Goal: Book appointment/travel/reservation

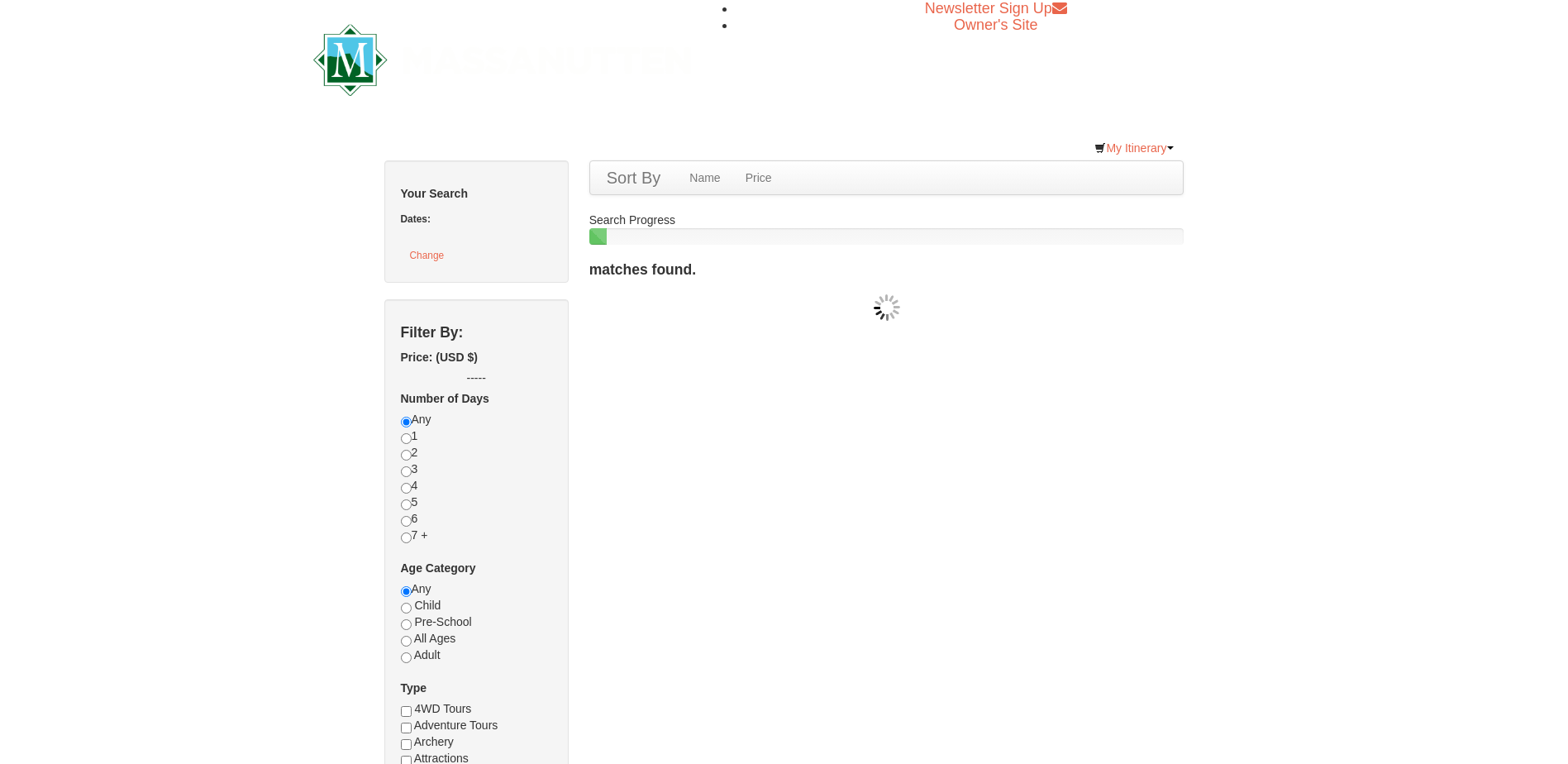
checkbox input "true"
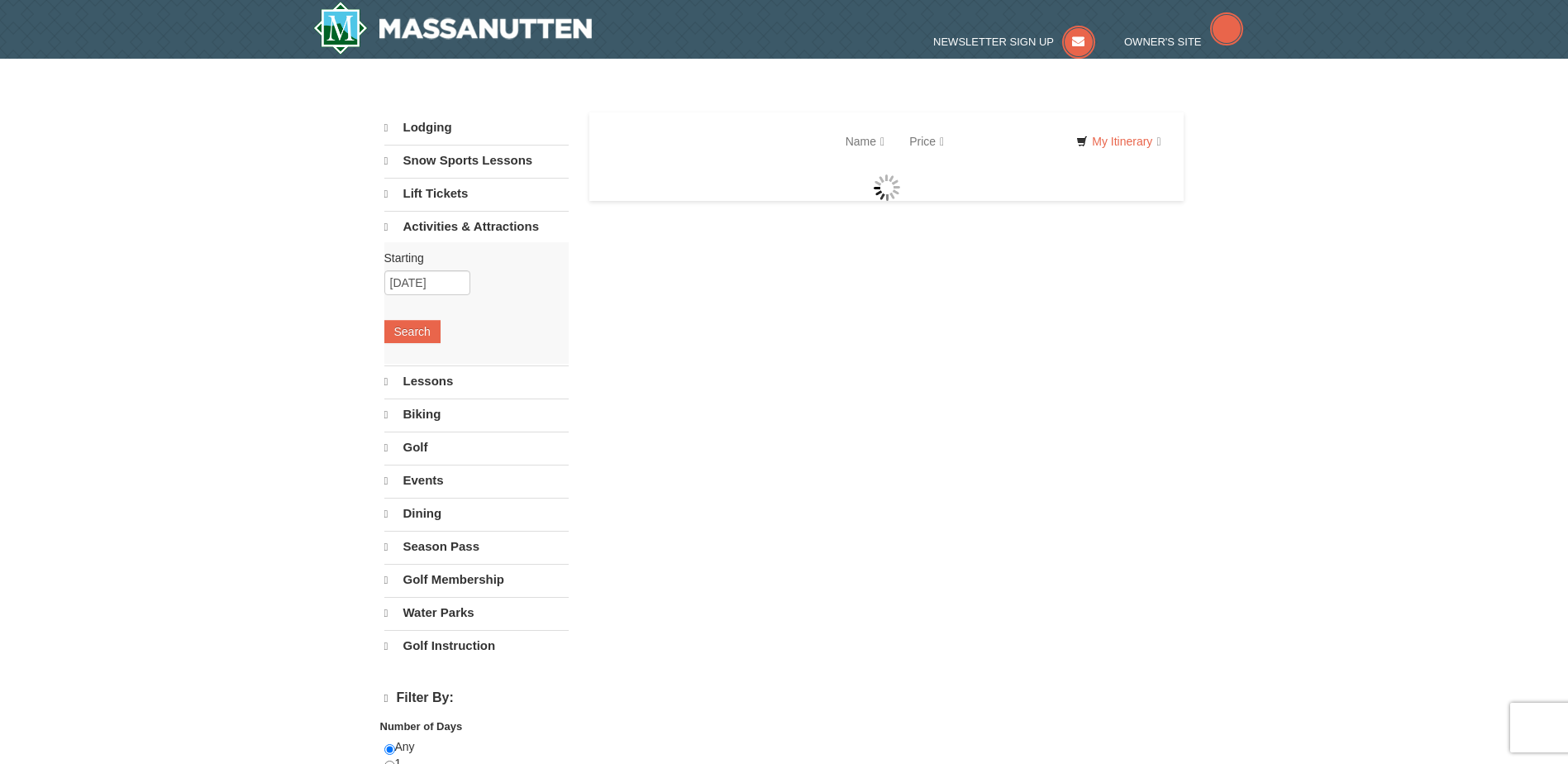
select select "9"
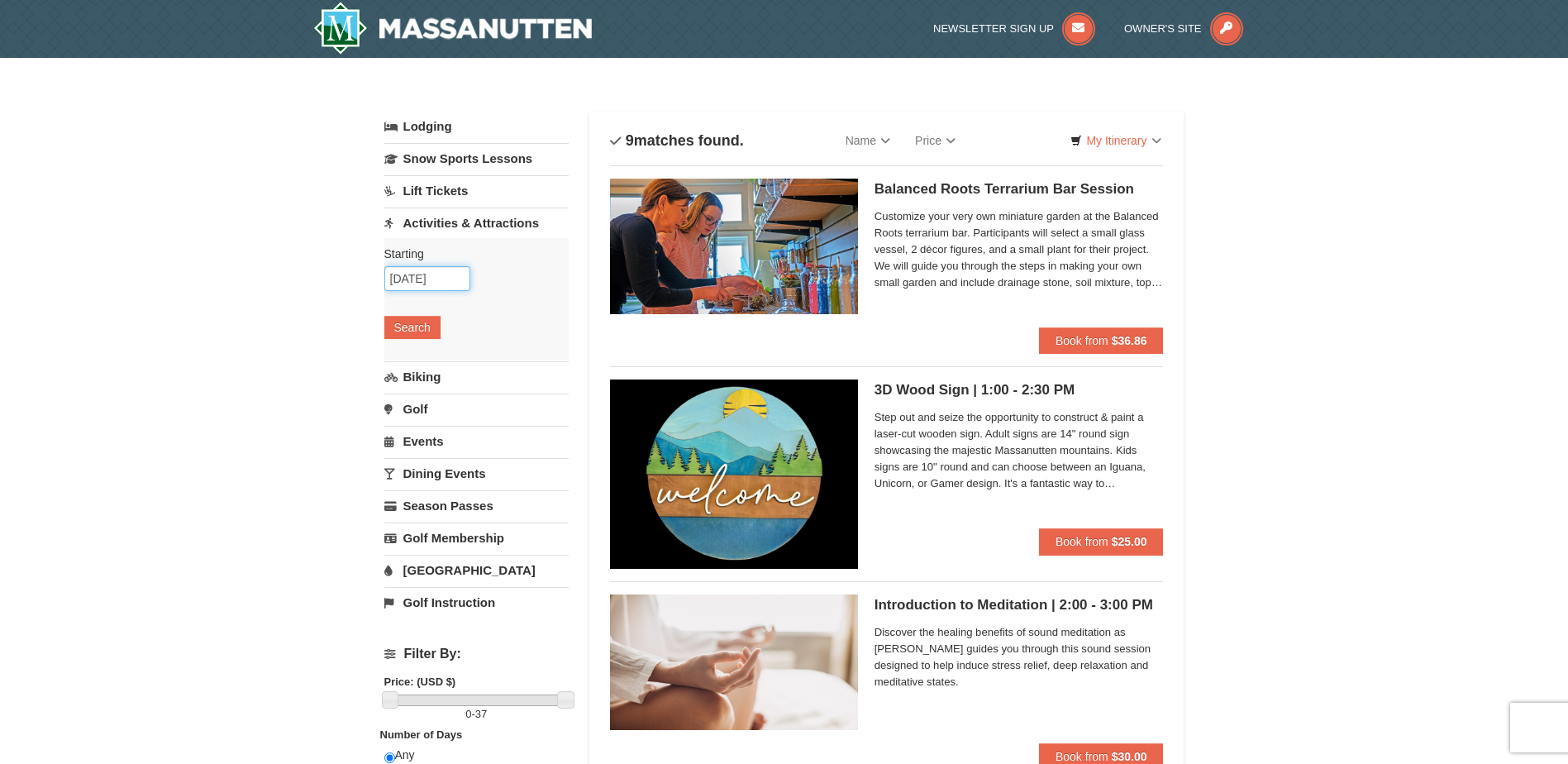
click at [455, 278] on input "10/06/2025" at bounding box center [427, 278] width 86 height 25
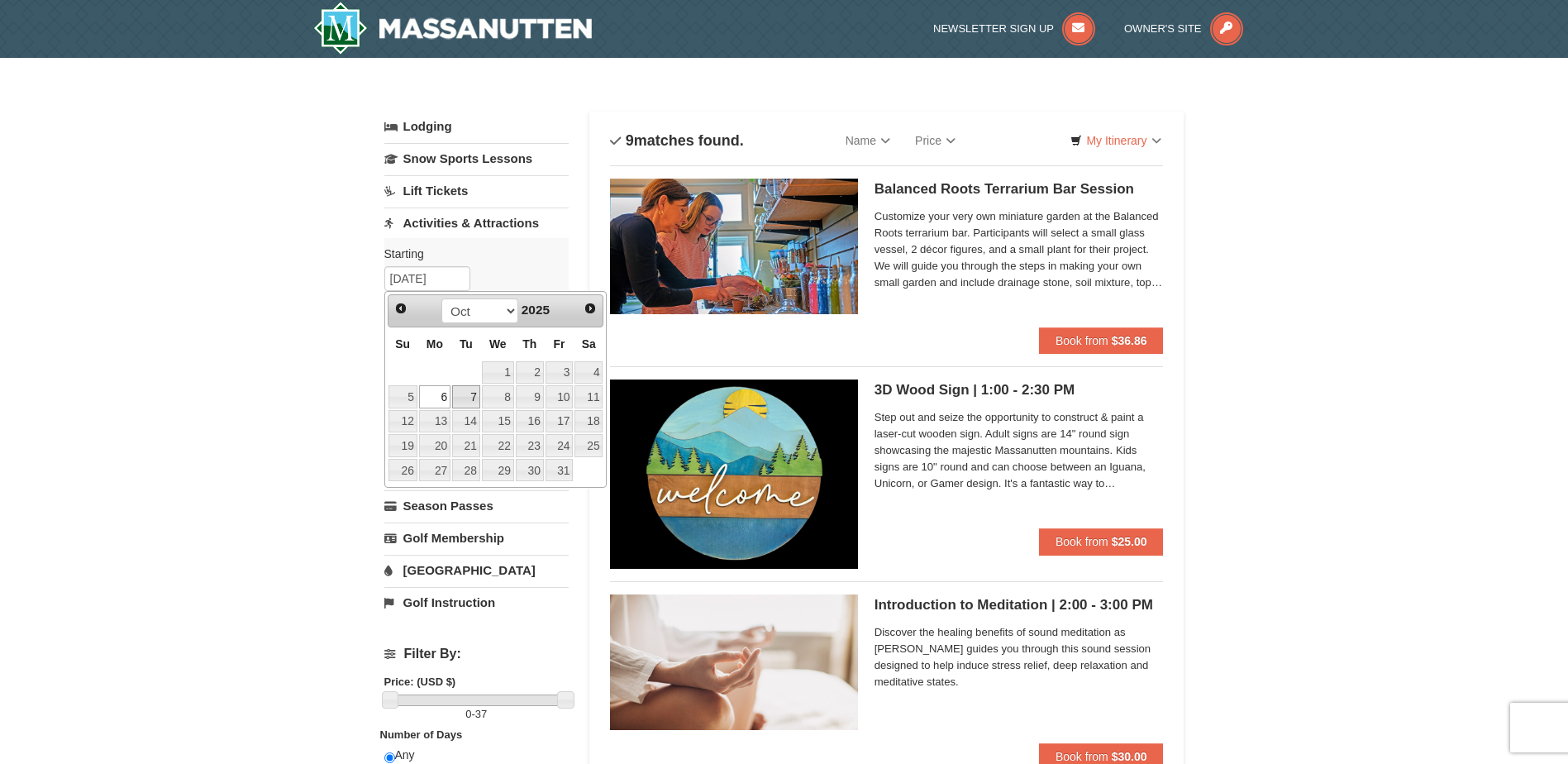
click at [464, 397] on link "7" at bounding box center [466, 396] width 28 height 23
type input "10/07/2025"
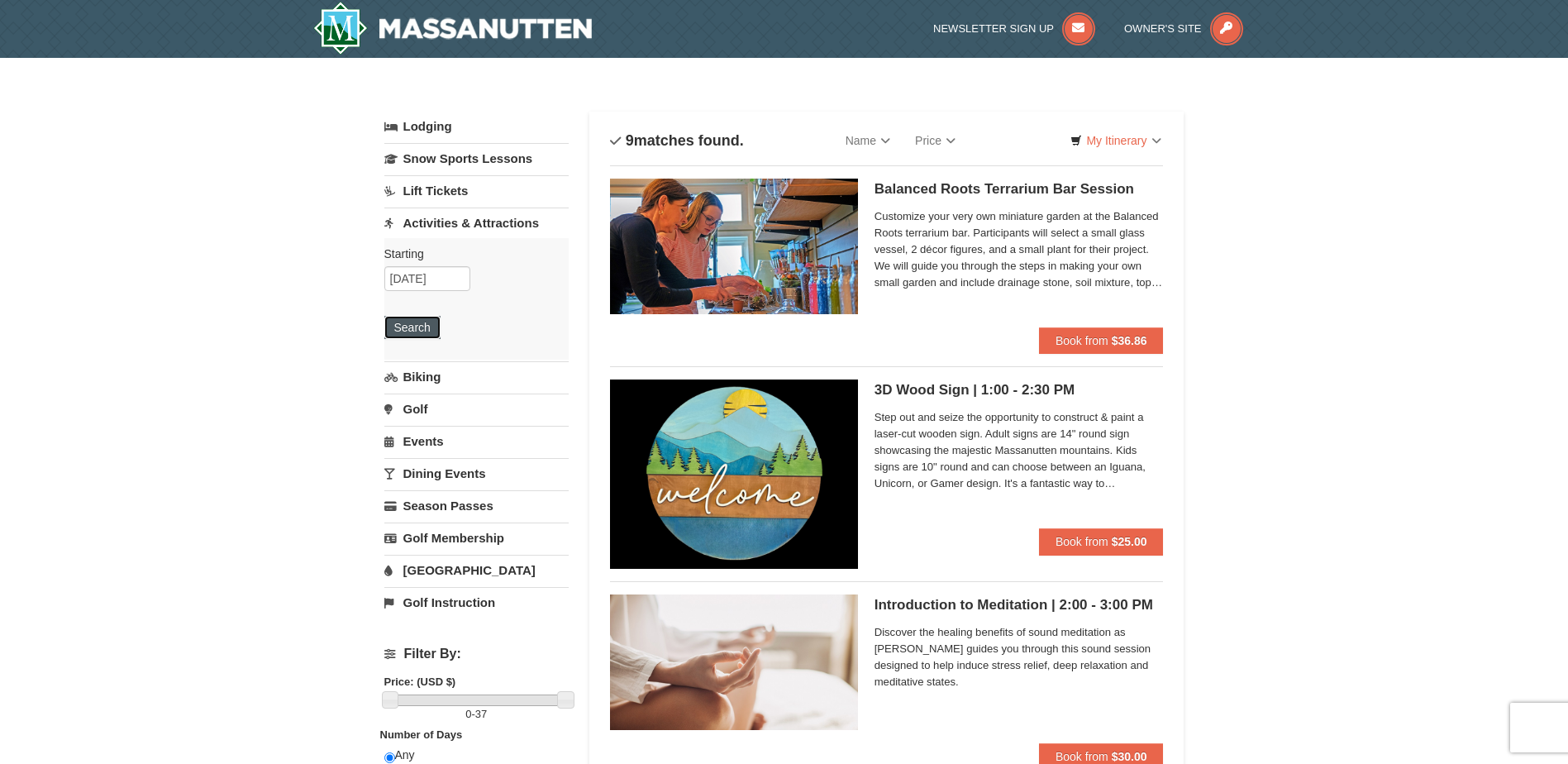
click at [419, 330] on button "Search" at bounding box center [413, 327] width 56 height 23
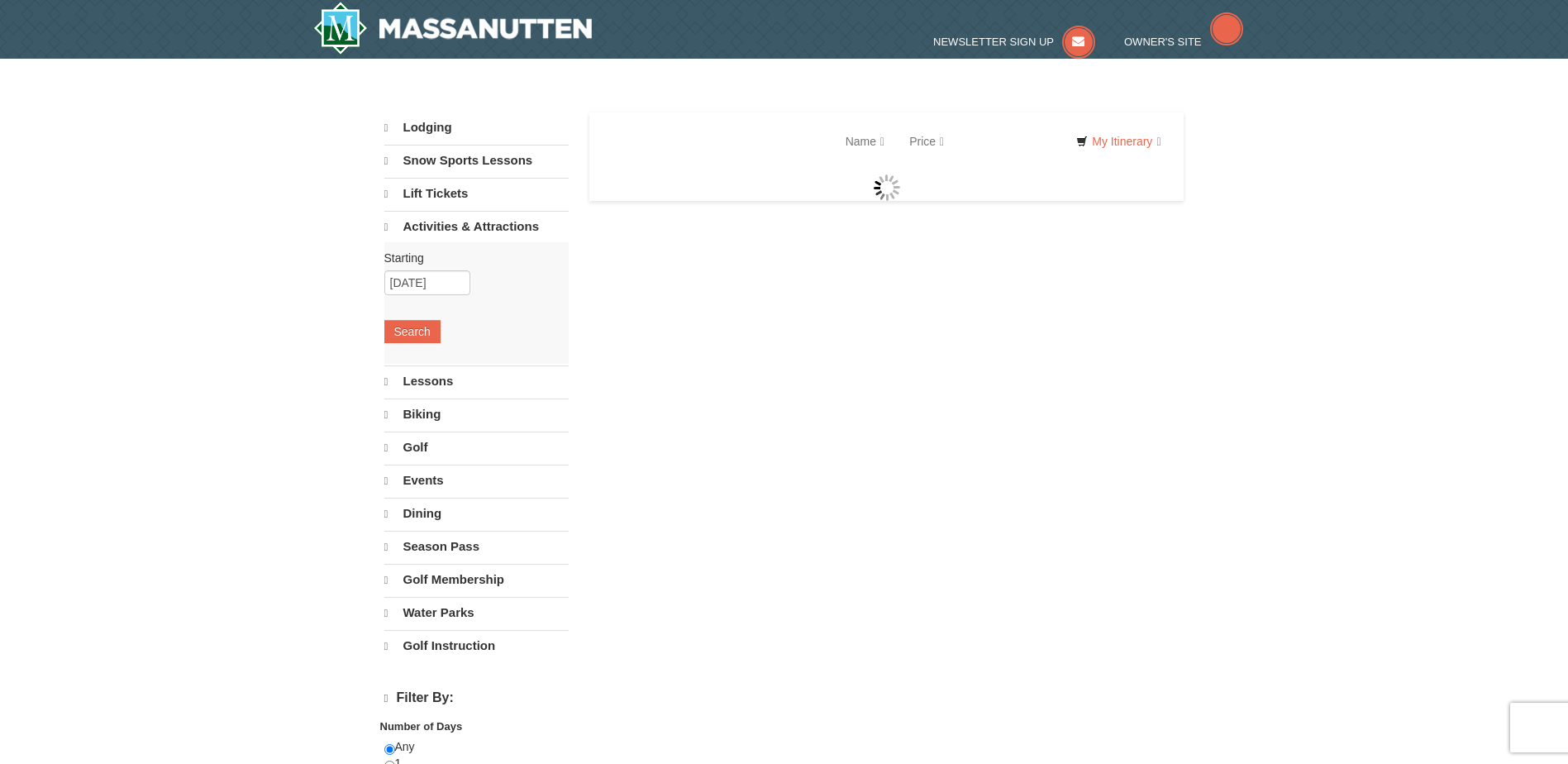
select select "9"
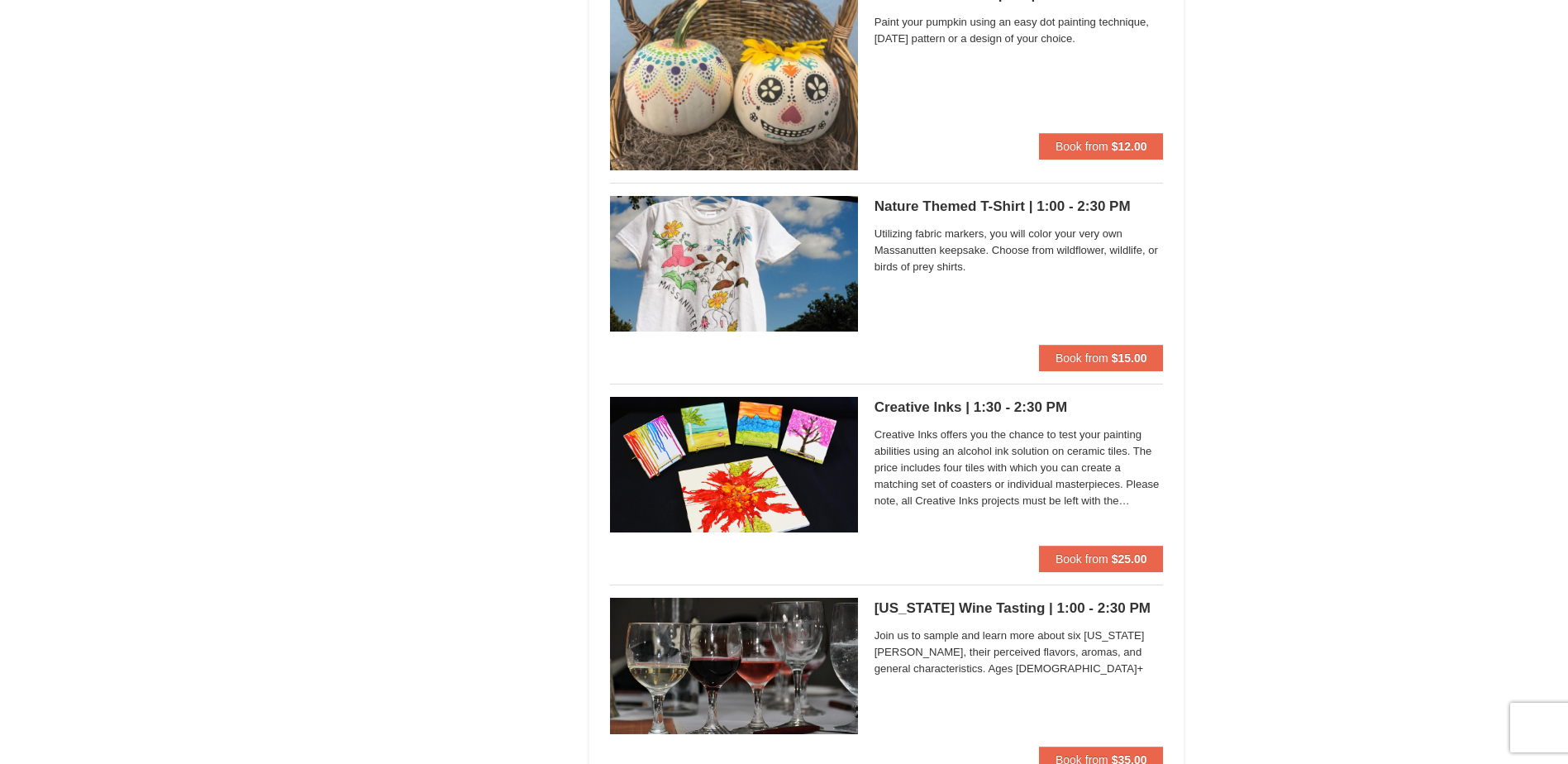
scroll to position [3637, 0]
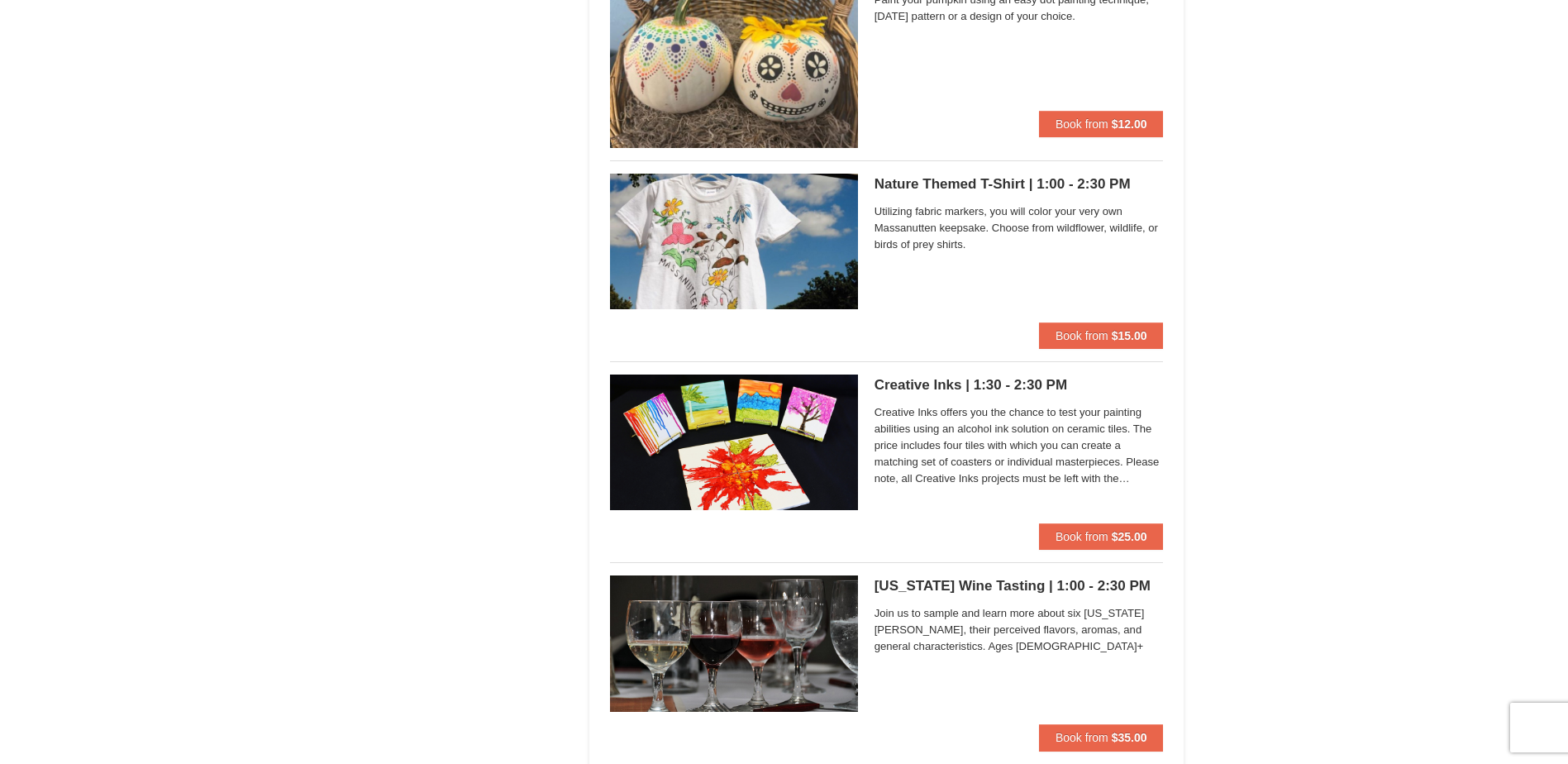
click at [1041, 431] on span "Creative Inks offers you the chance to test your painting abilities using an al…" at bounding box center [1019, 445] width 290 height 82
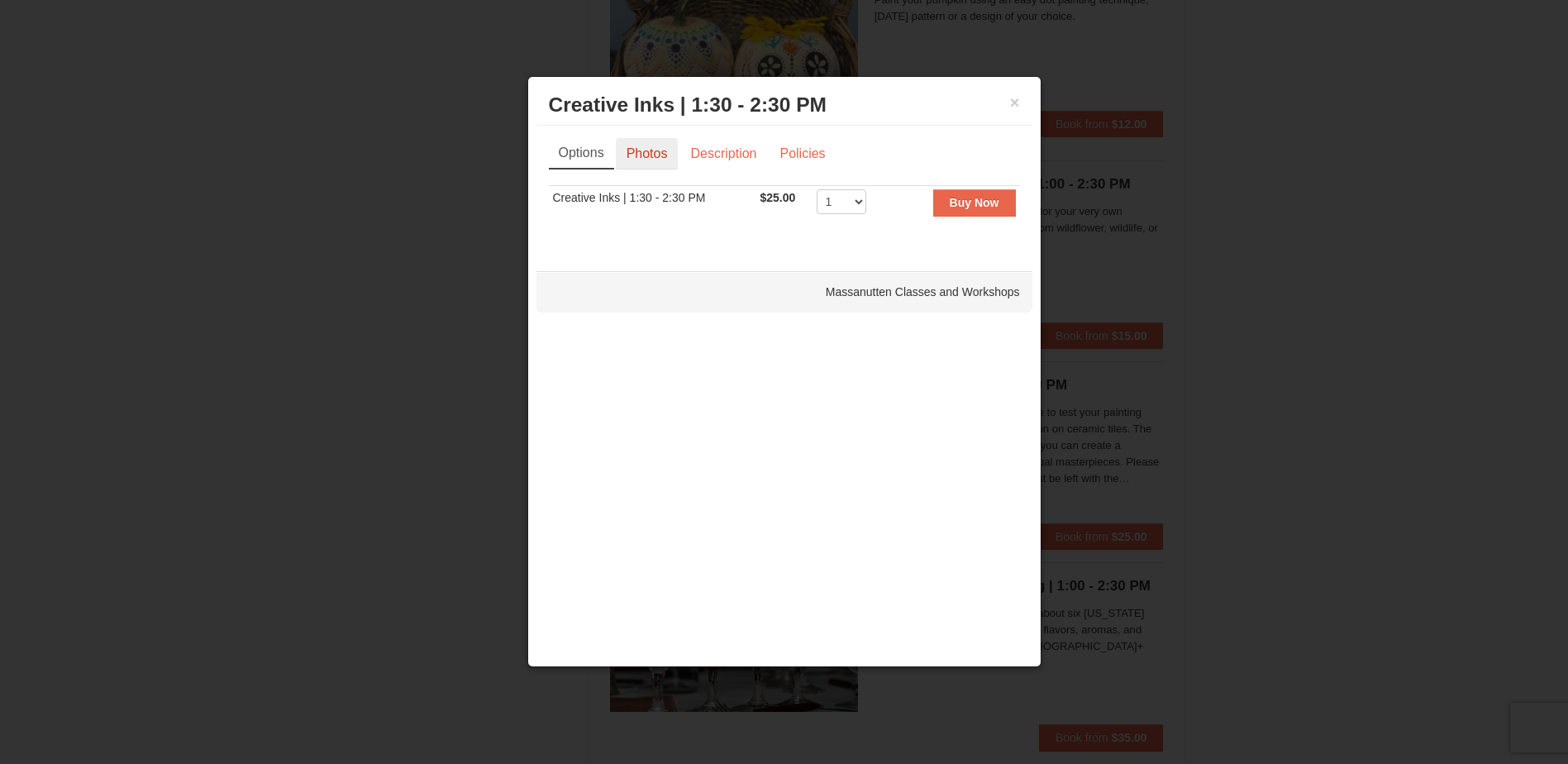
click at [648, 156] on link "Photos" at bounding box center [648, 154] width 63 height 31
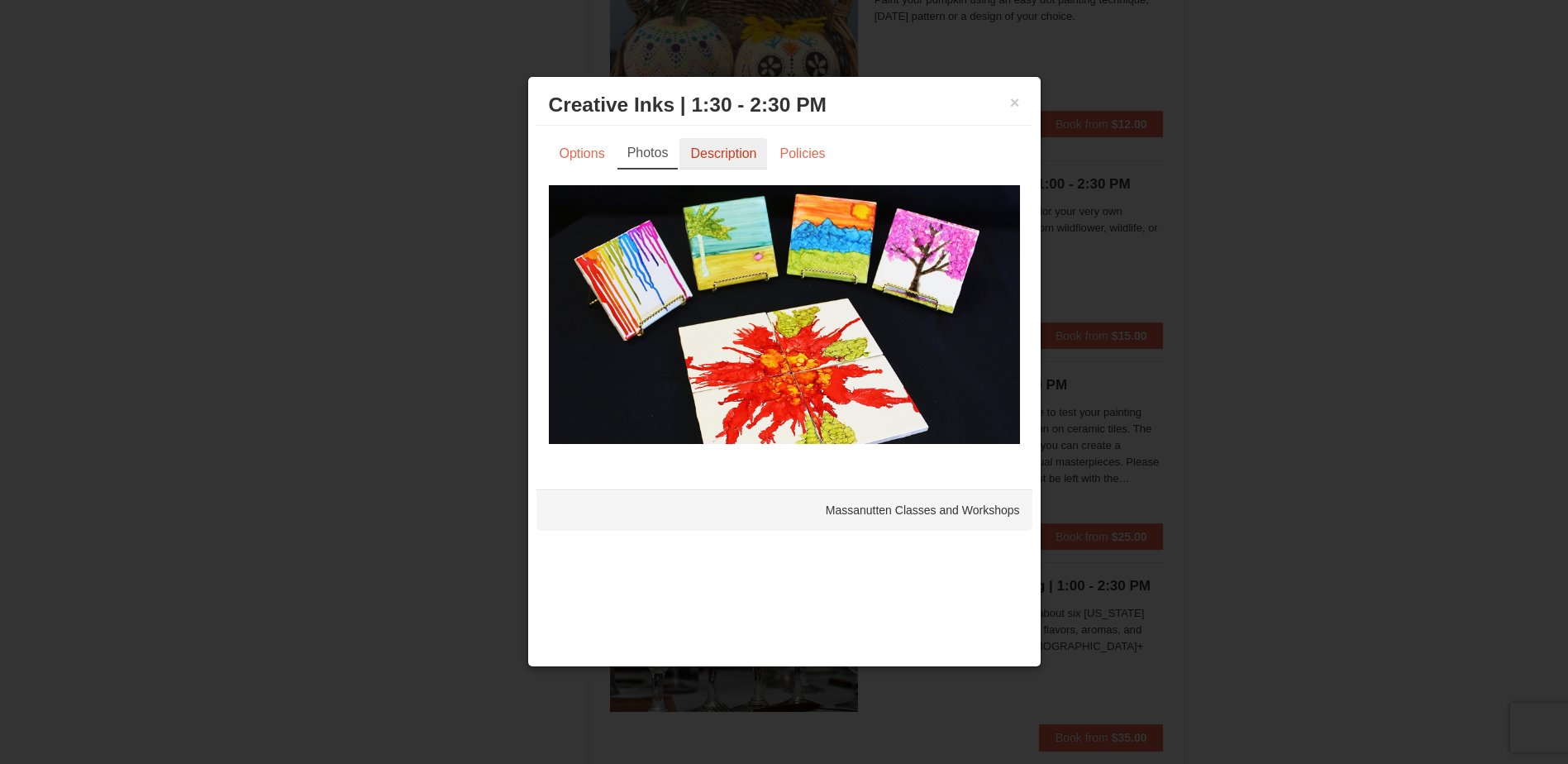
click at [722, 159] on link "Description" at bounding box center [723, 154] width 88 height 31
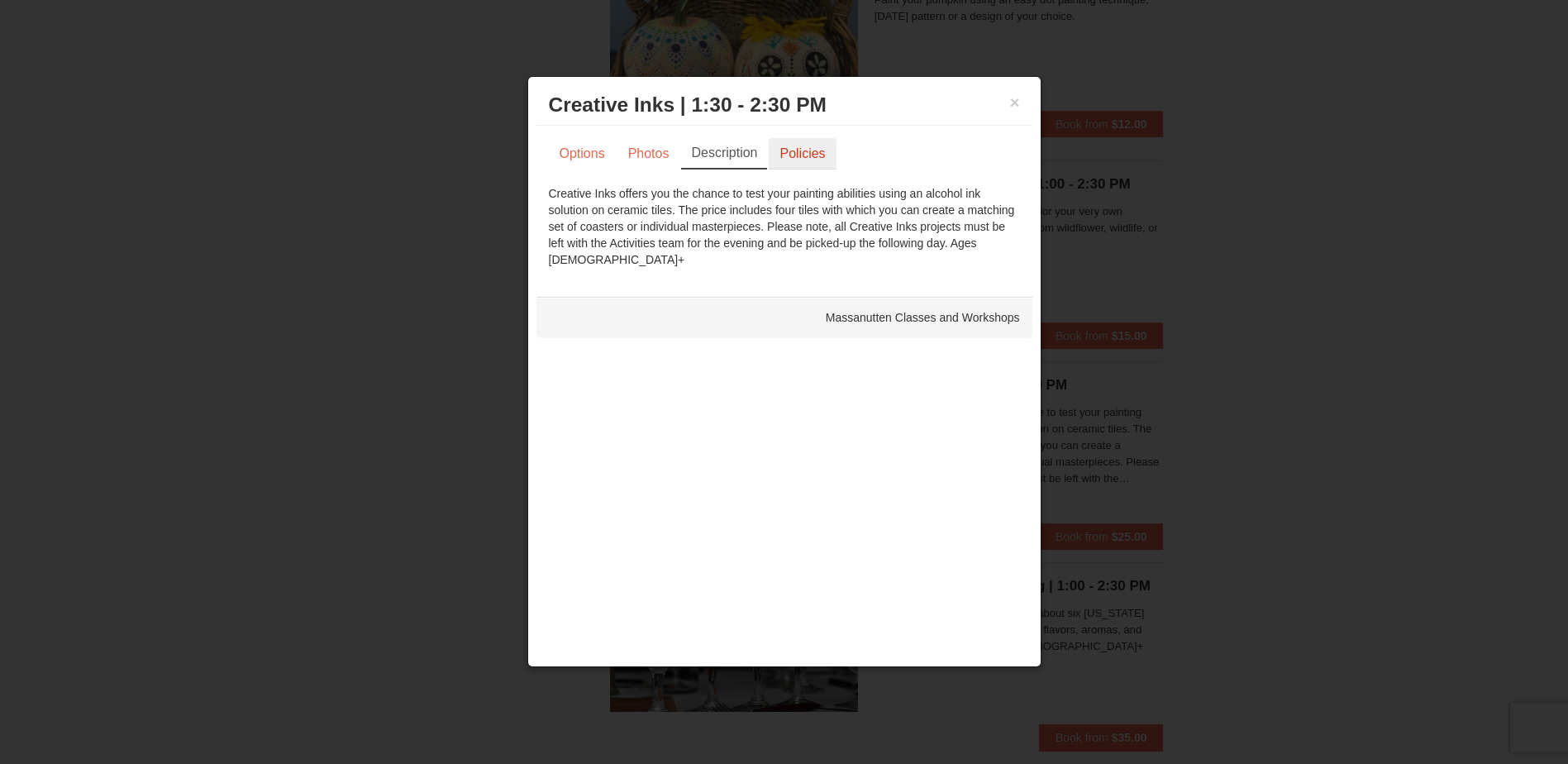
click at [796, 154] on link "Policies" at bounding box center [802, 154] width 67 height 31
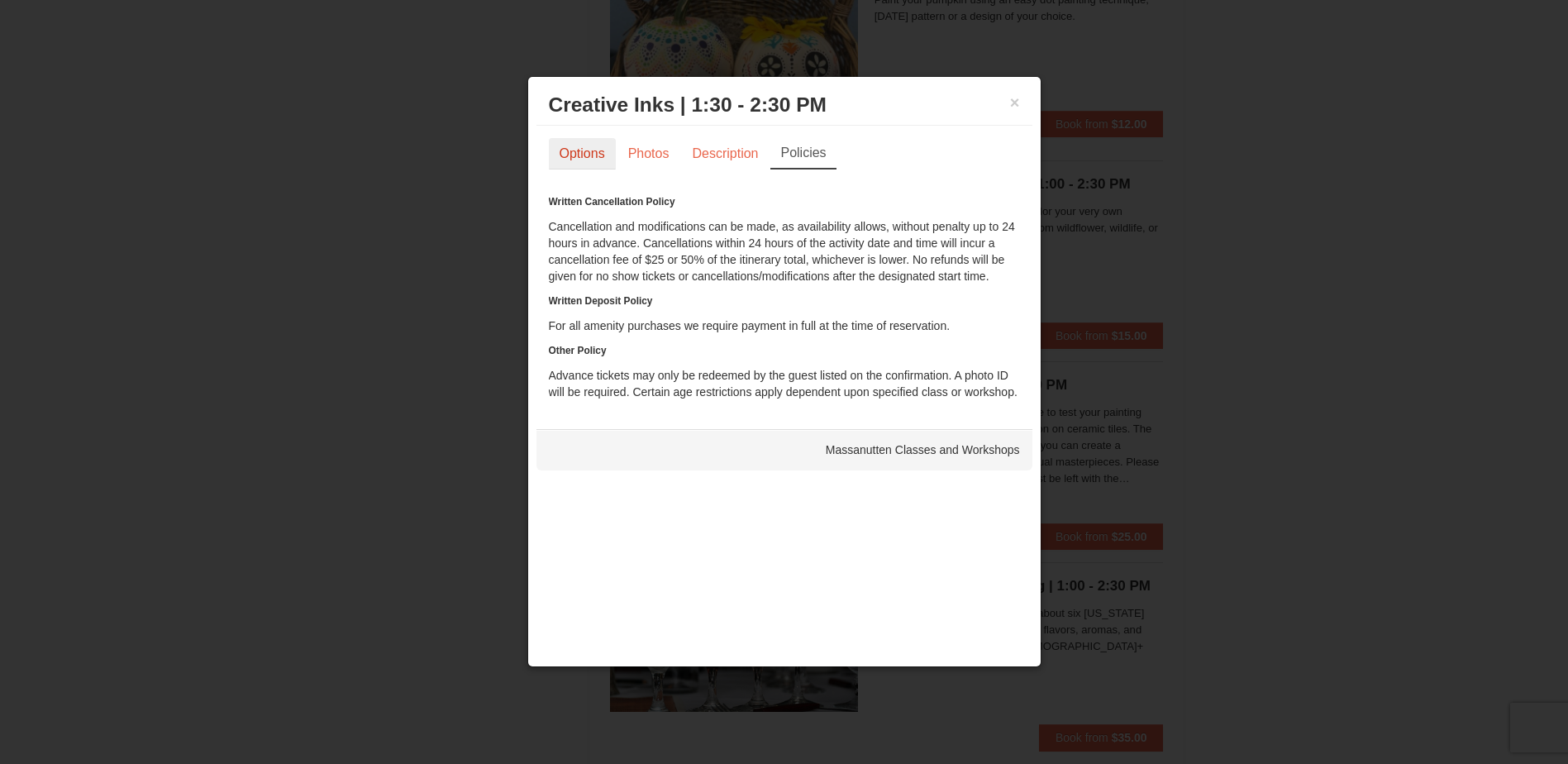
click at [600, 154] on link "Options" at bounding box center [582, 154] width 67 height 31
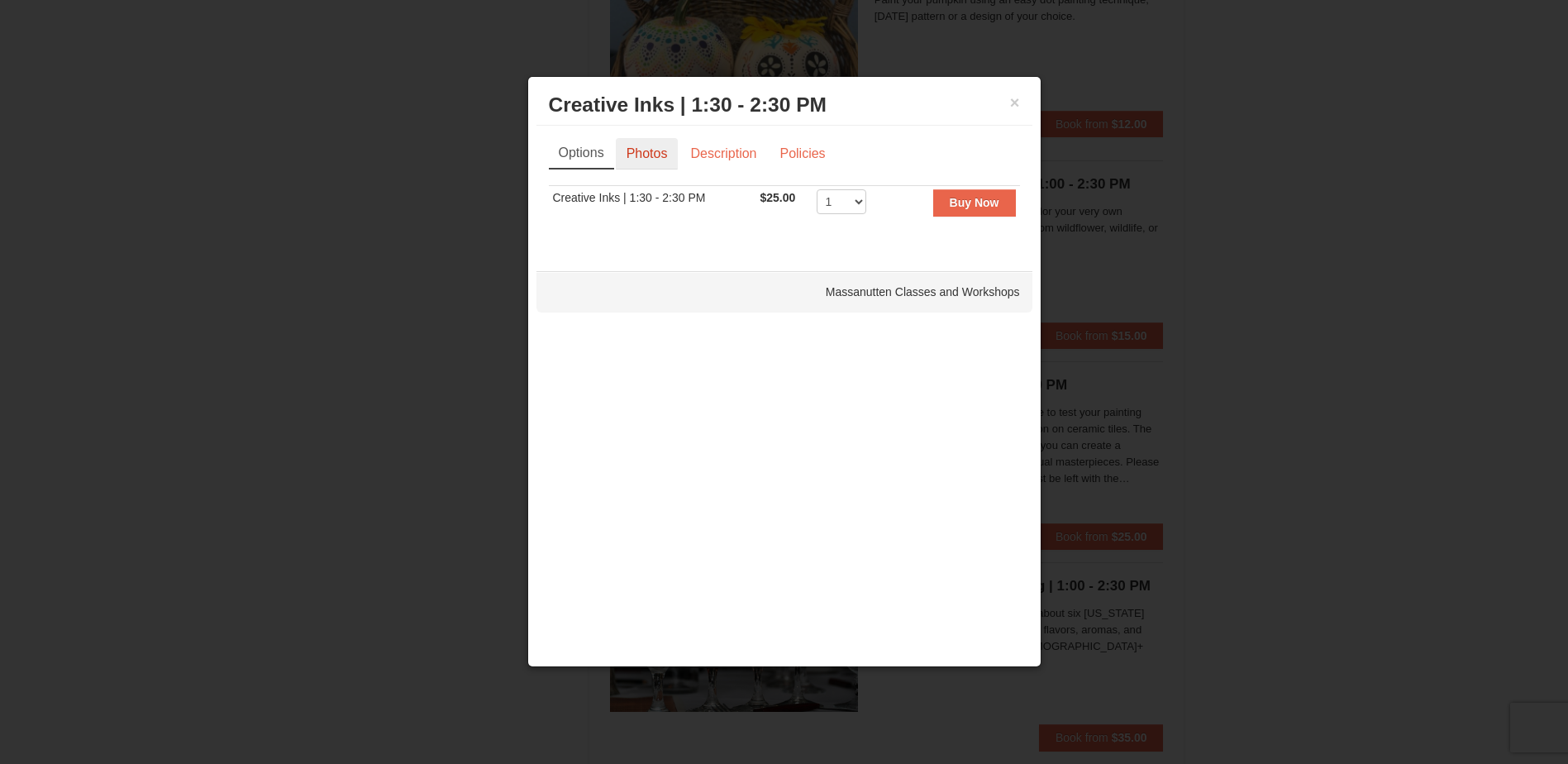
click at [660, 152] on link "Photos" at bounding box center [648, 154] width 63 height 31
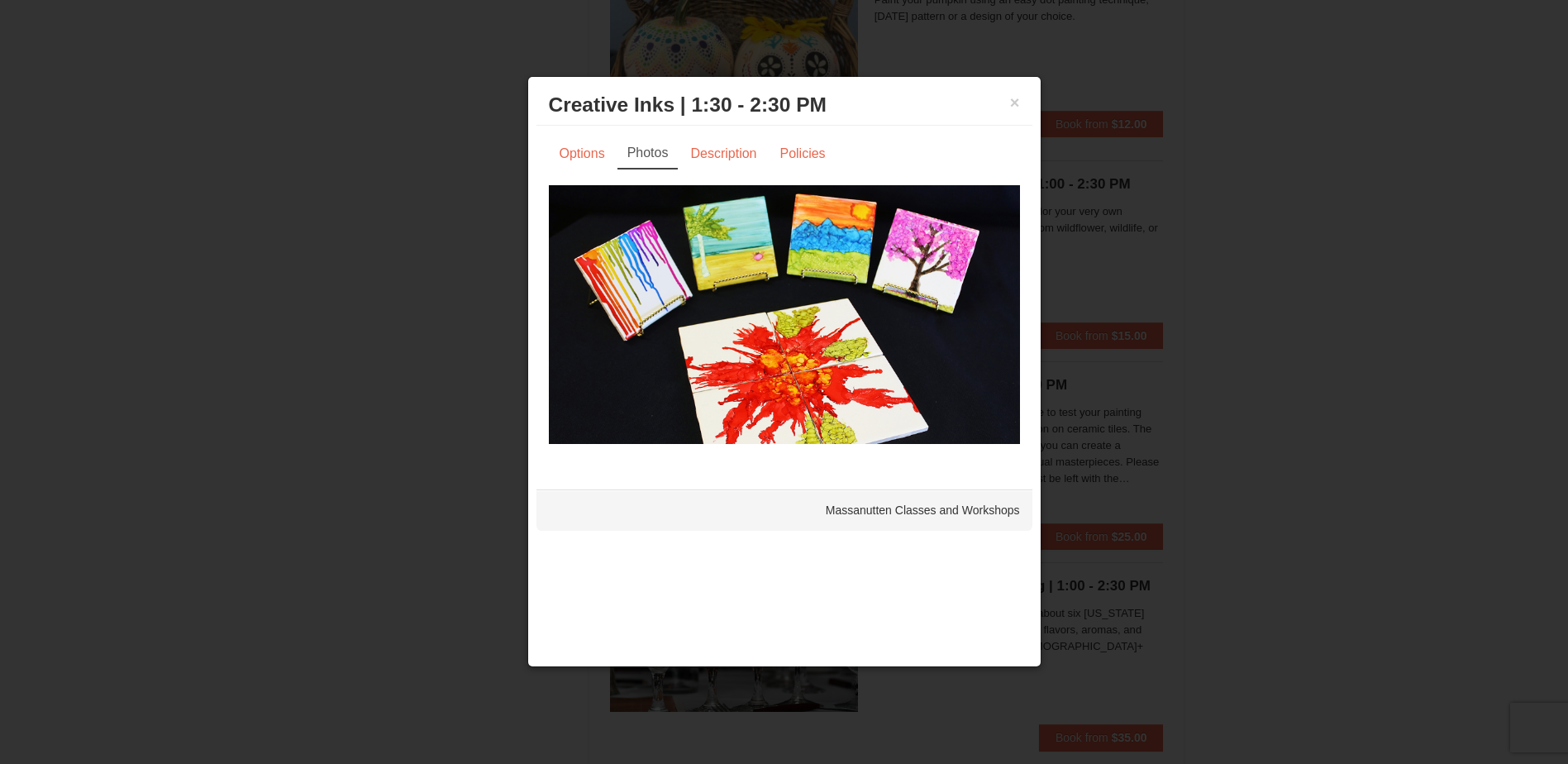
click at [1410, 400] on div at bounding box center [784, 382] width 1568 height 764
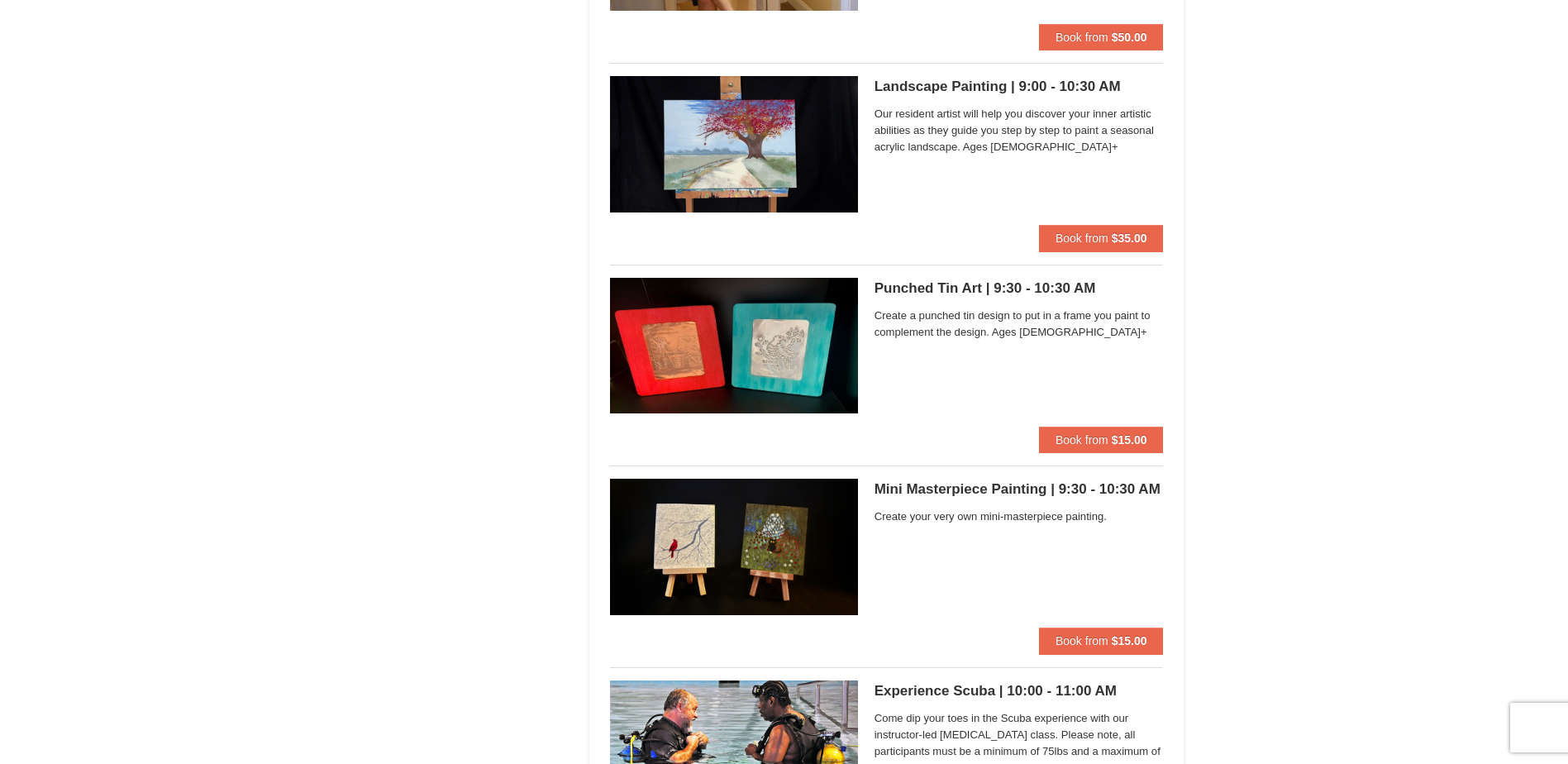
scroll to position [2314, 0]
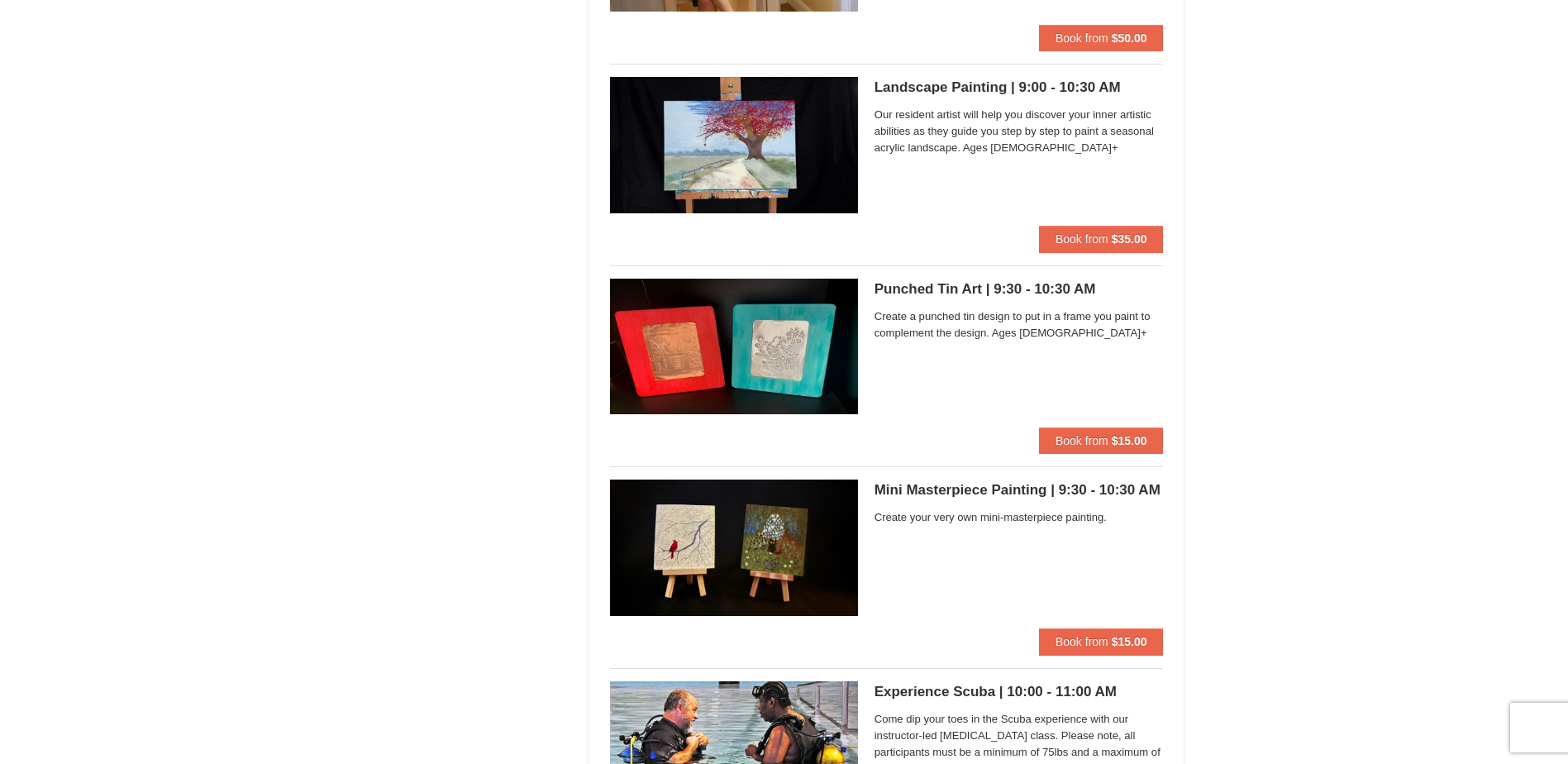
click at [957, 505] on div "Mini Masterpiece Painting | 9:30 - 10:30 AM Massanutten Classes and Workshops C…" at bounding box center [1019, 553] width 290 height 149
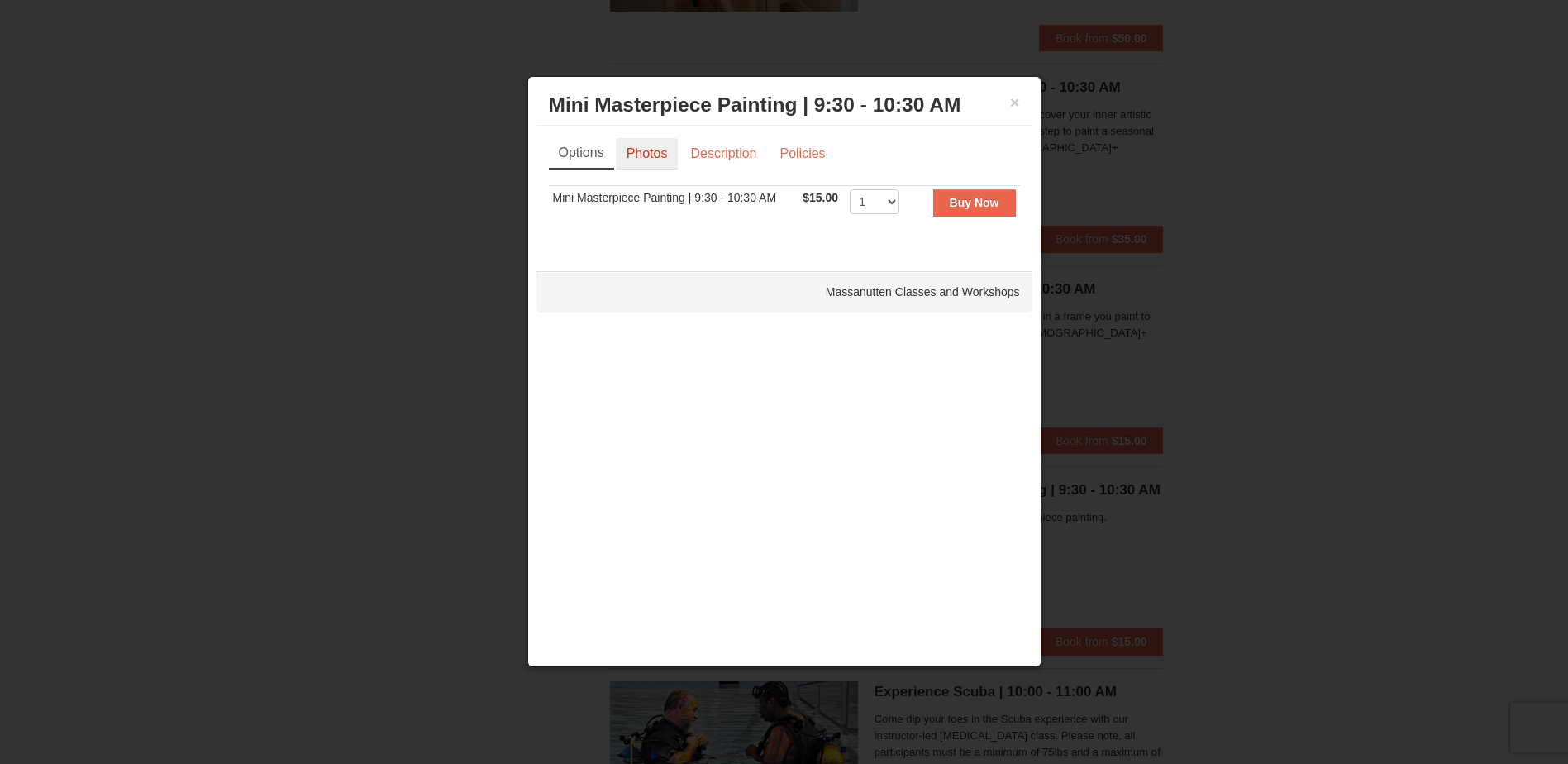
click at [654, 156] on link "Photos" at bounding box center [648, 154] width 63 height 31
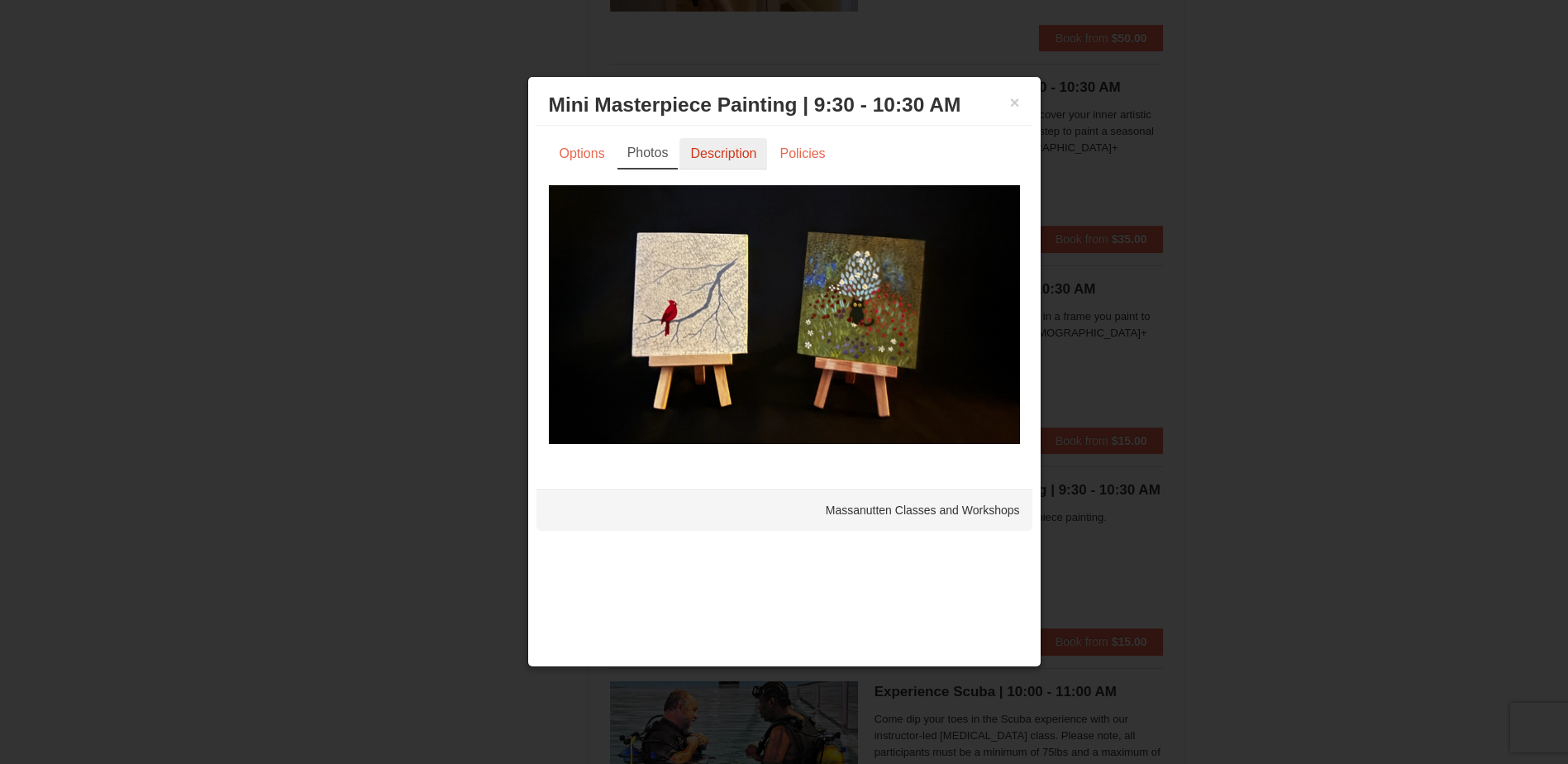
click at [727, 153] on link "Description" at bounding box center [723, 154] width 88 height 31
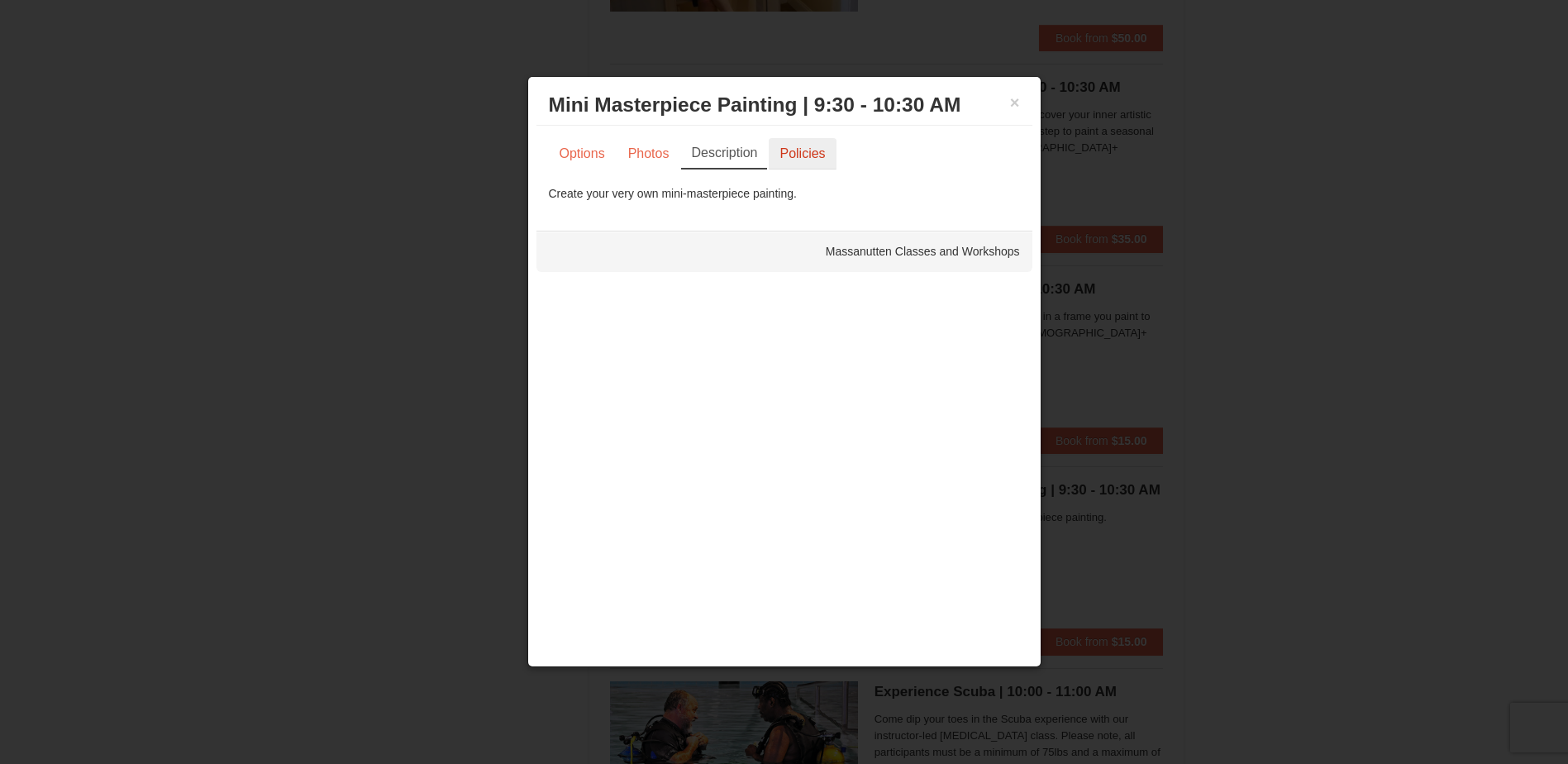
click at [810, 145] on link "Policies" at bounding box center [802, 154] width 67 height 31
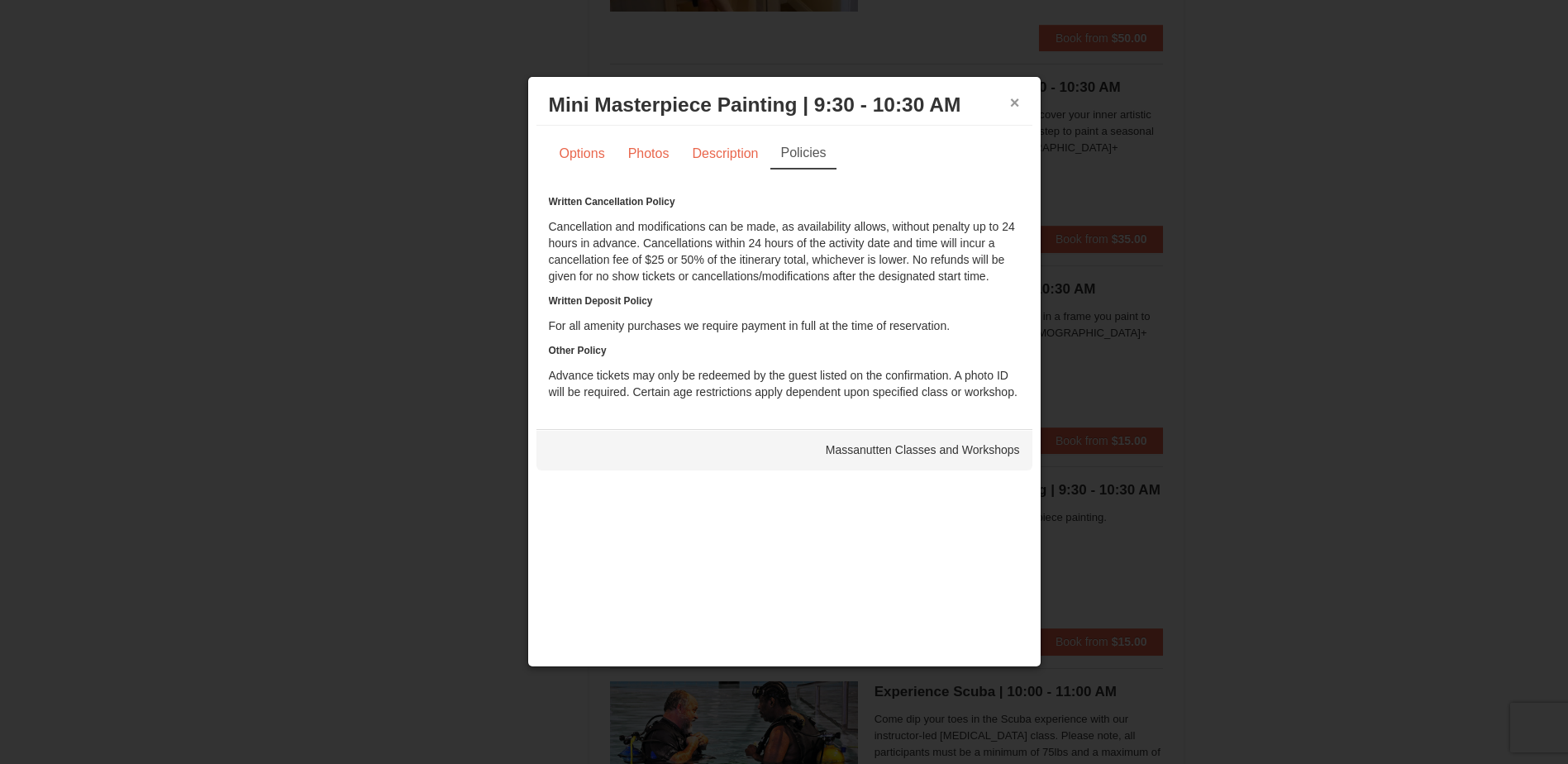
click at [1019, 103] on button "×" at bounding box center [1015, 103] width 10 height 17
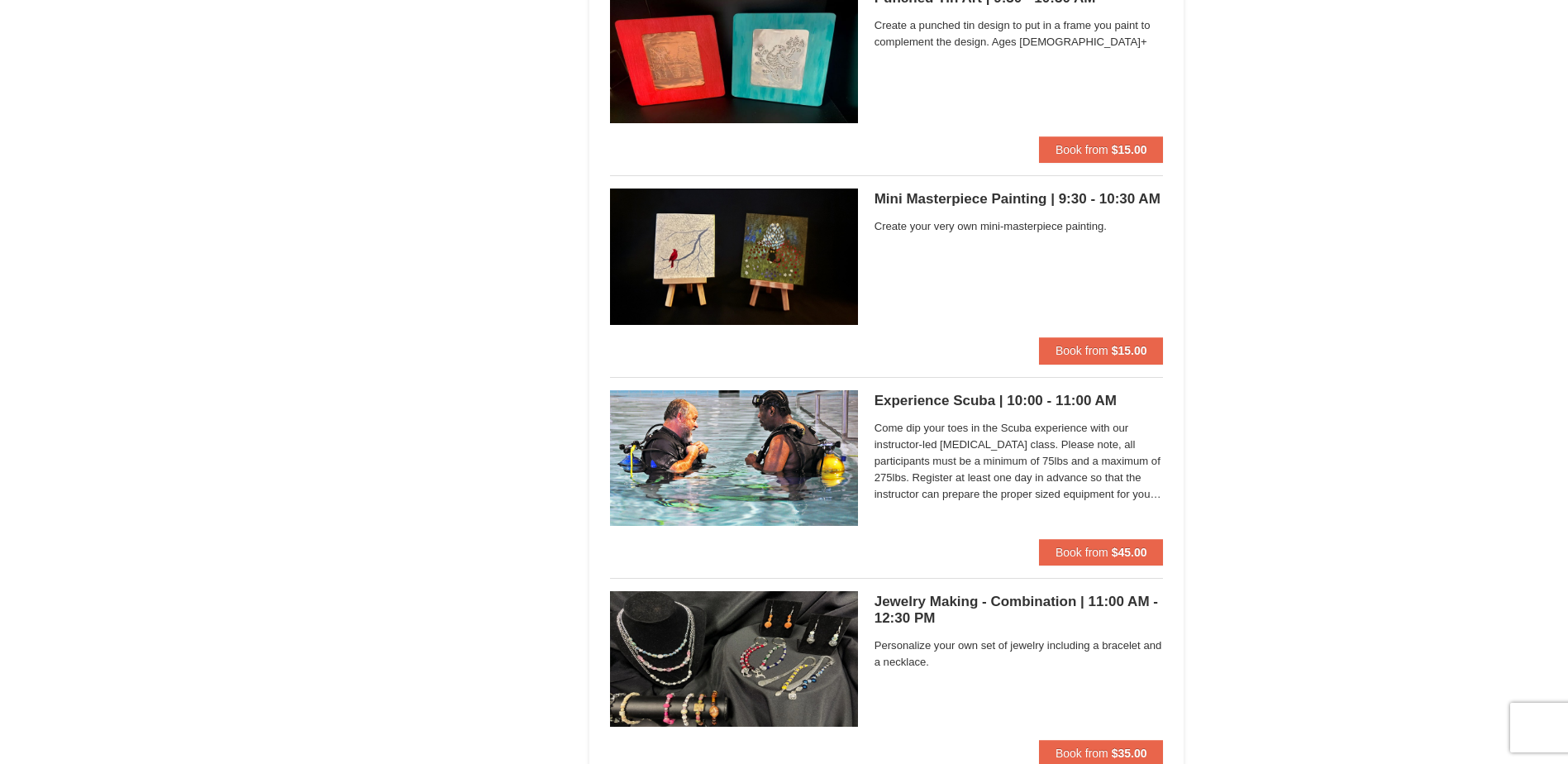
scroll to position [2645, 0]
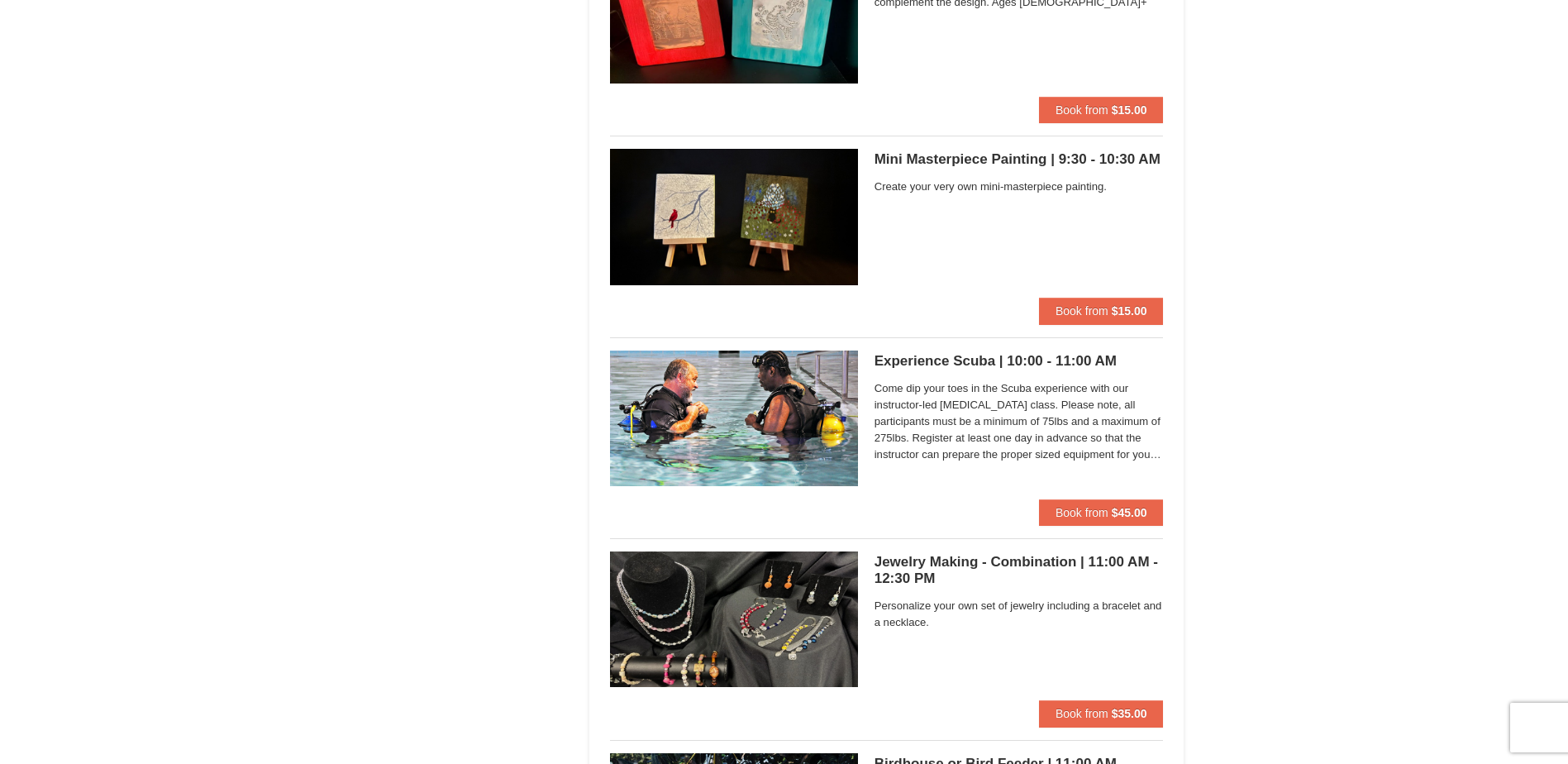
click at [956, 414] on span "Come dip your toes in the Scuba experience with our instructor-led scuba diving…" at bounding box center [1019, 421] width 290 height 82
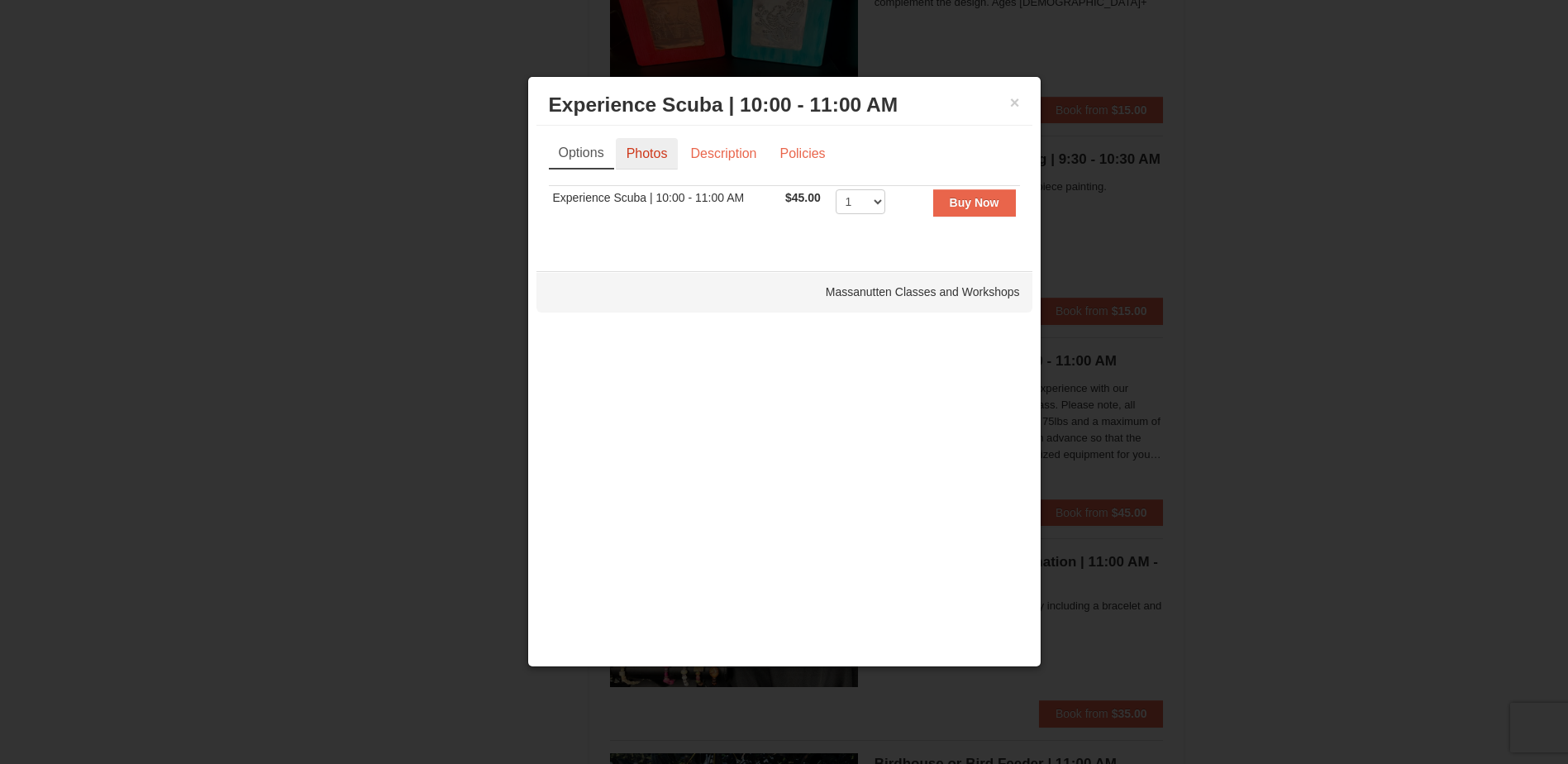
click at [650, 156] on link "Photos" at bounding box center [648, 154] width 63 height 31
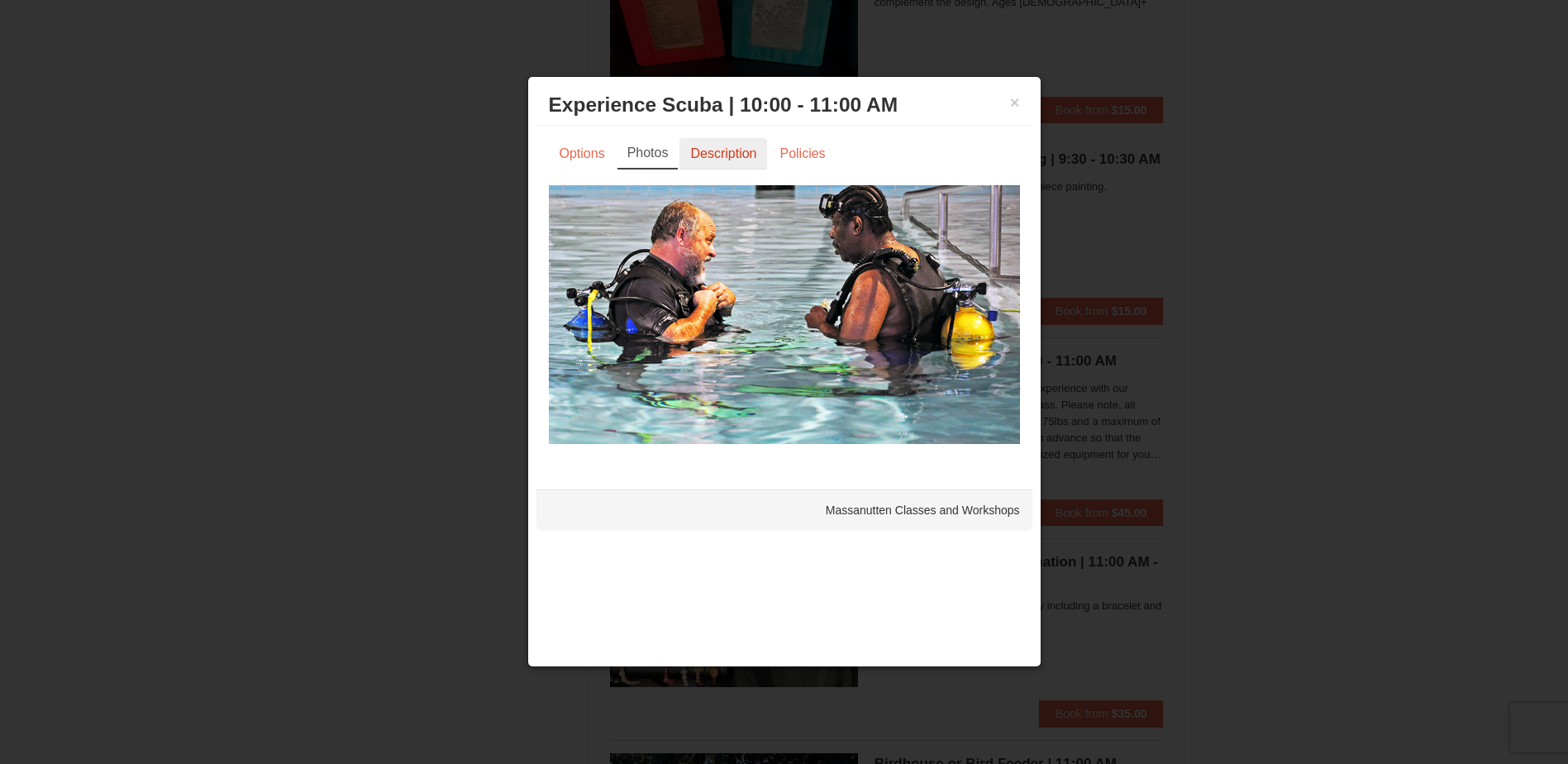
click at [701, 151] on link "Description" at bounding box center [723, 154] width 88 height 31
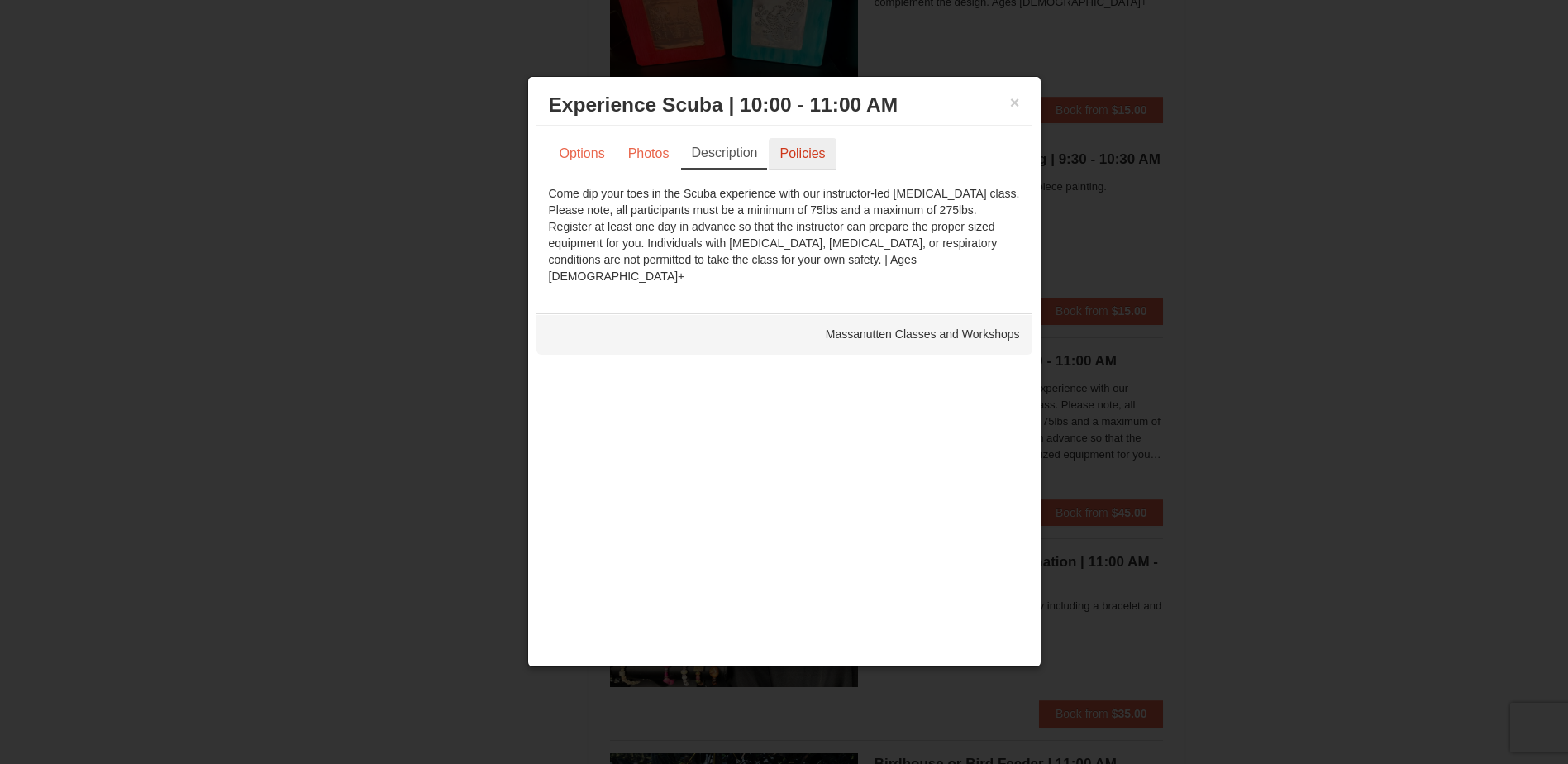
click at [796, 154] on link "Policies" at bounding box center [802, 154] width 67 height 31
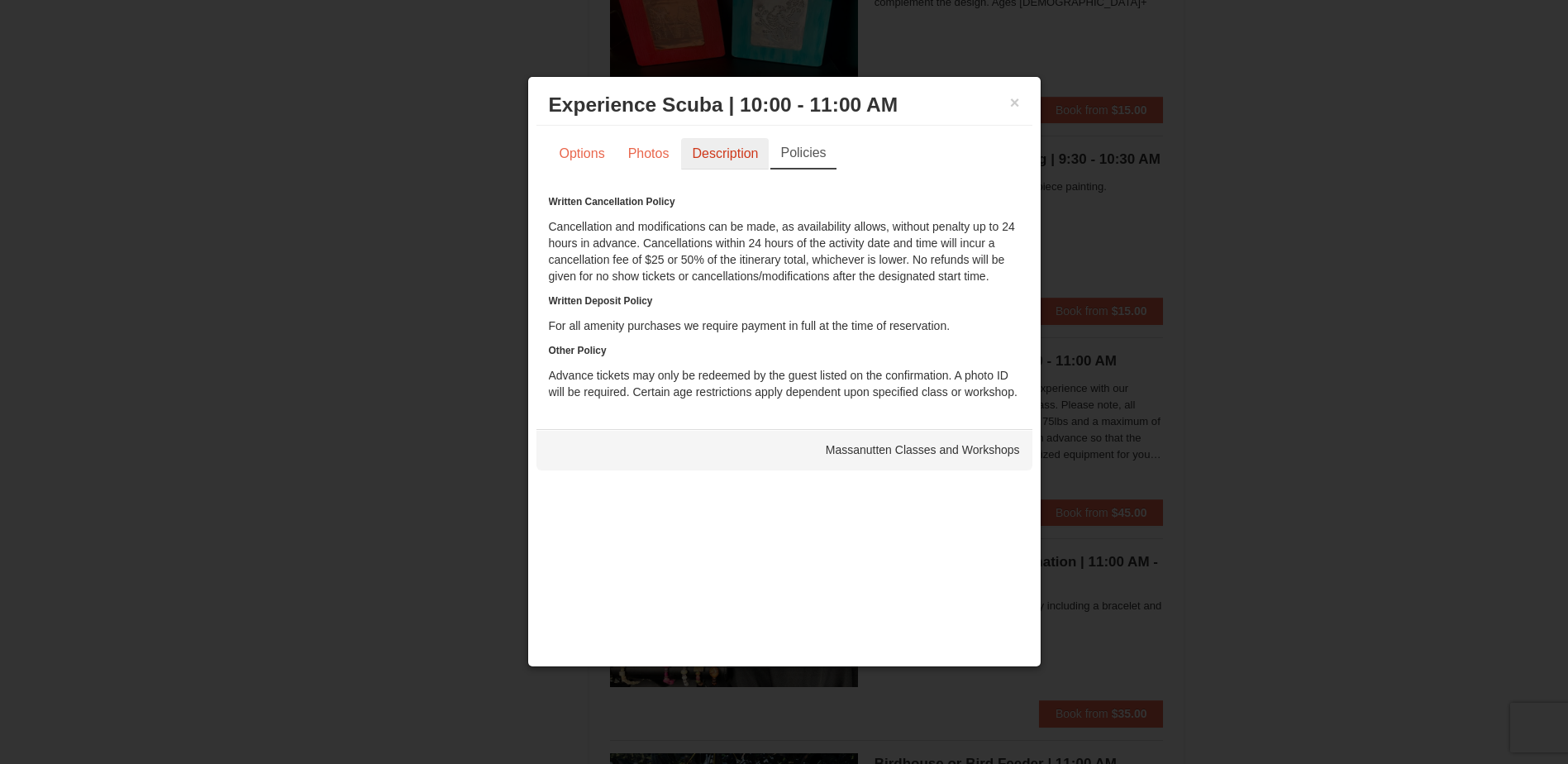
click at [733, 160] on link "Description" at bounding box center [724, 154] width 88 height 31
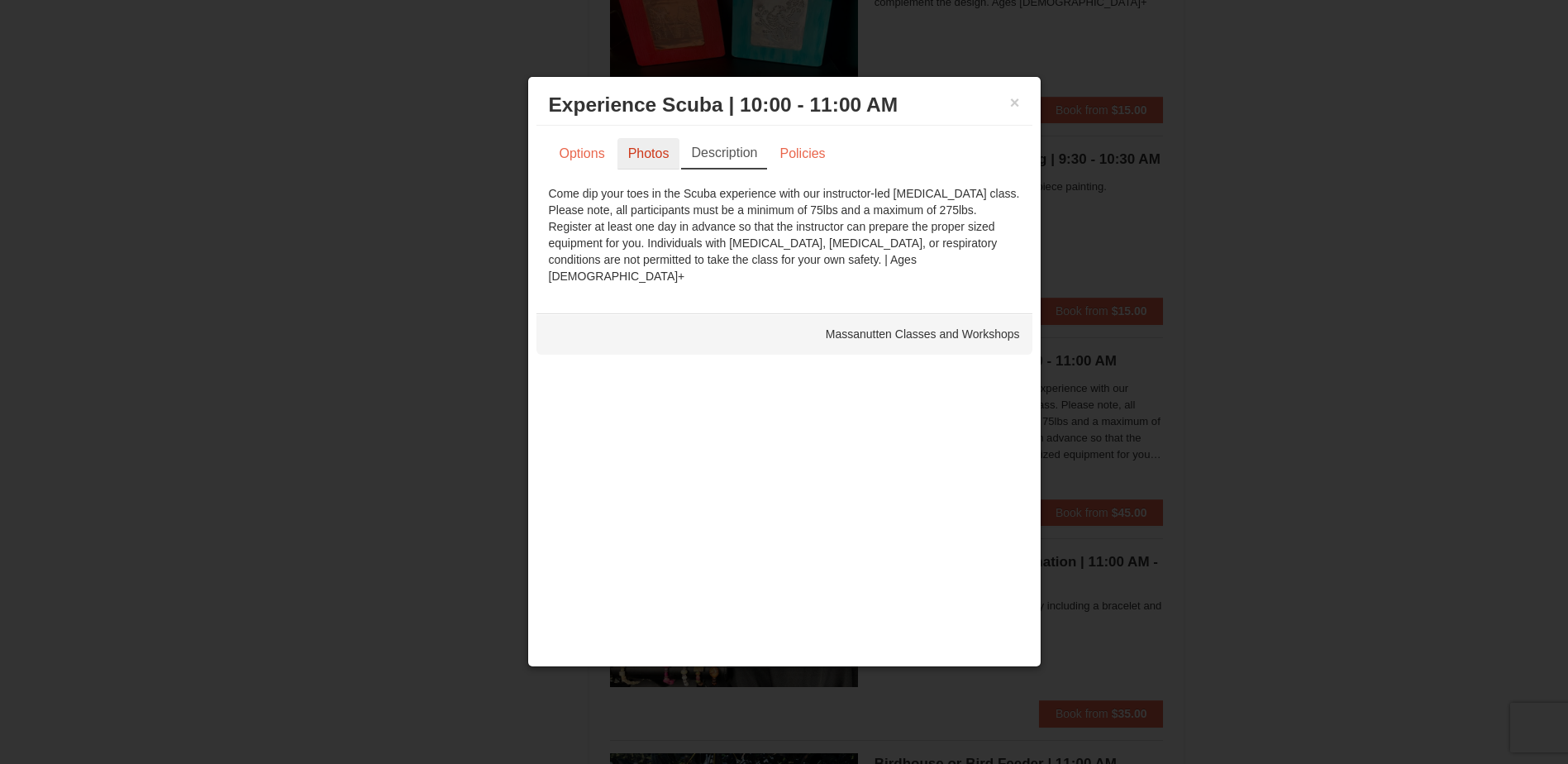
click at [654, 158] on link "Photos" at bounding box center [649, 154] width 63 height 31
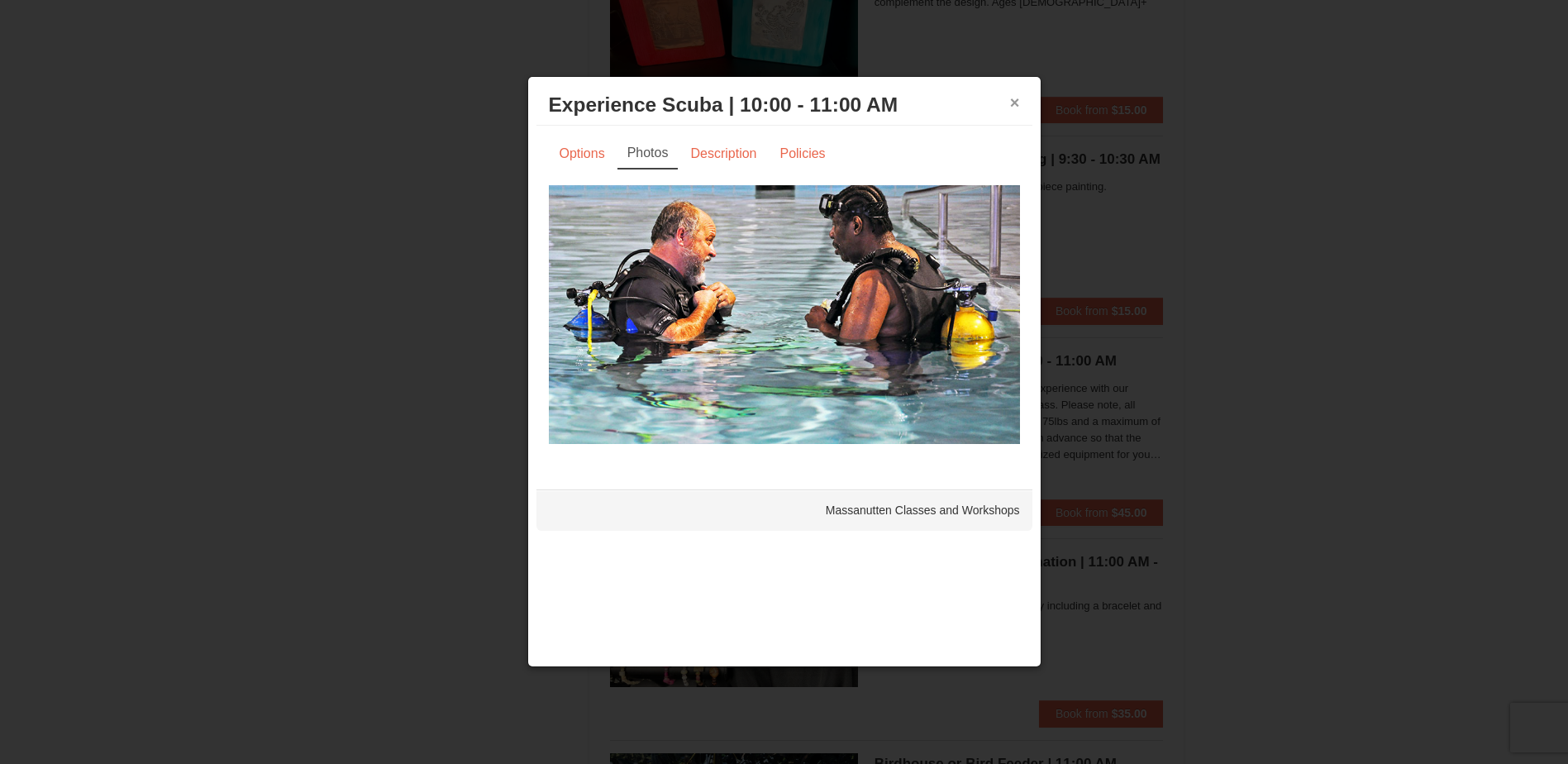
click at [1014, 103] on button "×" at bounding box center [1015, 103] width 10 height 17
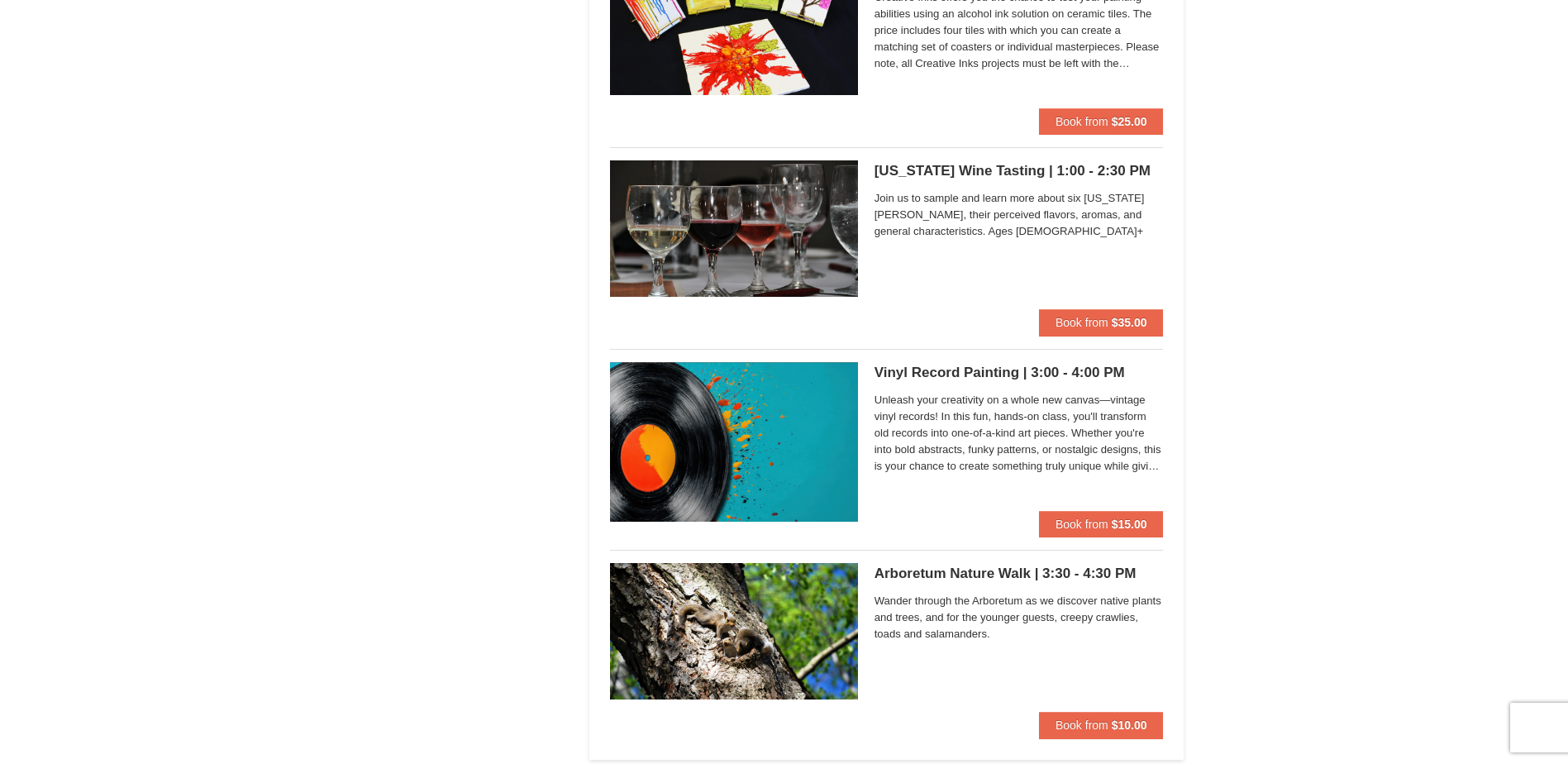
scroll to position [4050, 0]
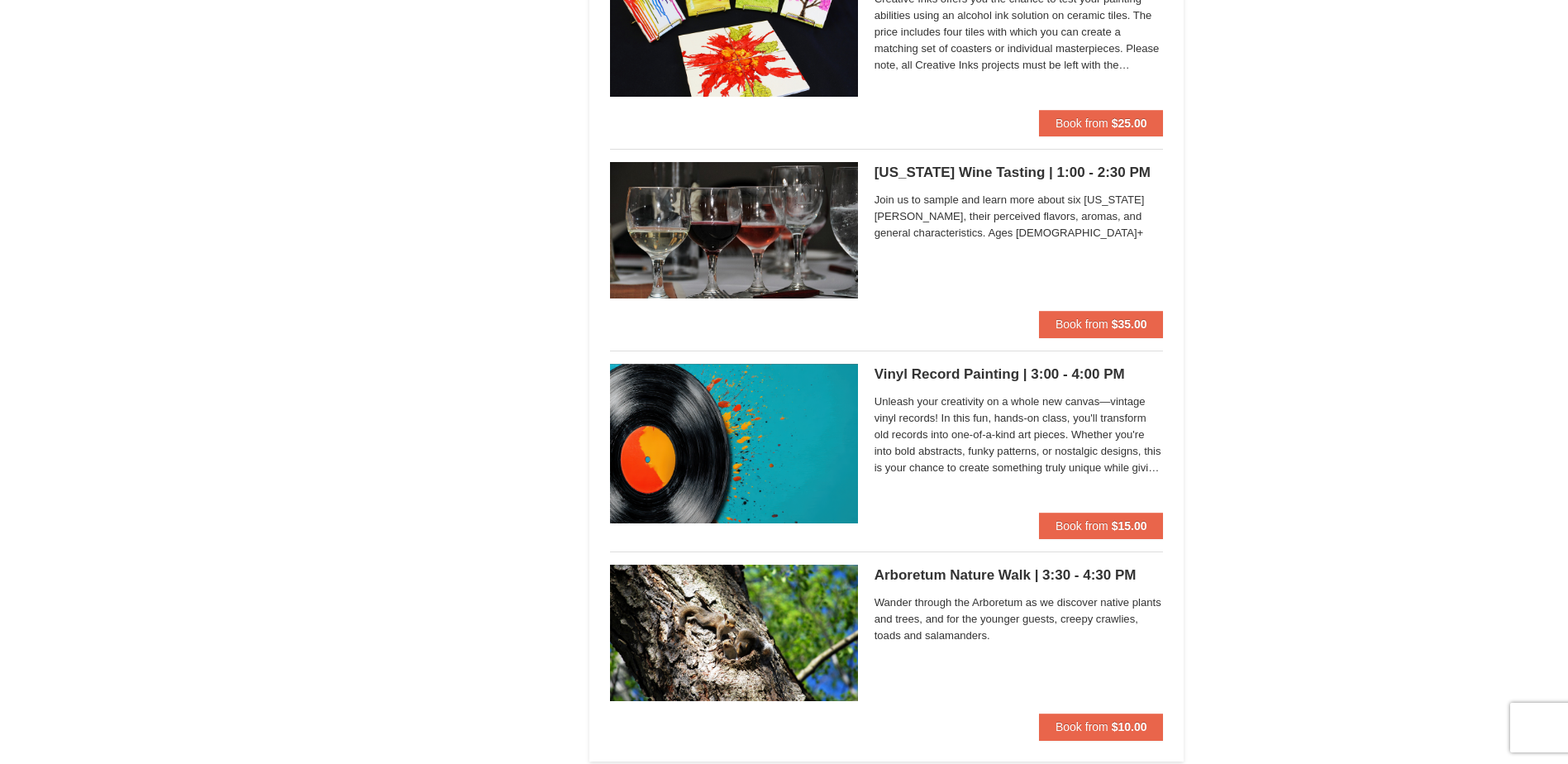
click at [929, 211] on span "Join us to sample and learn more about six Virginia wines, their perceived flav…" at bounding box center [1019, 216] width 290 height 50
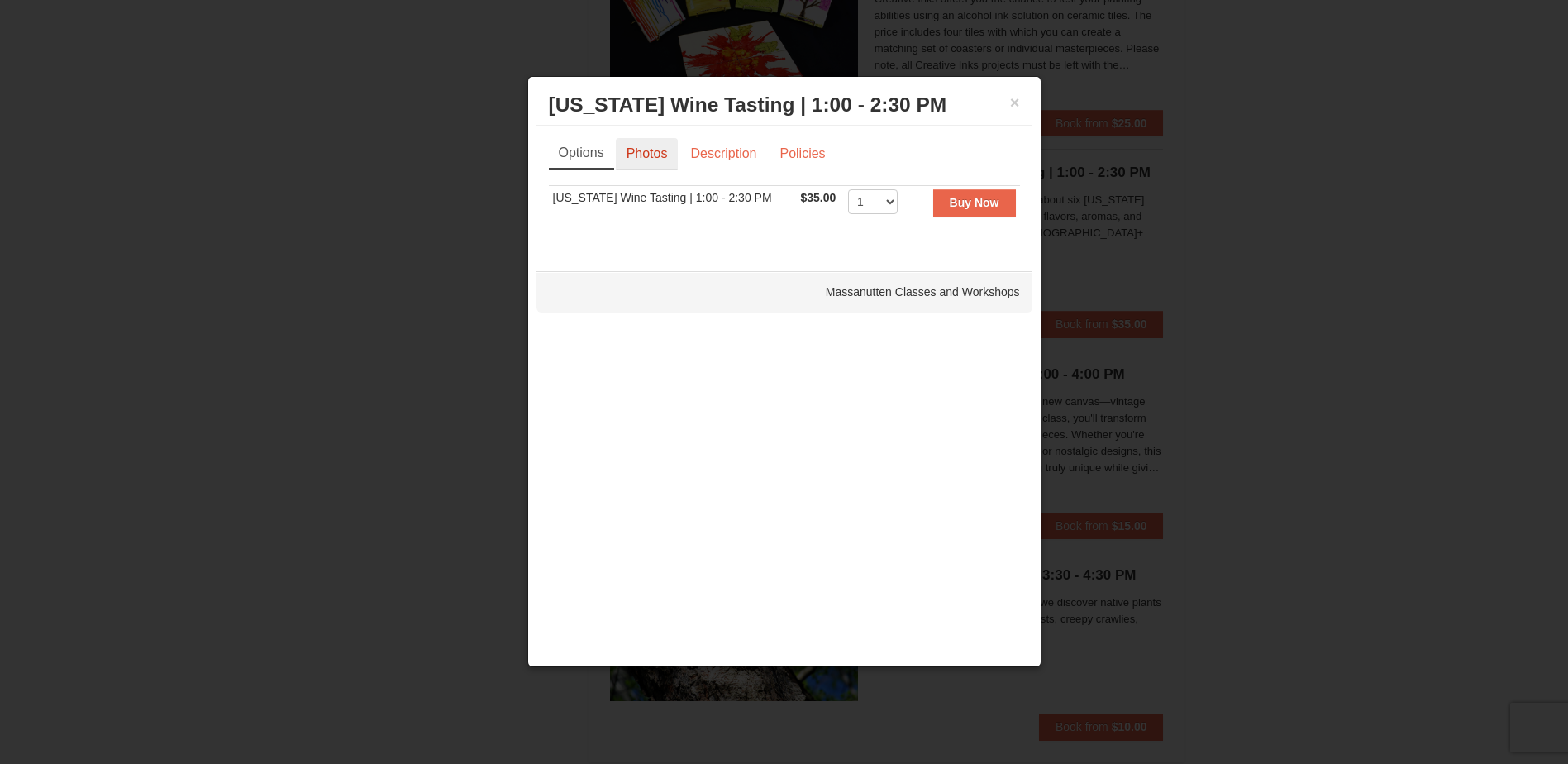
click at [648, 155] on link "Photos" at bounding box center [648, 154] width 63 height 31
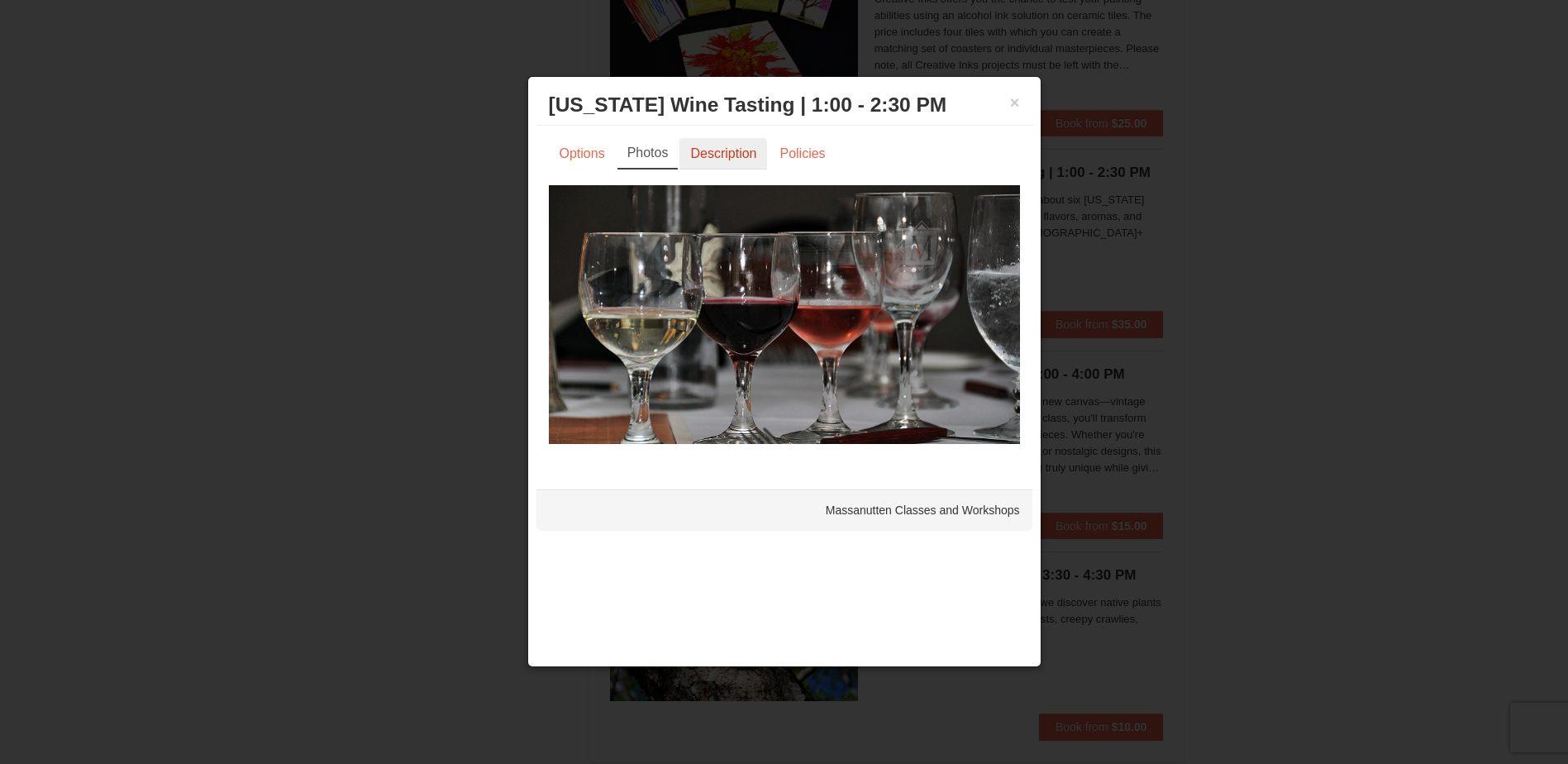
click at [699, 154] on link "Description" at bounding box center [723, 154] width 88 height 31
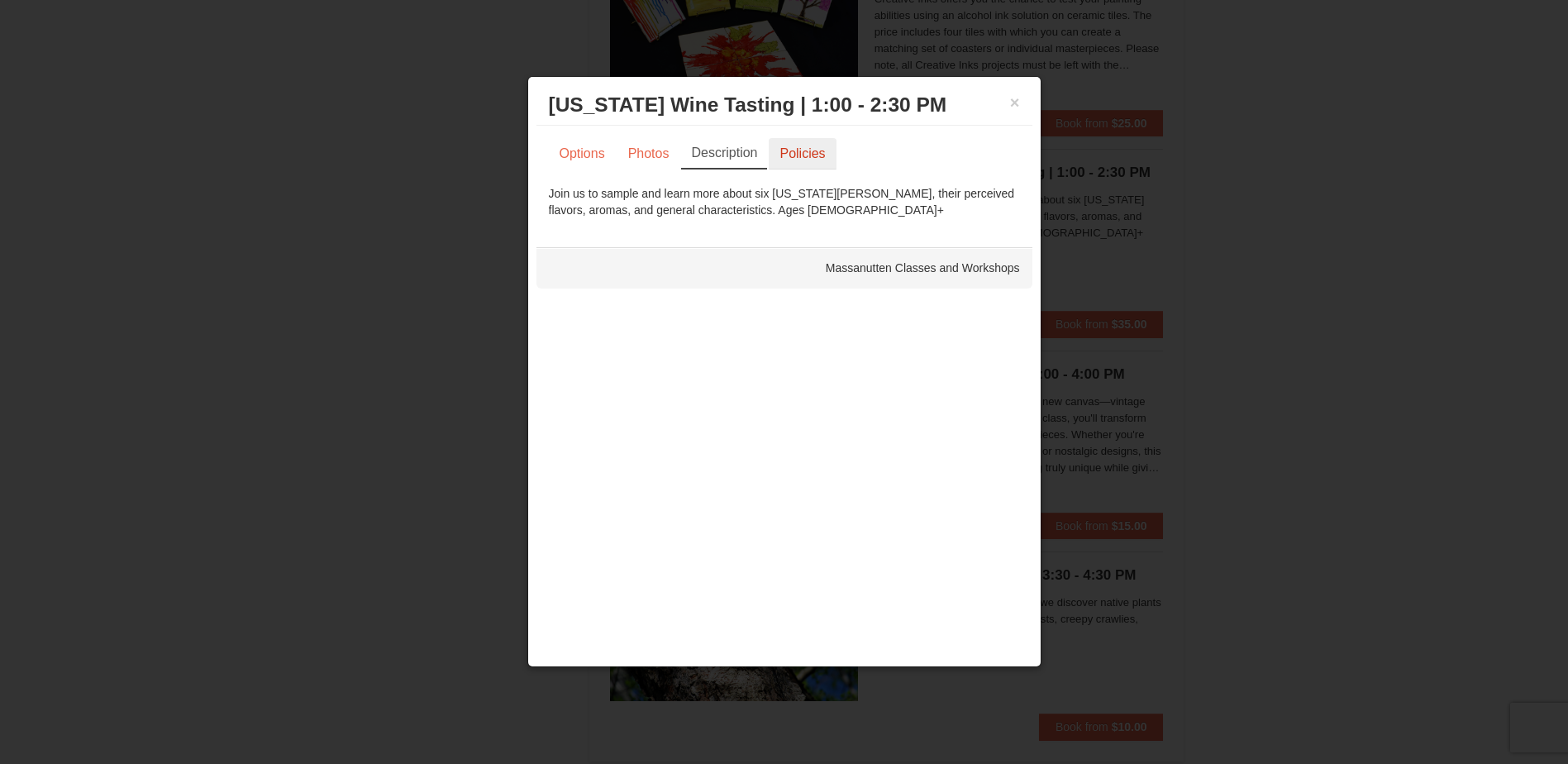
click at [776, 156] on link "Policies" at bounding box center [802, 154] width 67 height 31
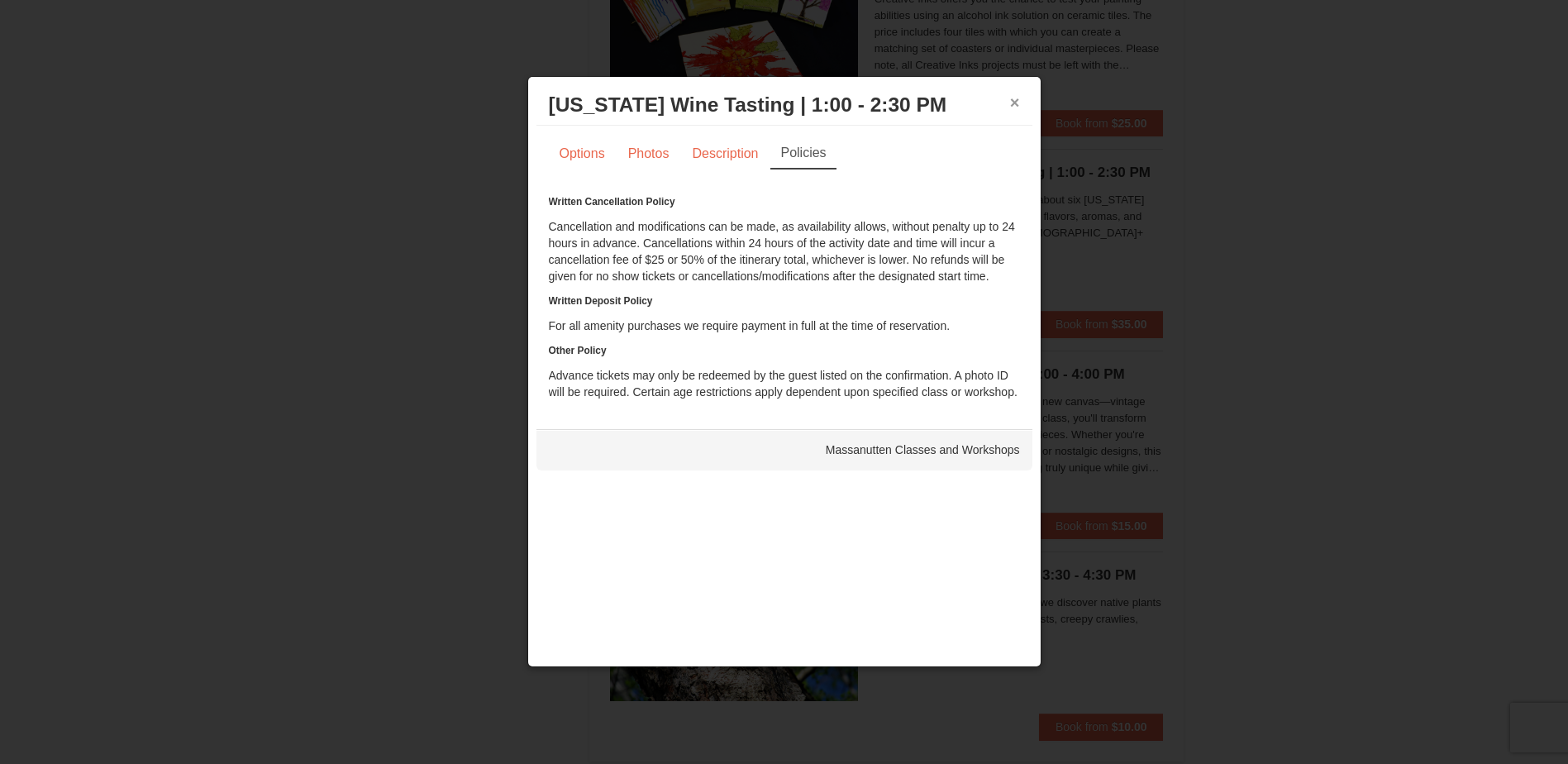
click at [1015, 106] on button "×" at bounding box center [1015, 103] width 10 height 17
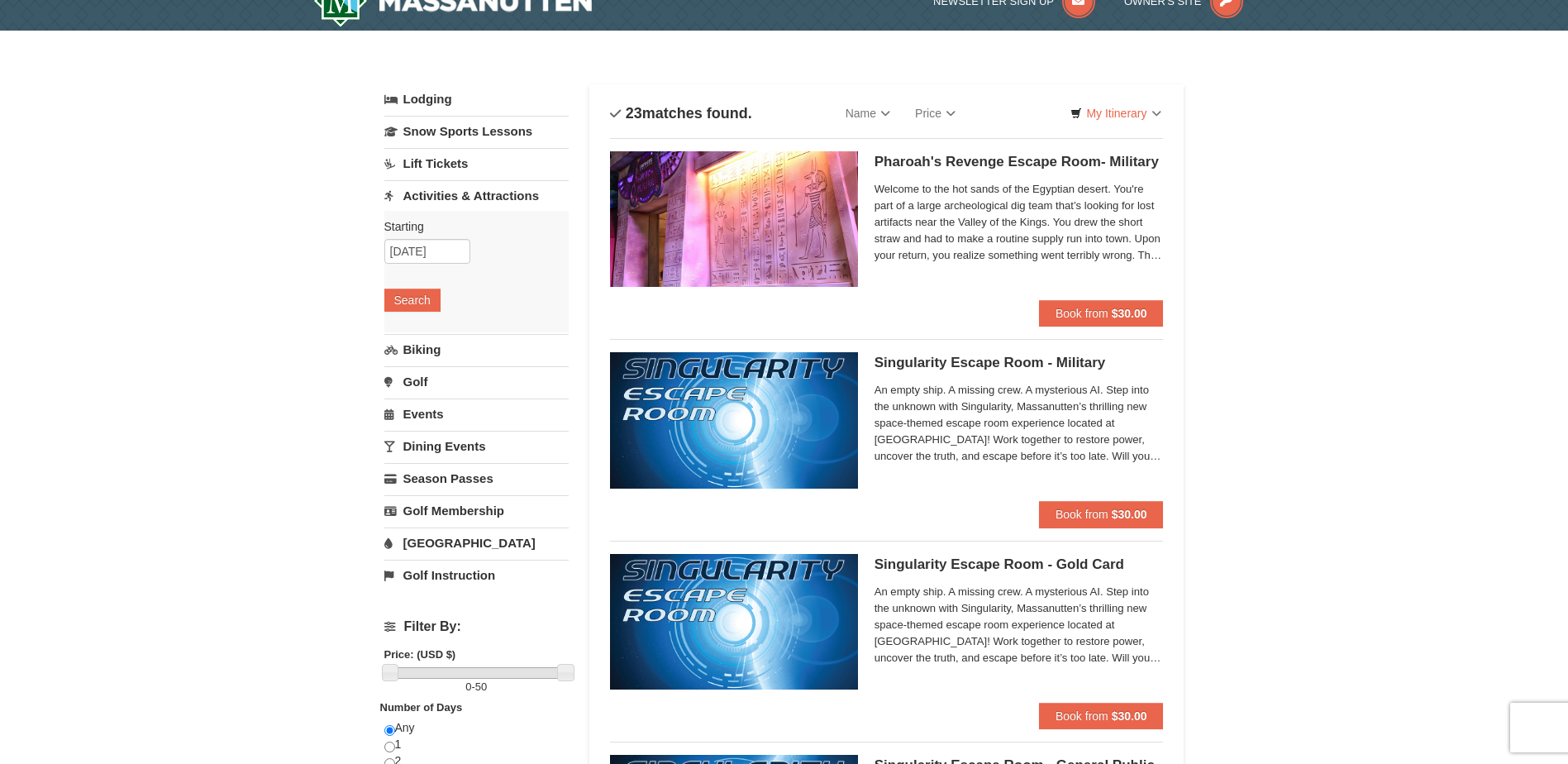
scroll to position [0, 0]
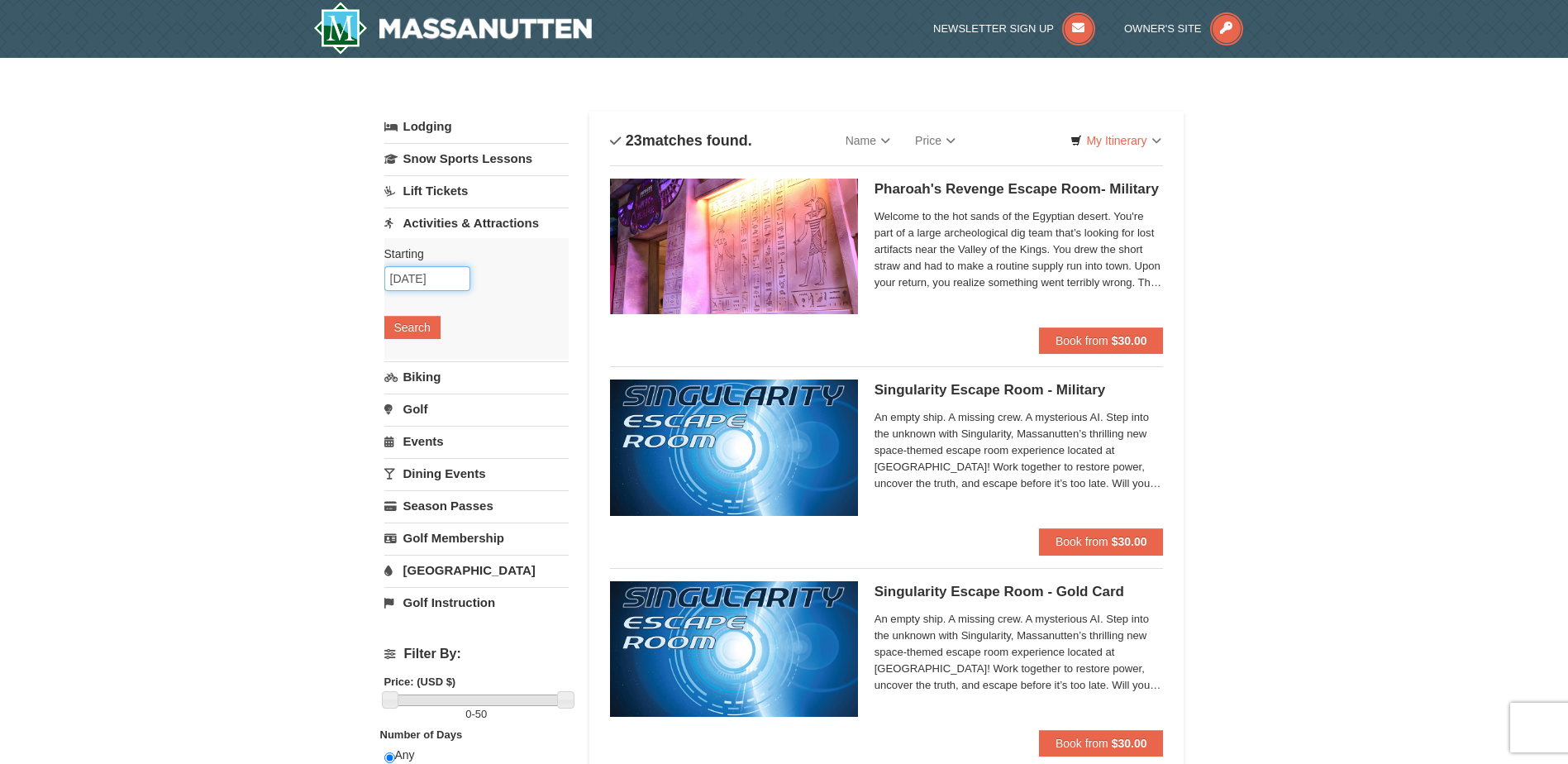
click at [452, 284] on input "10/07/2025" at bounding box center [427, 278] width 86 height 25
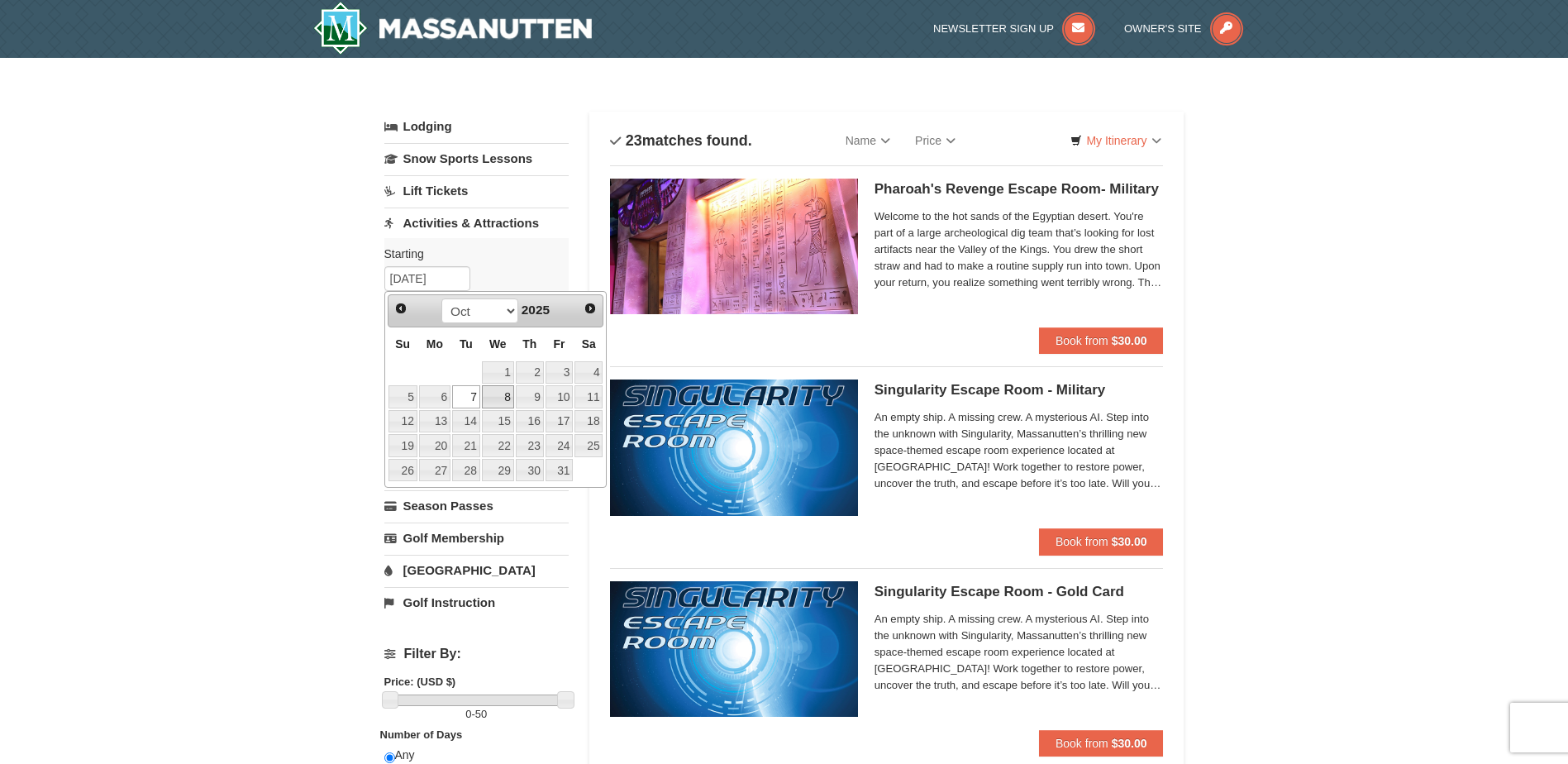
click at [514, 393] on link "8" at bounding box center [498, 396] width 32 height 23
type input "10/08/2025"
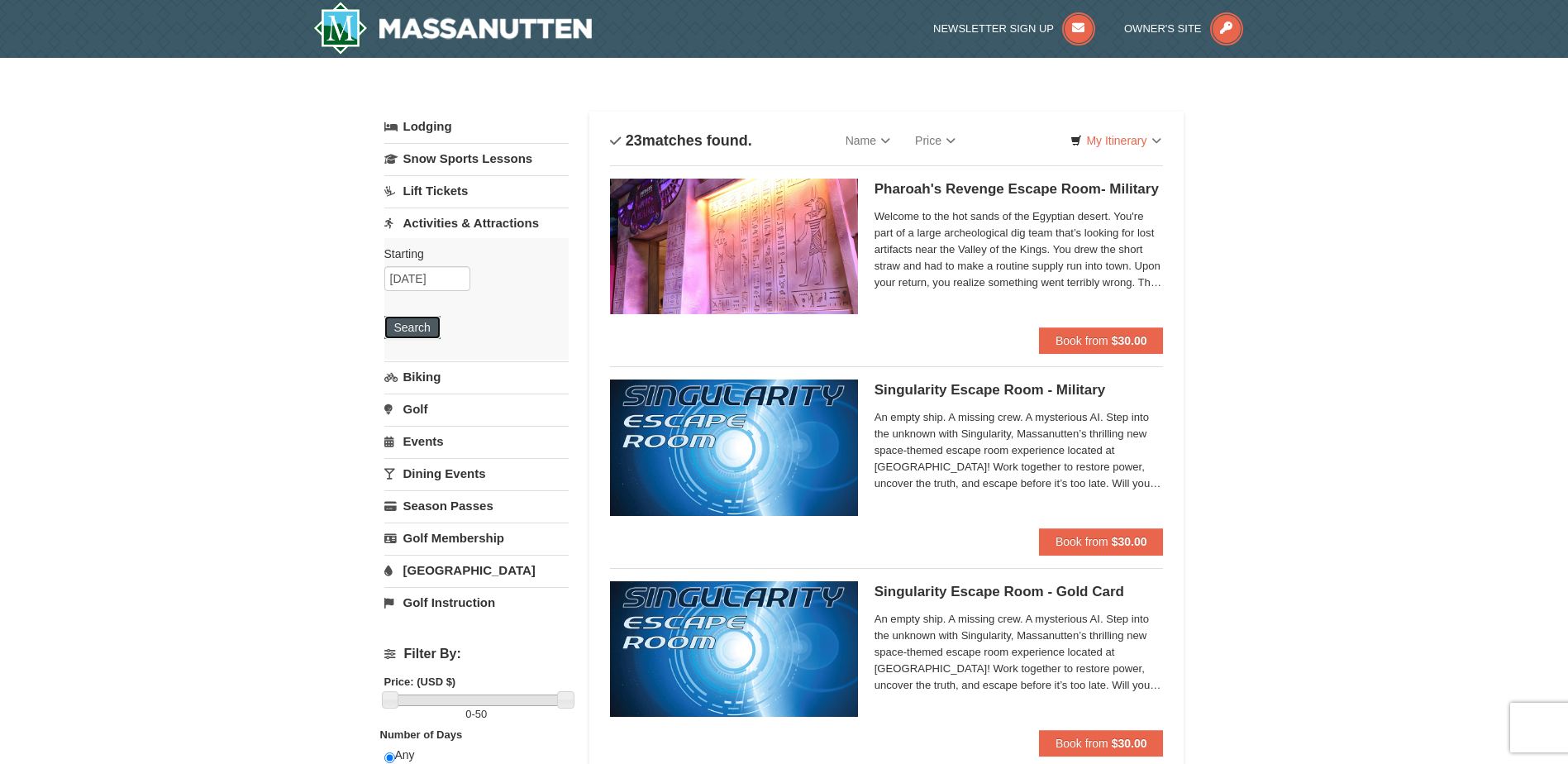
click at [422, 326] on button "Search" at bounding box center [413, 327] width 56 height 23
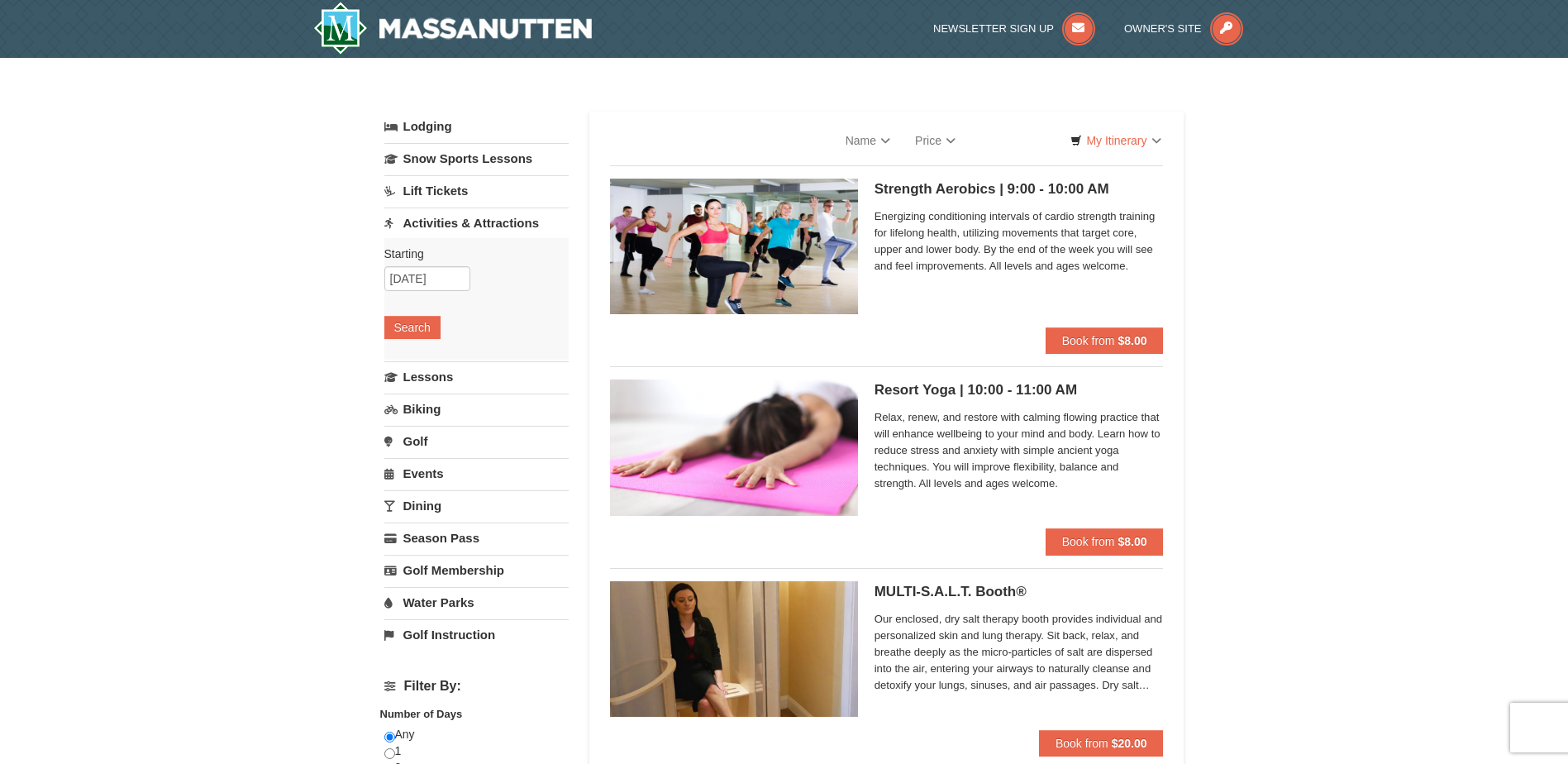
select select "9"
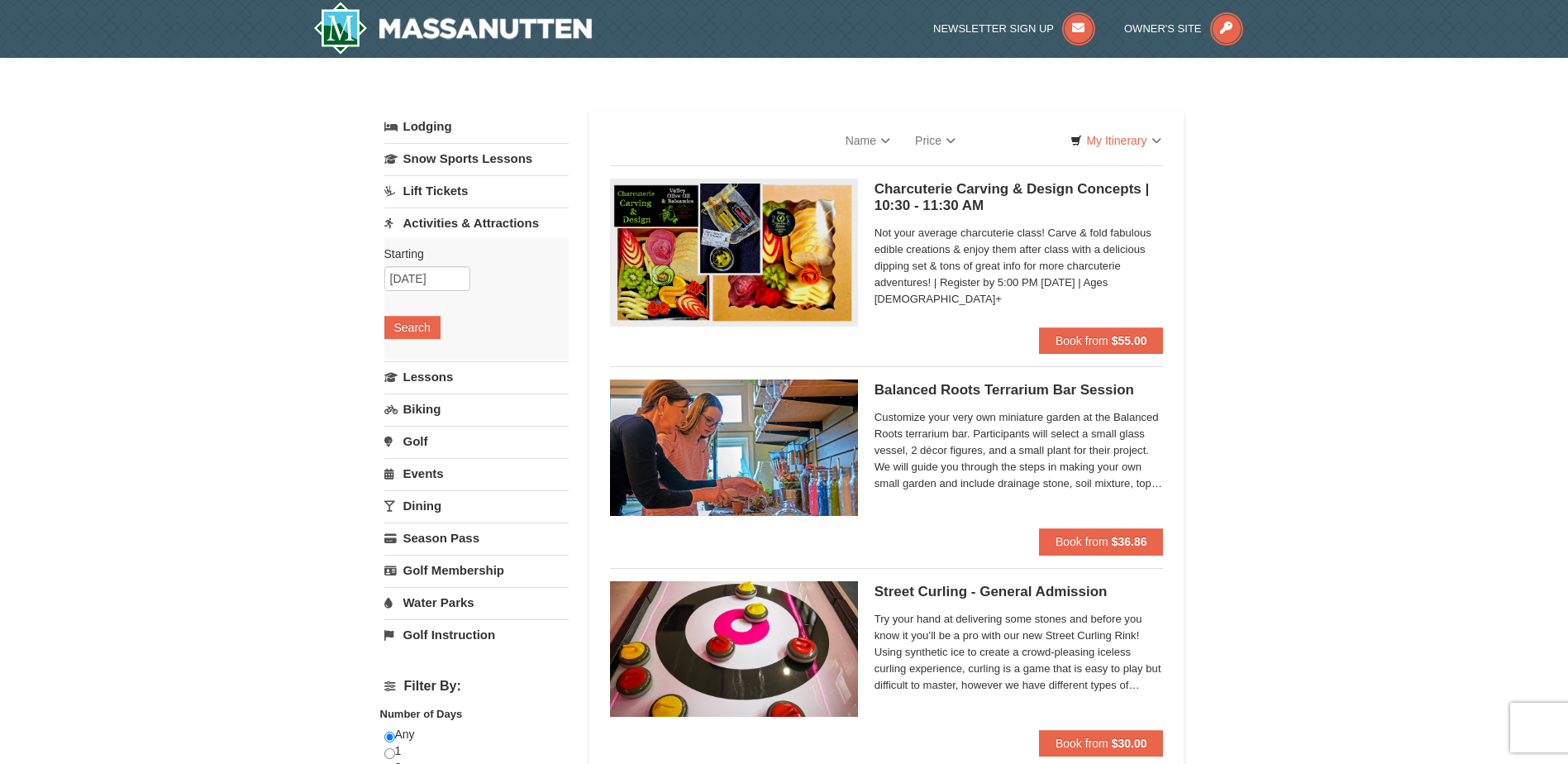
select select "9"
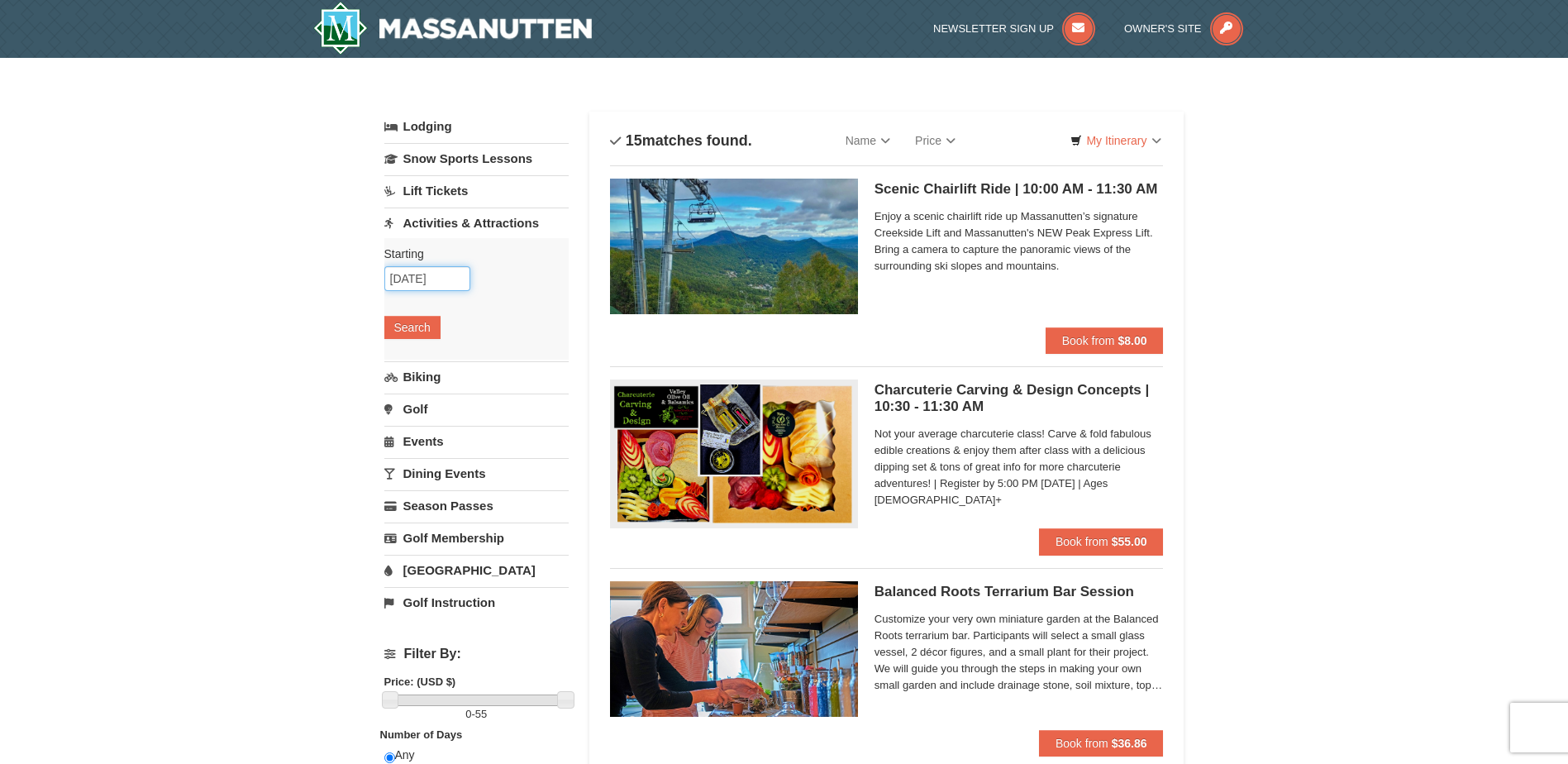
click at [454, 277] on input "[DATE]" at bounding box center [427, 278] width 86 height 25
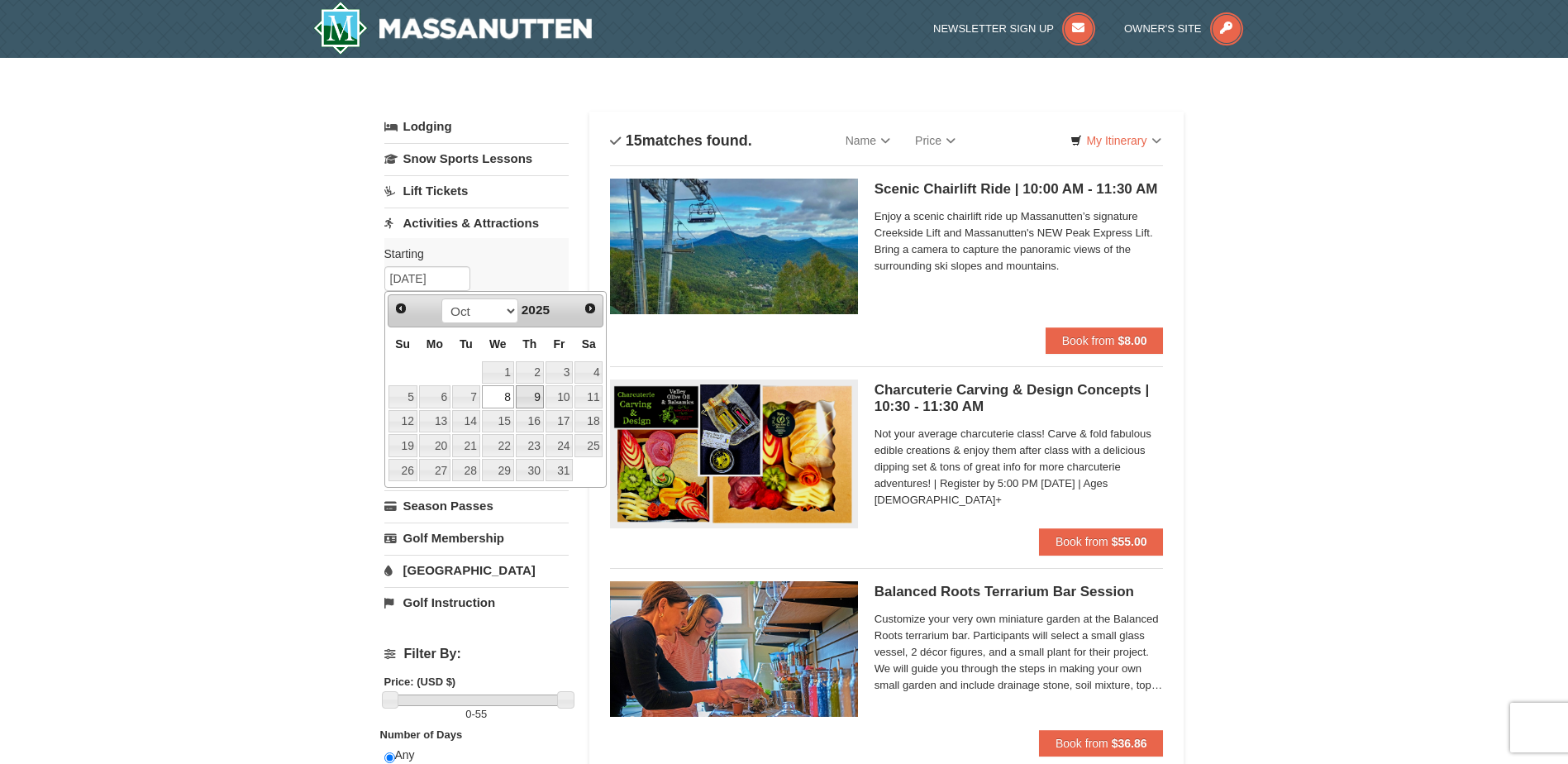
click at [532, 394] on link "9" at bounding box center [530, 396] width 28 height 23
type input "[DATE]"
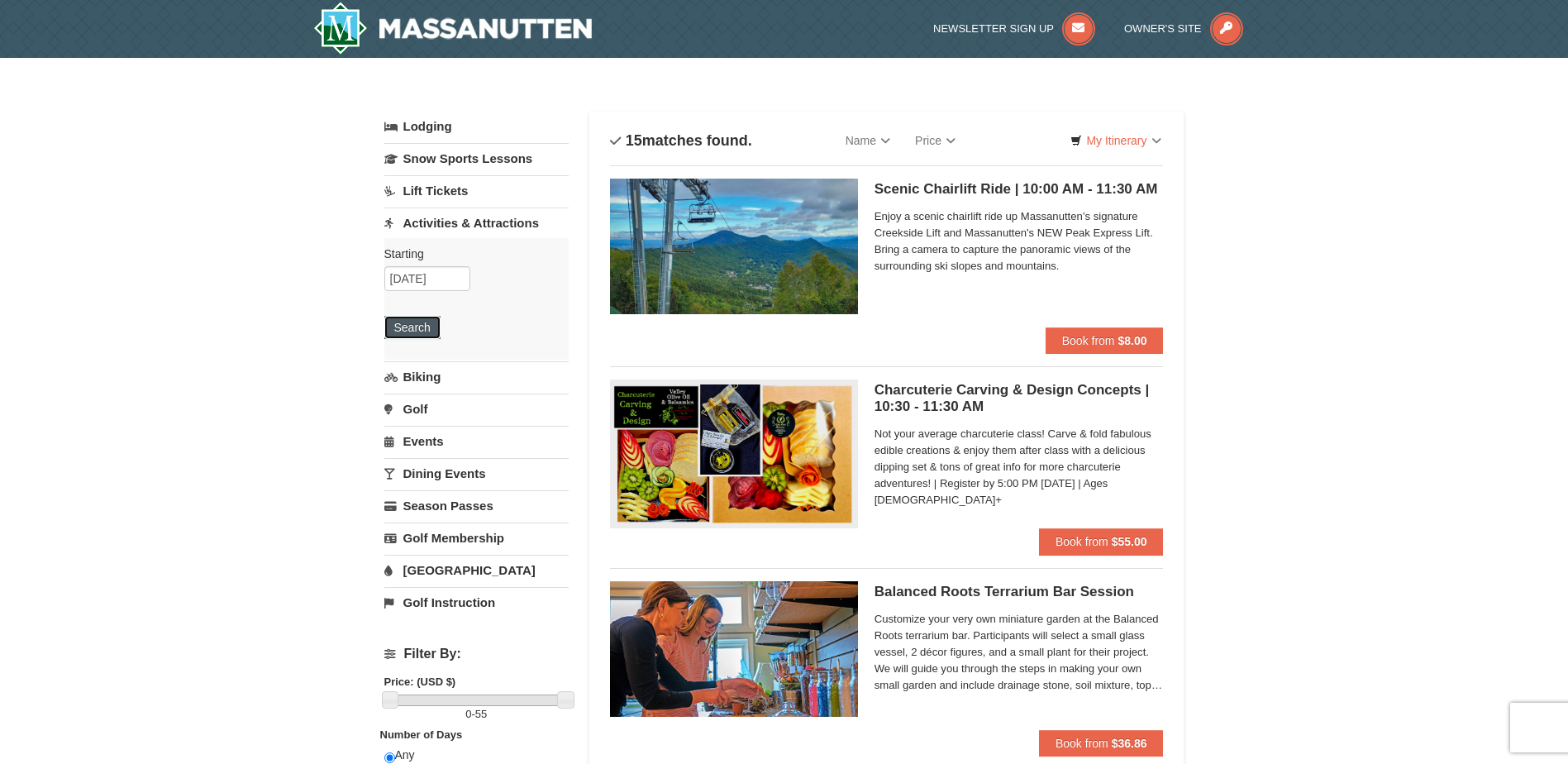
click at [426, 320] on button "Search" at bounding box center [413, 327] width 56 height 23
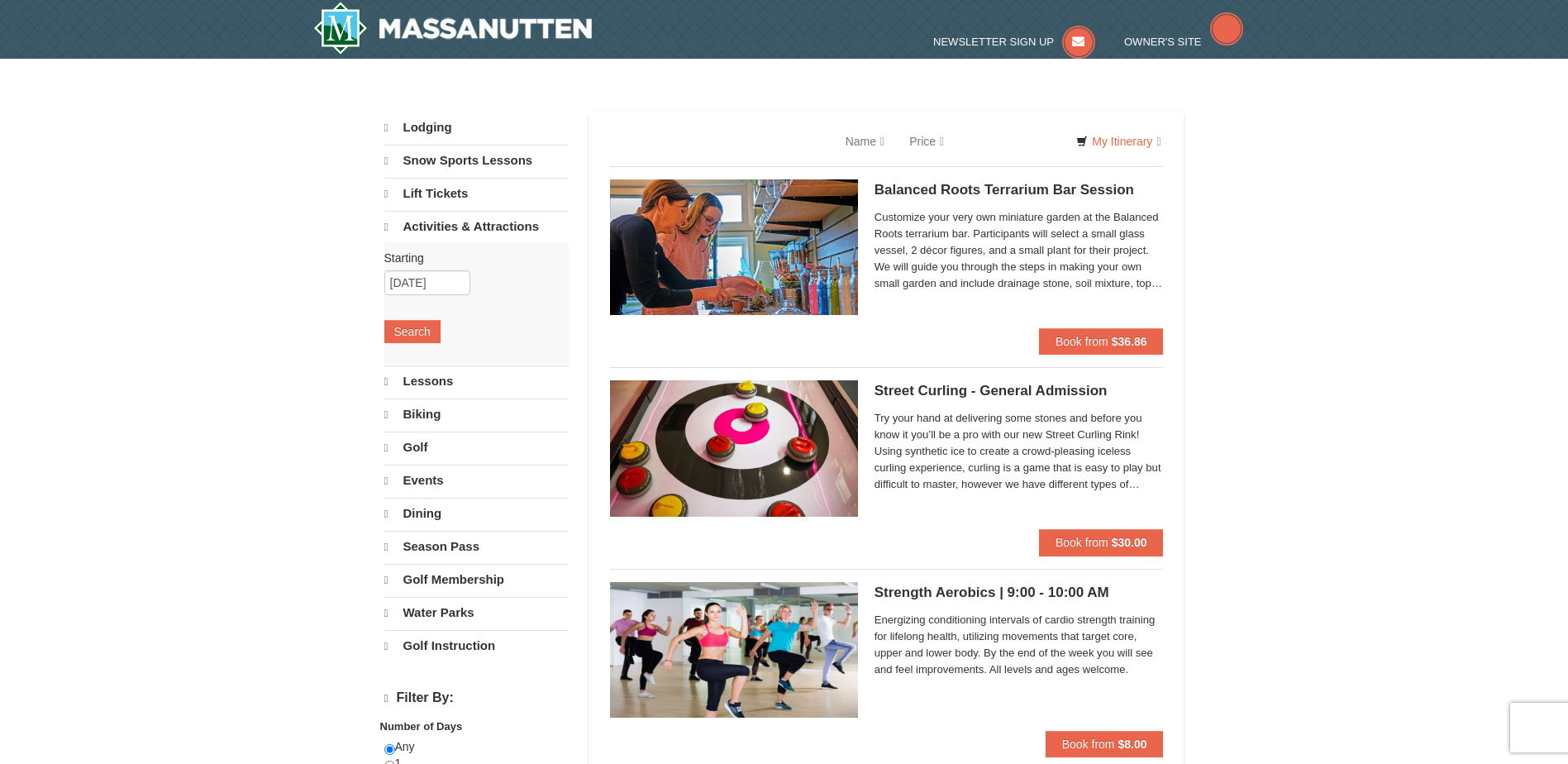
select select "9"
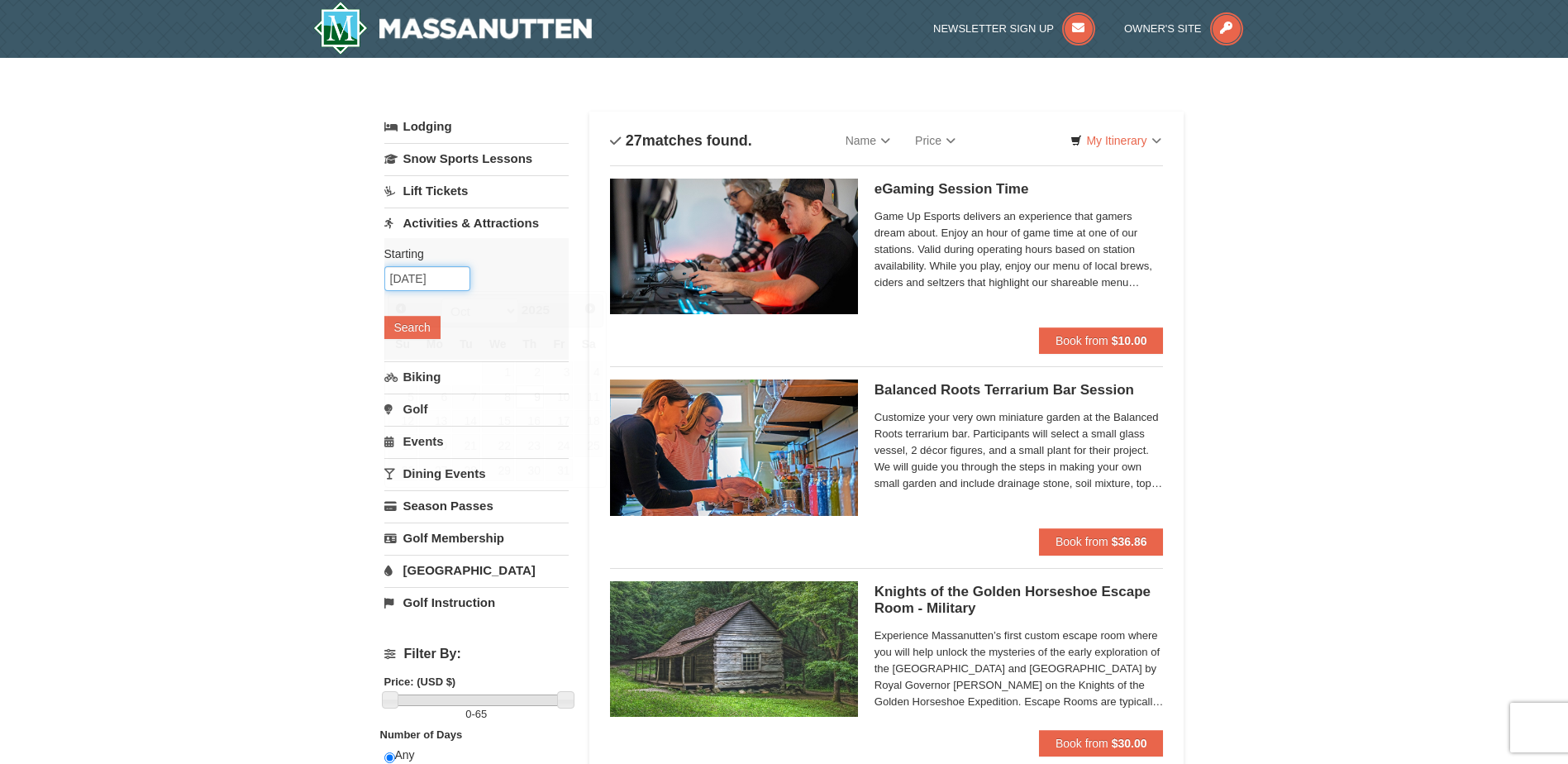
click at [456, 280] on input "10/09/2025" at bounding box center [427, 278] width 86 height 25
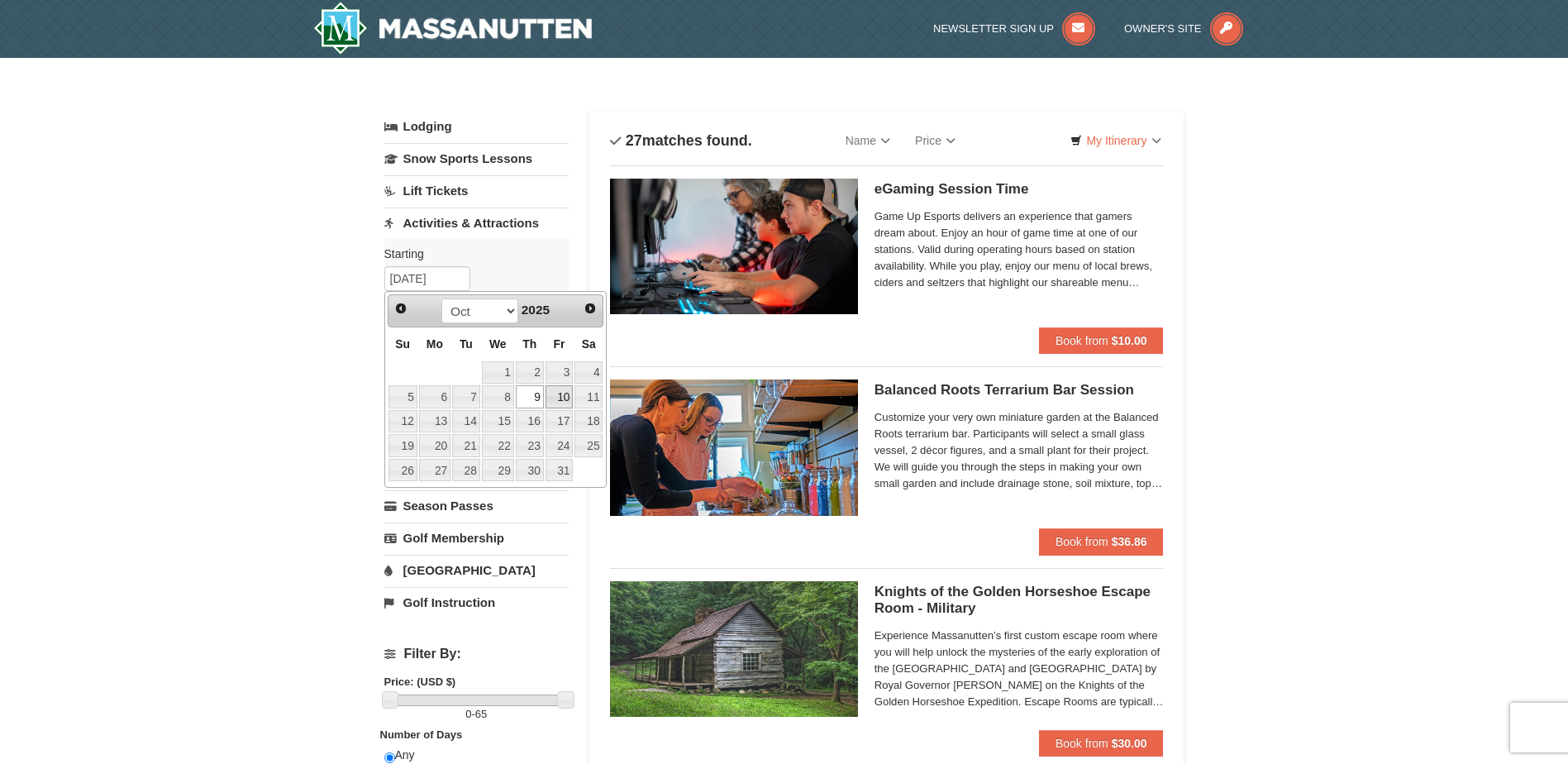
click at [563, 388] on link "10" at bounding box center [560, 396] width 28 height 23
type input "[DATE]"
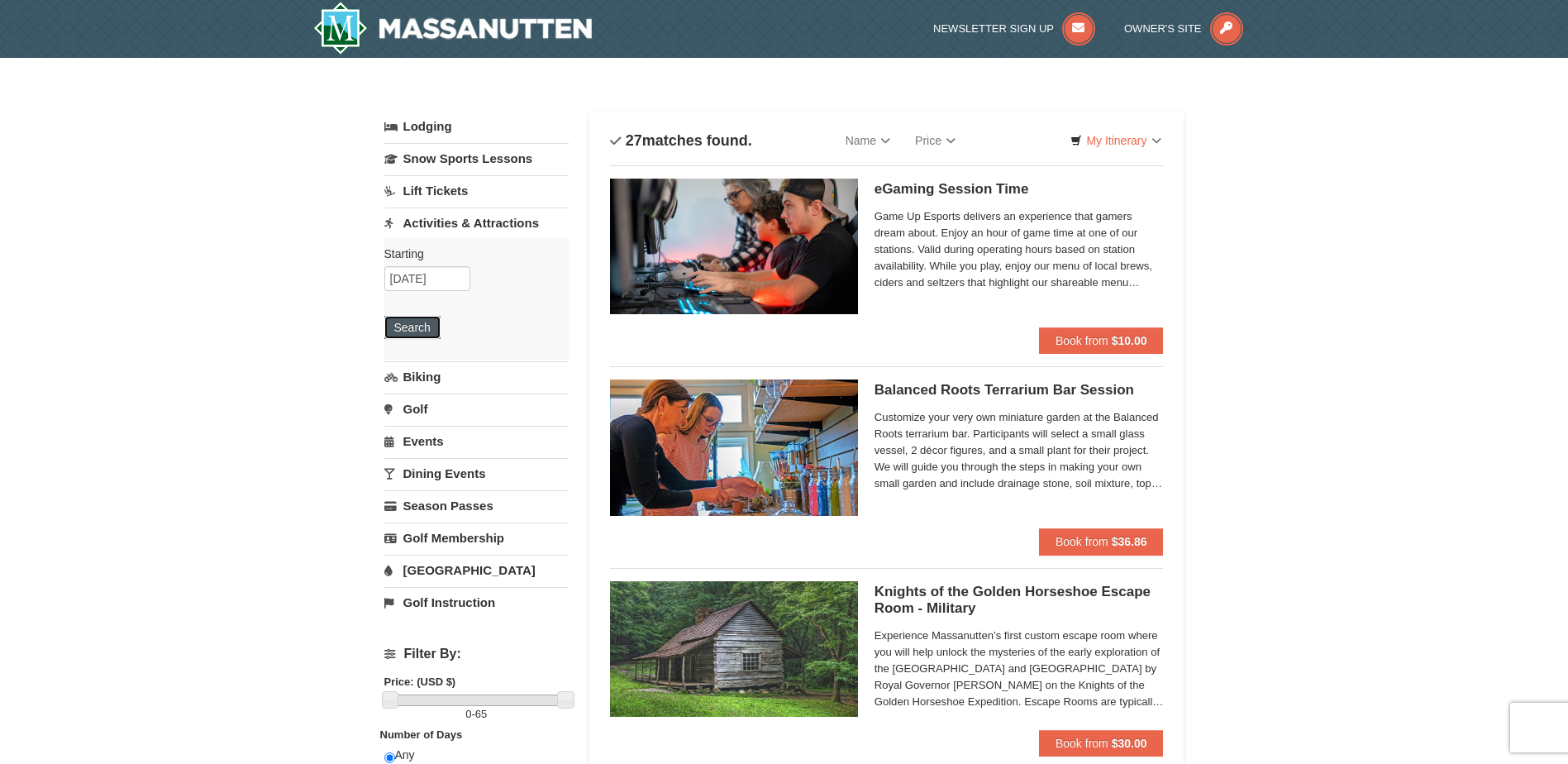
click at [430, 330] on button "Search" at bounding box center [413, 327] width 56 height 23
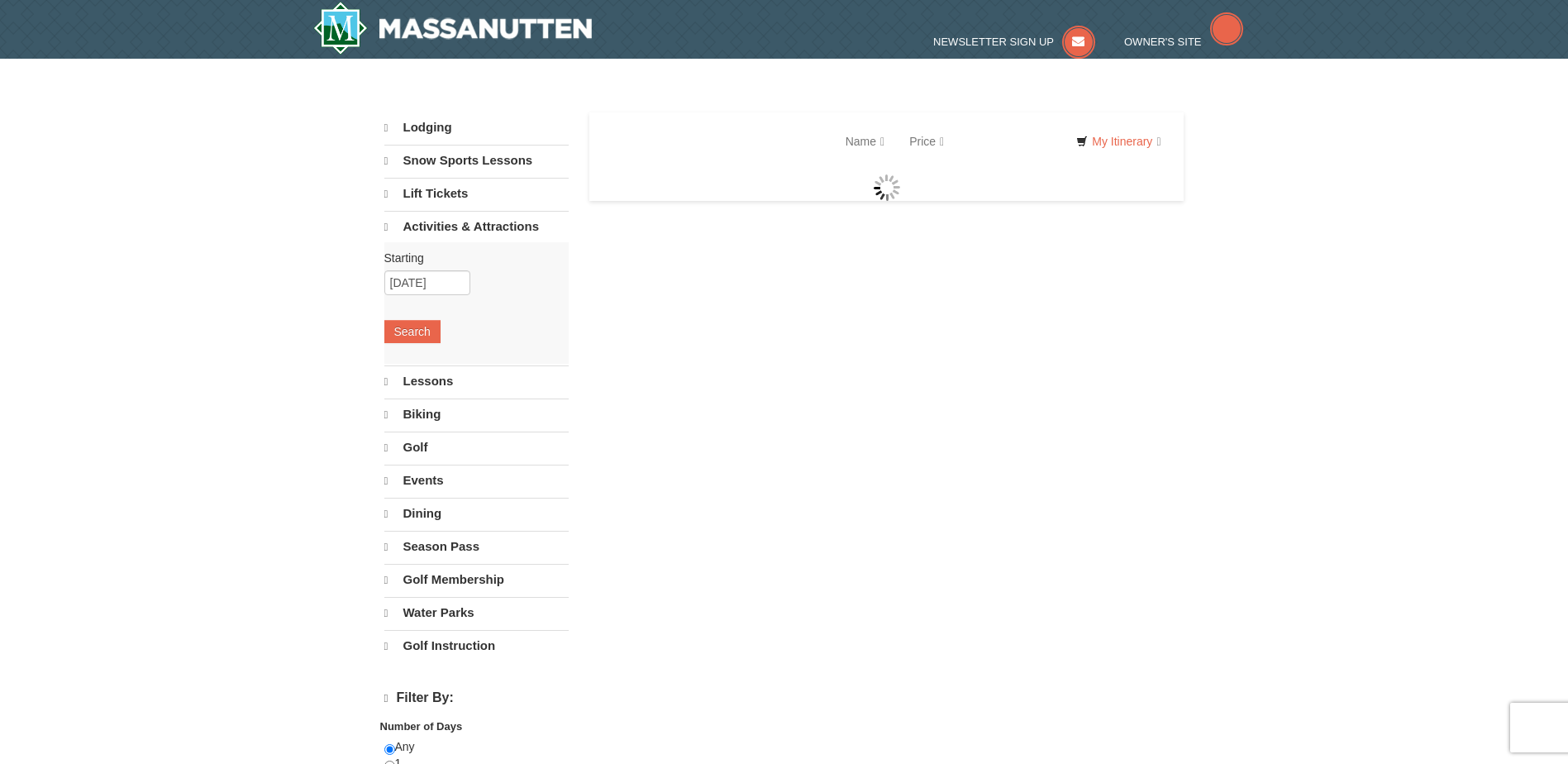
select select "9"
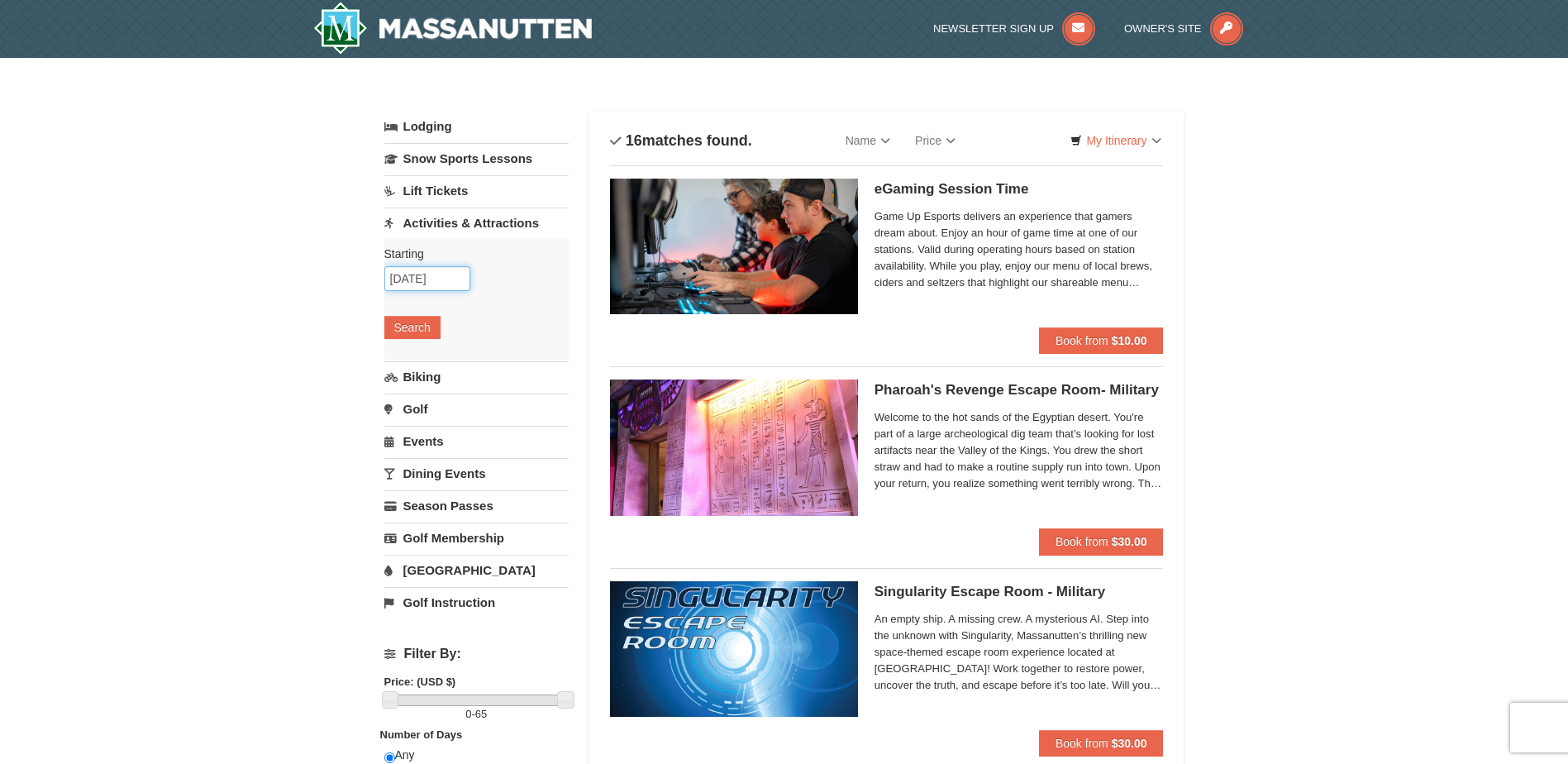
click at [456, 280] on input "[DATE]" at bounding box center [427, 278] width 86 height 25
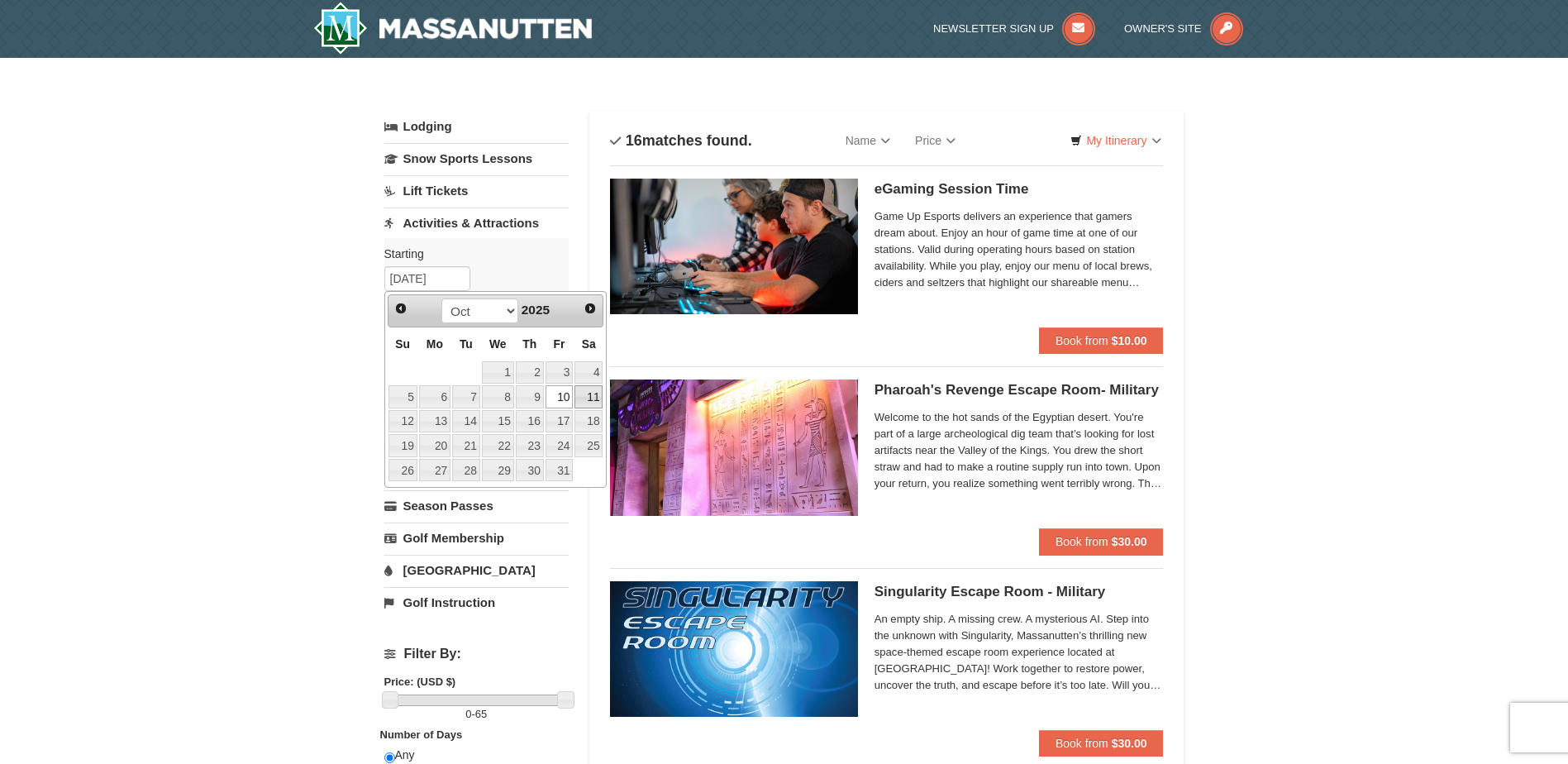
click at [588, 395] on link "11" at bounding box center [588, 396] width 28 height 23
type input "[DATE]"
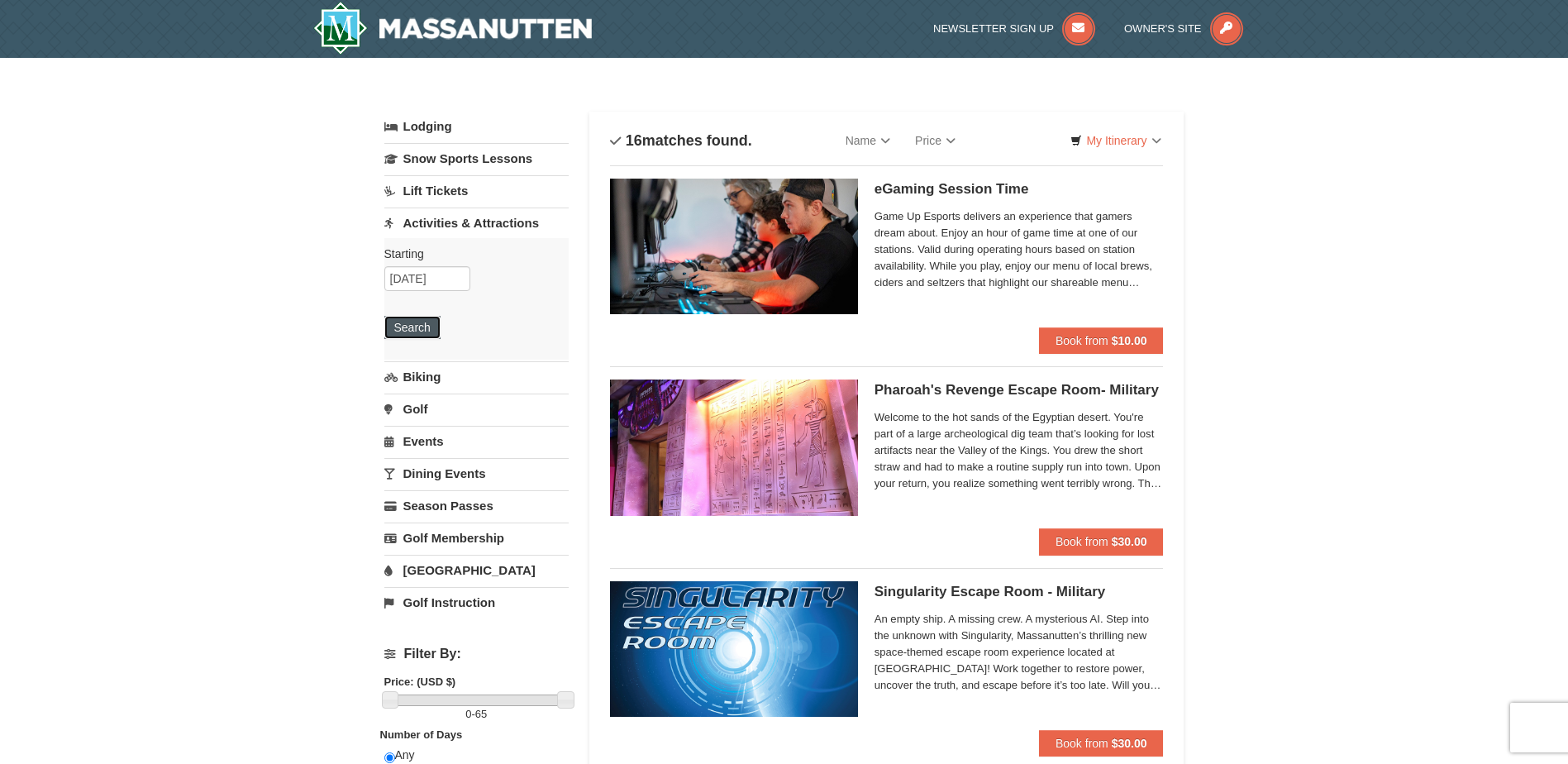
click at [416, 330] on button "Search" at bounding box center [413, 327] width 56 height 23
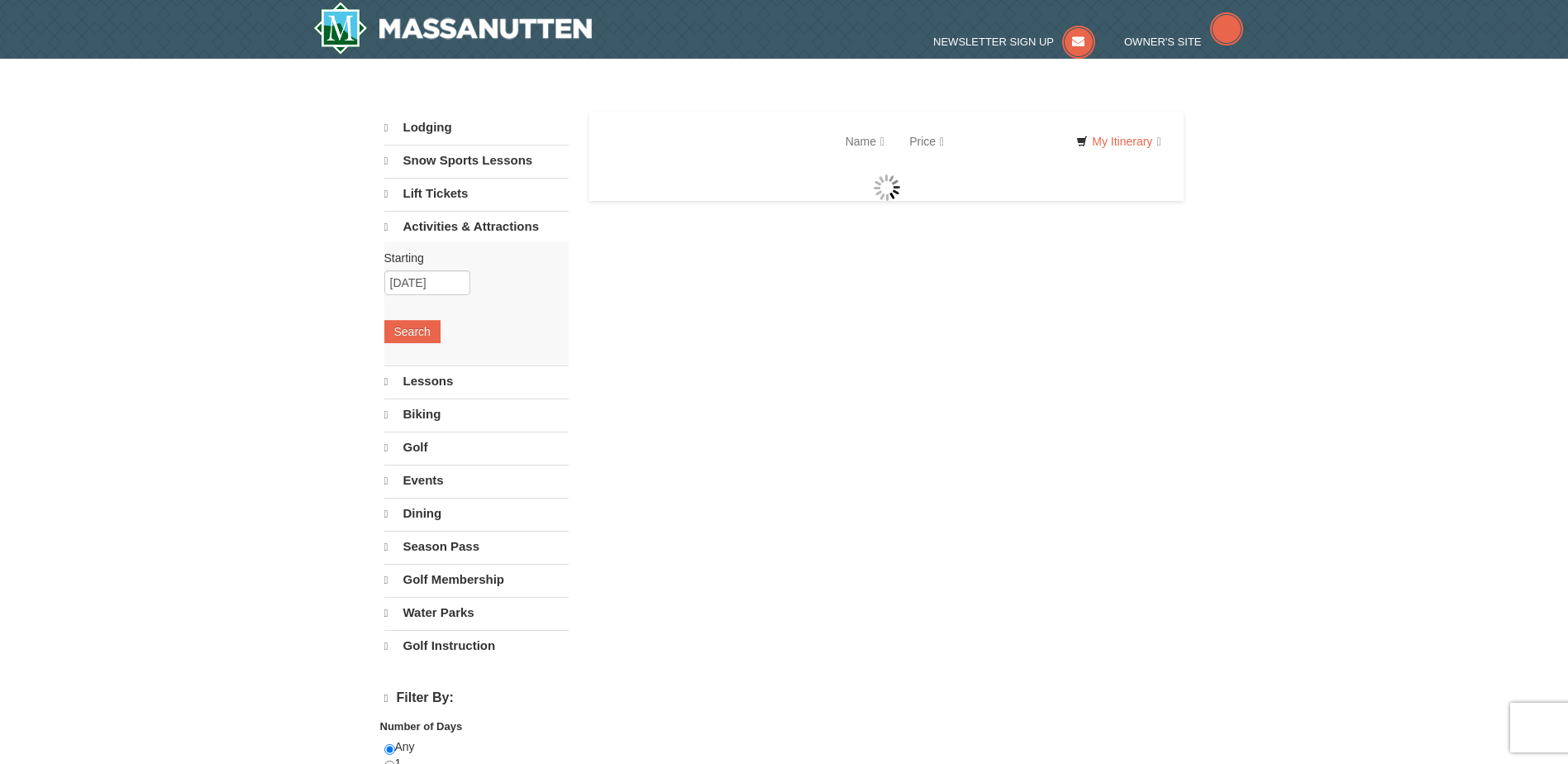
select select "9"
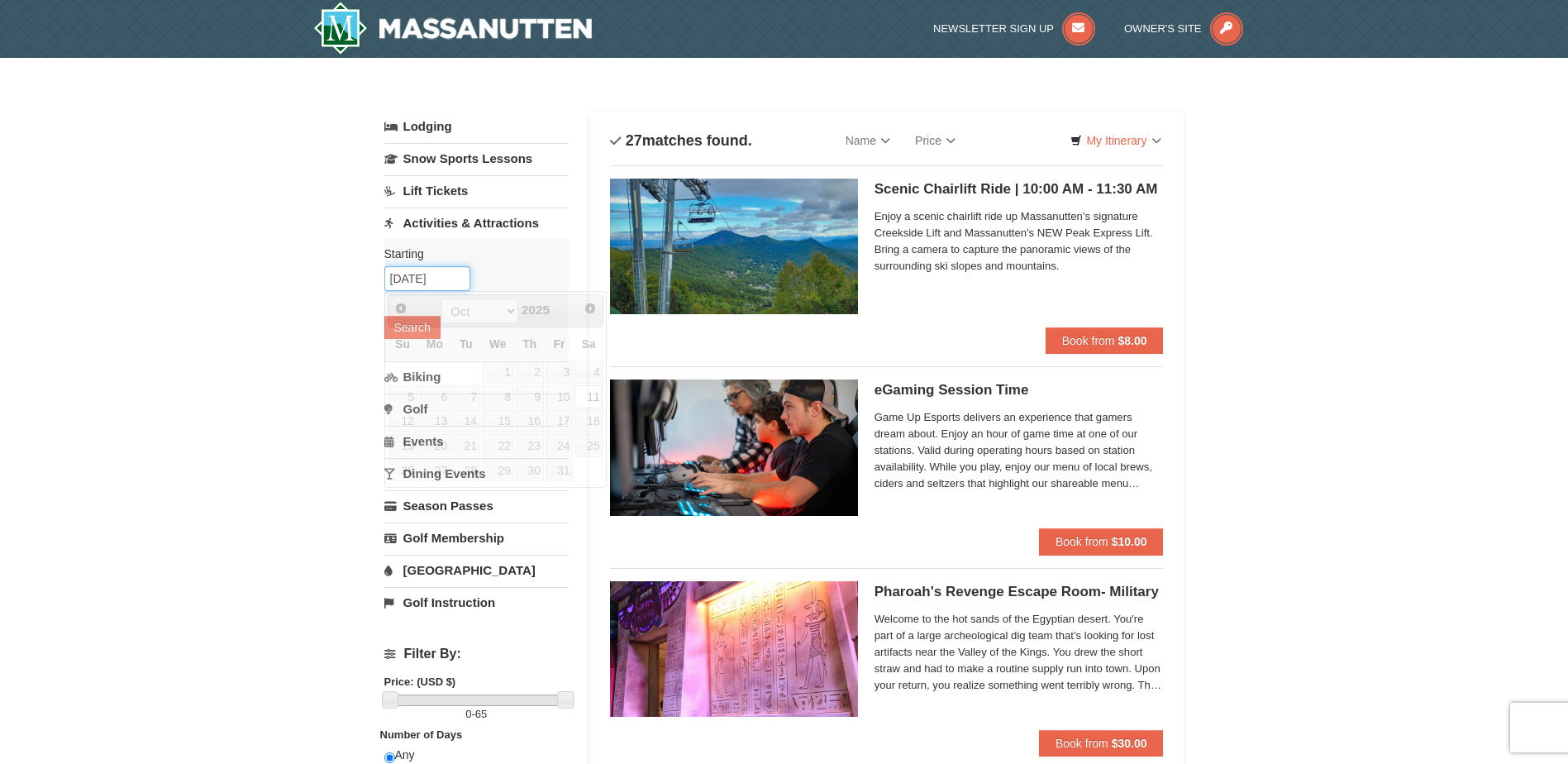
click at [459, 277] on input "10/11/2025" at bounding box center [427, 278] width 86 height 25
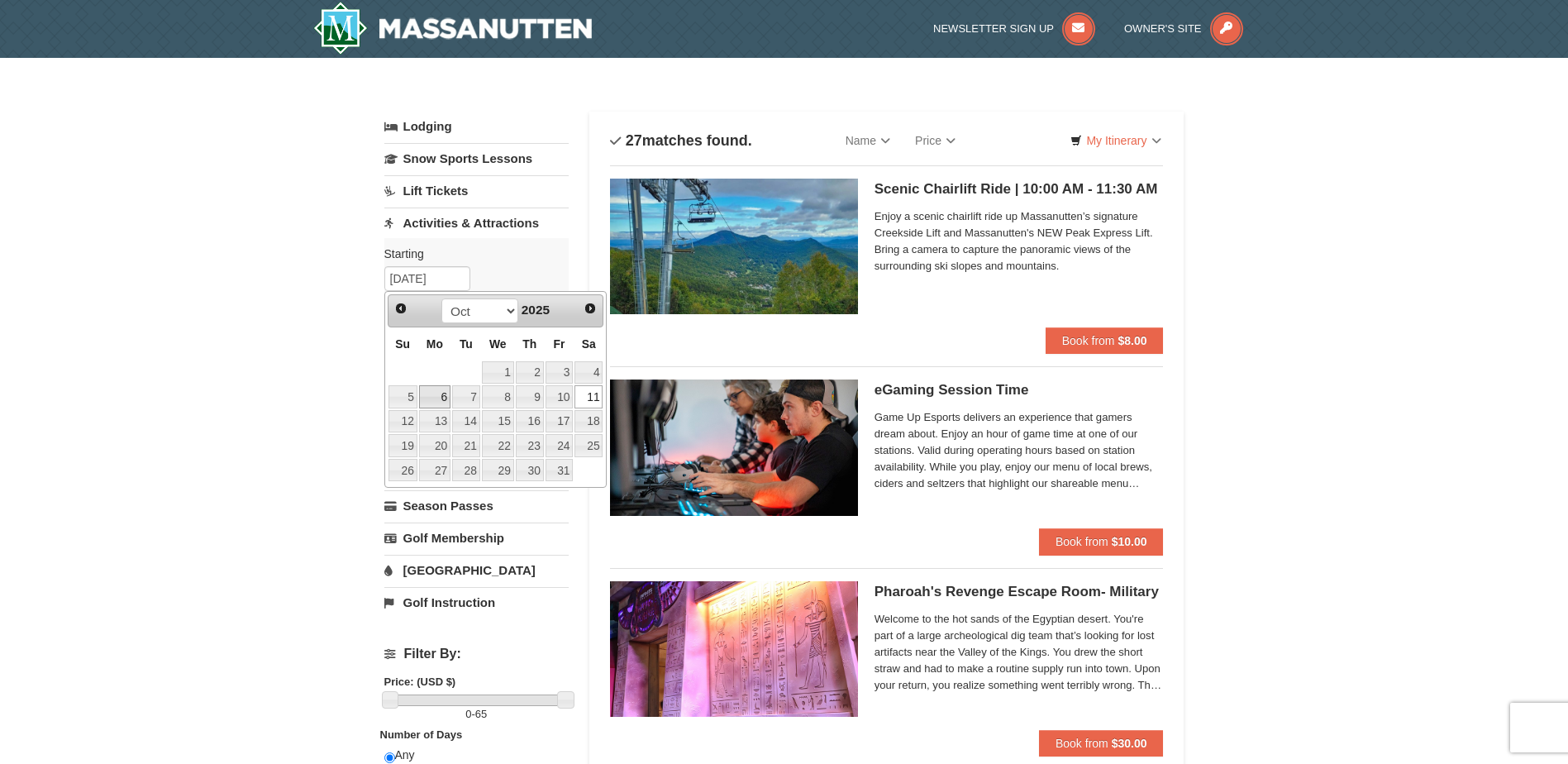
click at [439, 389] on link "6" at bounding box center [435, 396] width 31 height 23
type input "10/06/2025"
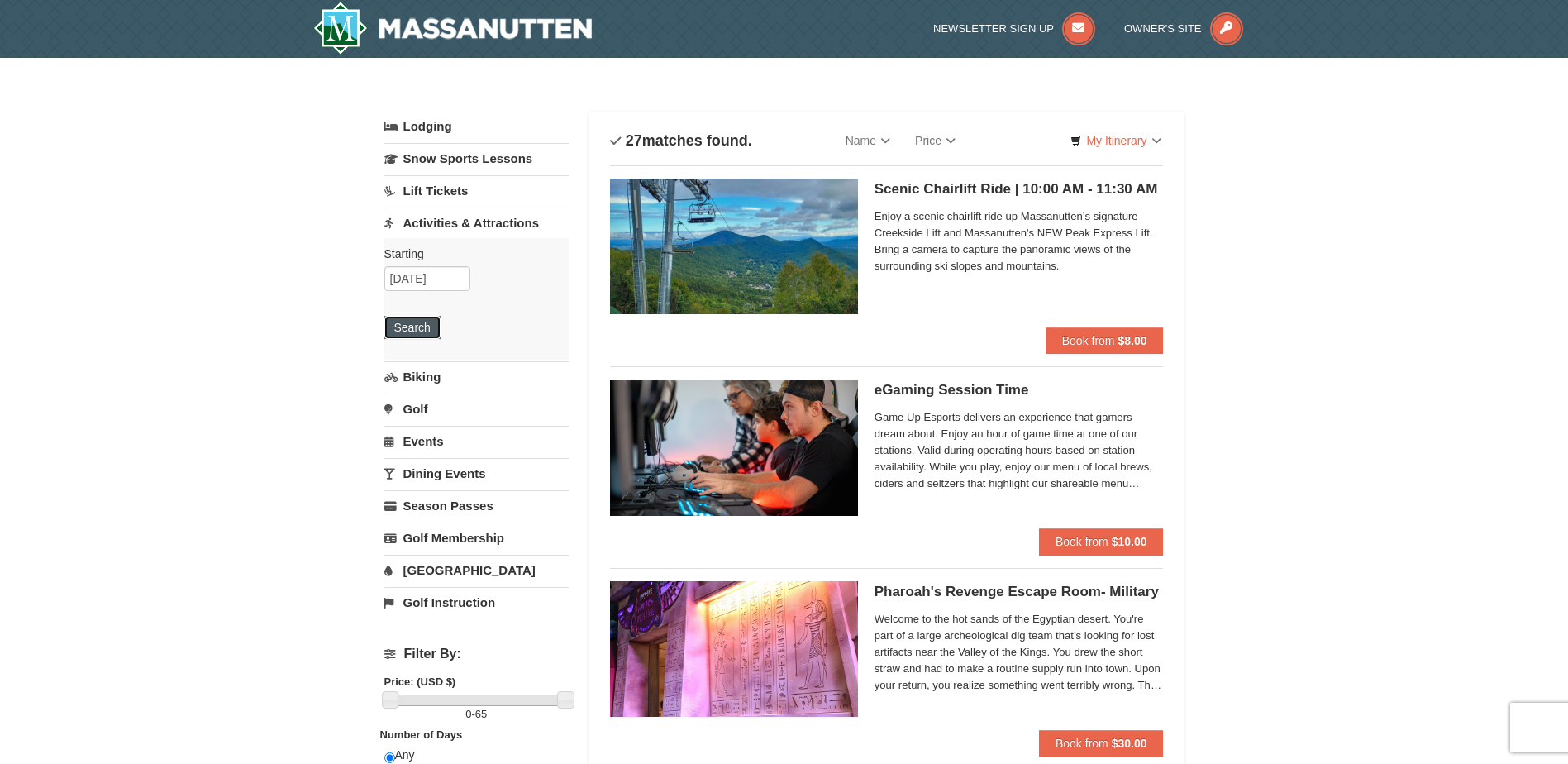
click at [419, 327] on button "Search" at bounding box center [413, 327] width 56 height 23
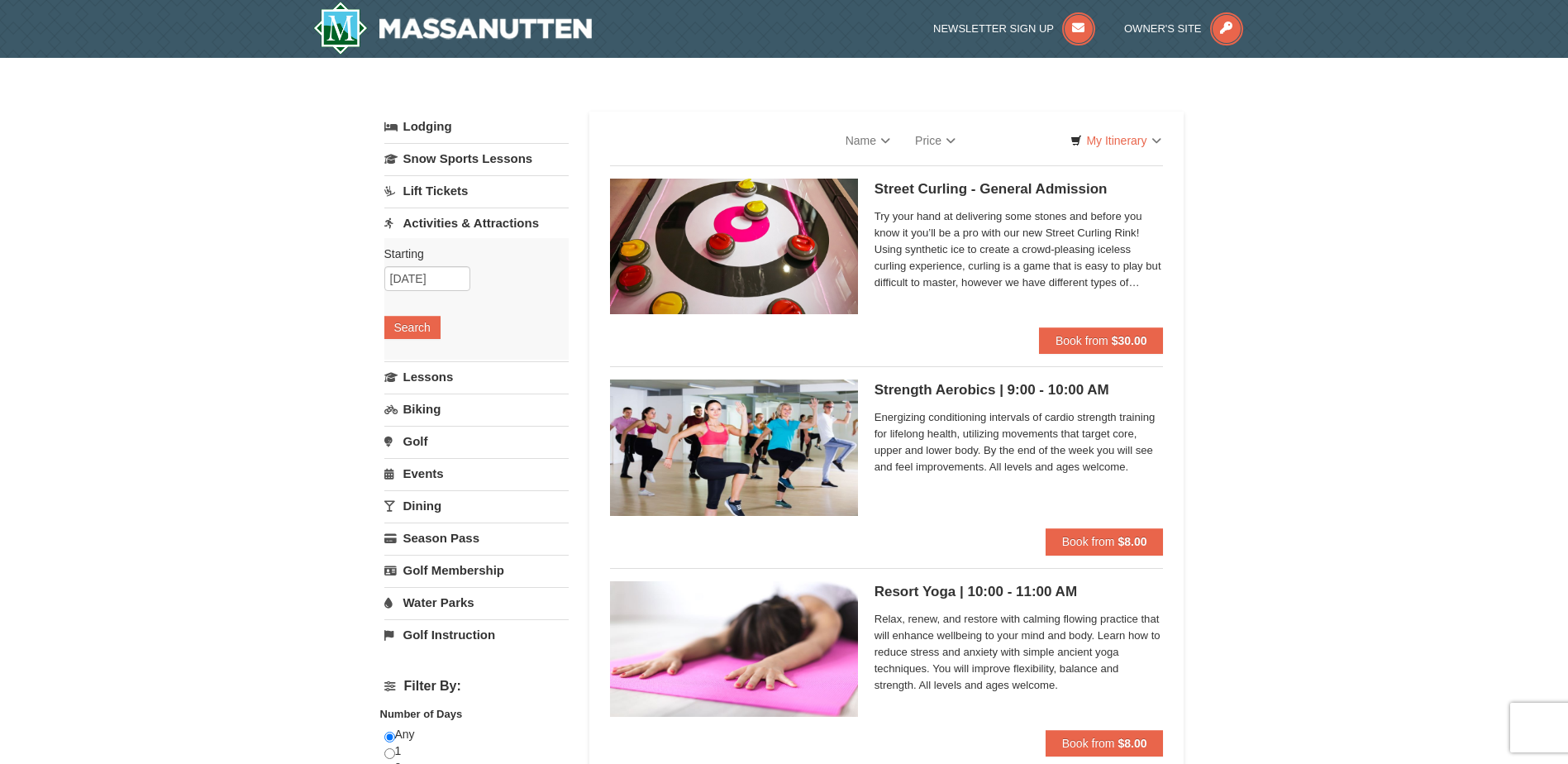
select select "9"
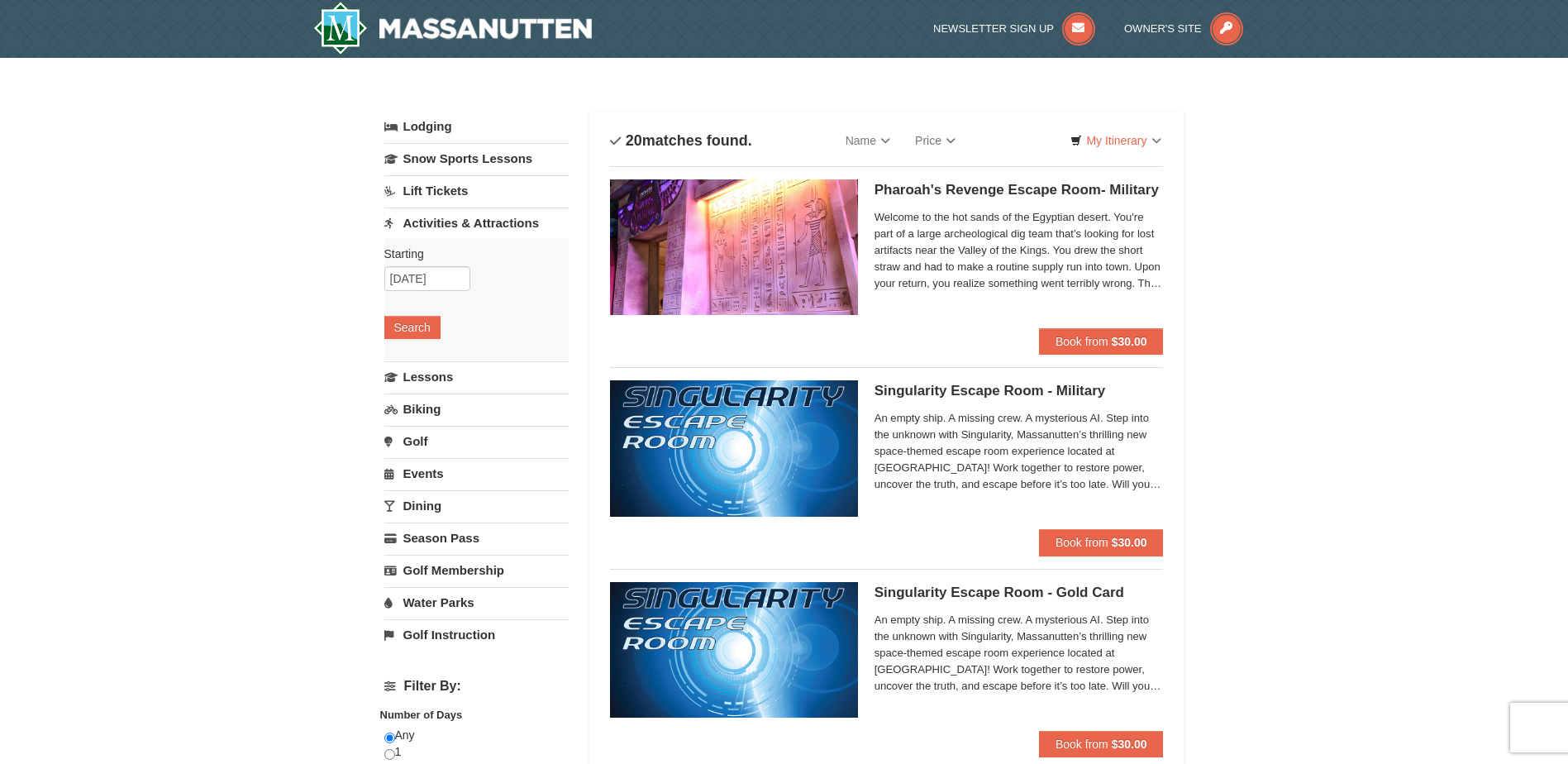
select select "9"
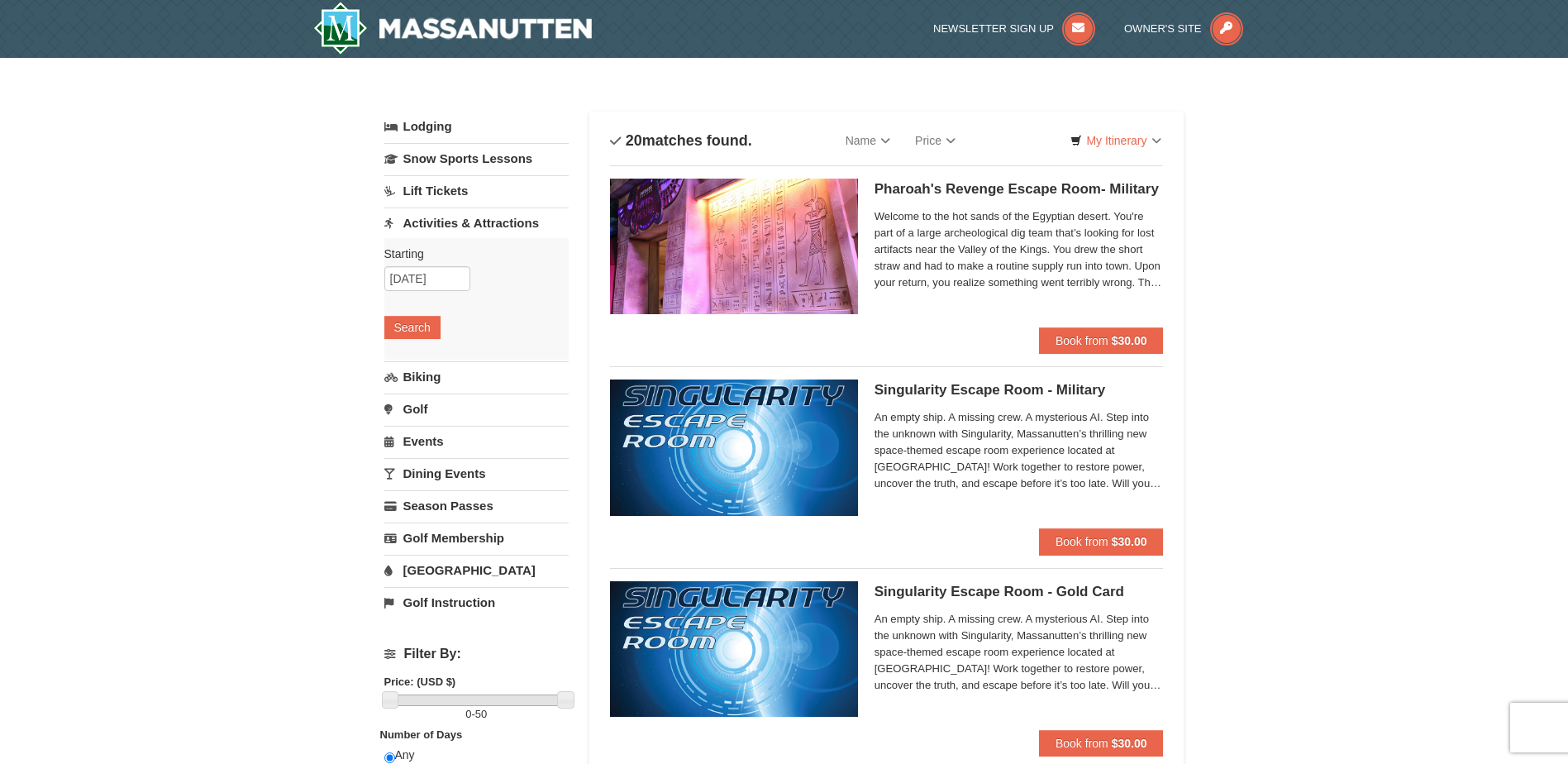
click at [471, 199] on link "Lift Tickets" at bounding box center [476, 190] width 184 height 31
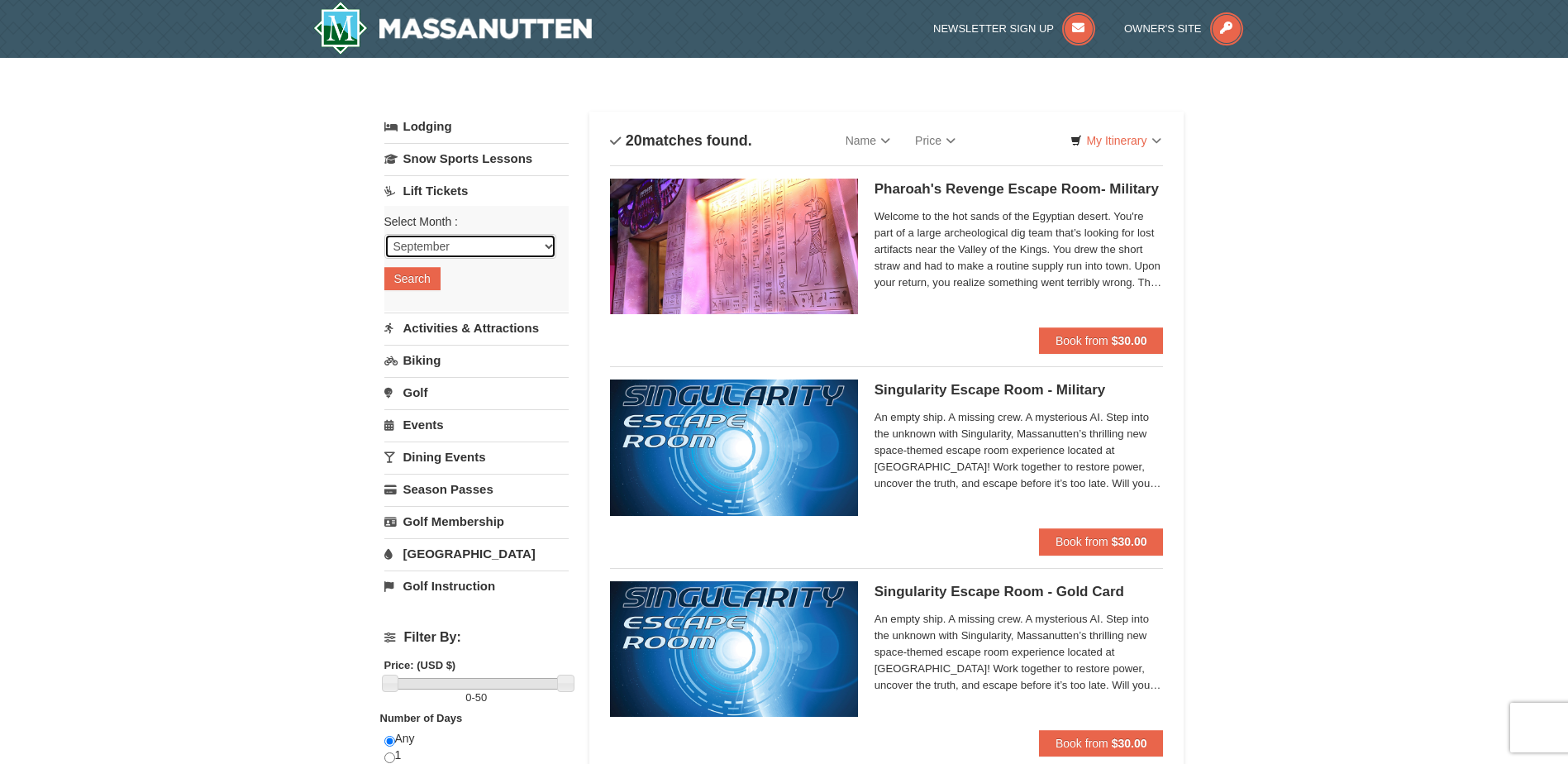
click at [478, 249] on select "September October November December January February March April May June July …" at bounding box center [471, 246] width 172 height 25
select select "10"
click at [385, 234] on select "September October November December January February March April May June July …" at bounding box center [471, 246] width 172 height 25
click at [431, 281] on button "Search" at bounding box center [413, 278] width 56 height 23
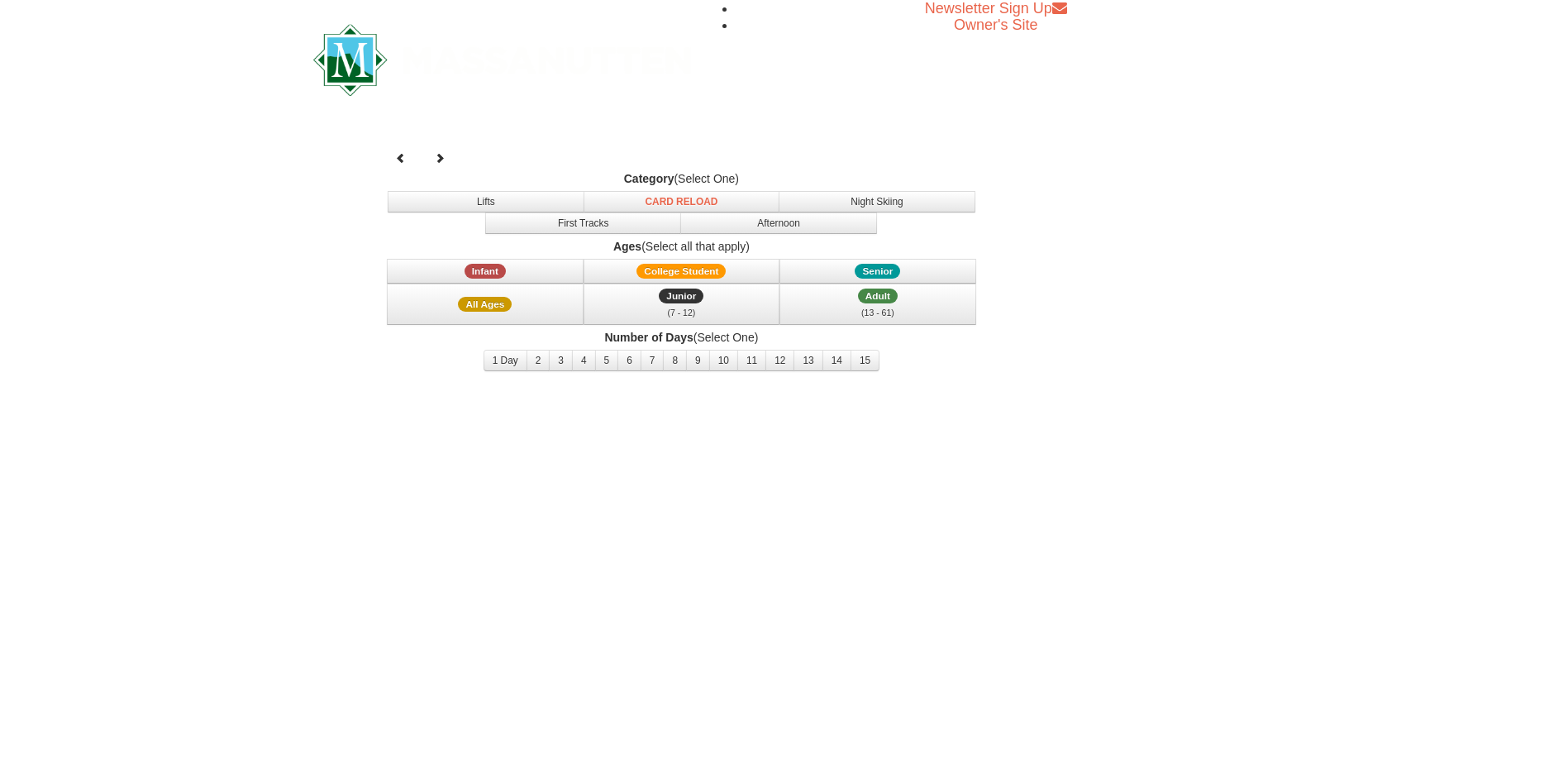
select select "10"
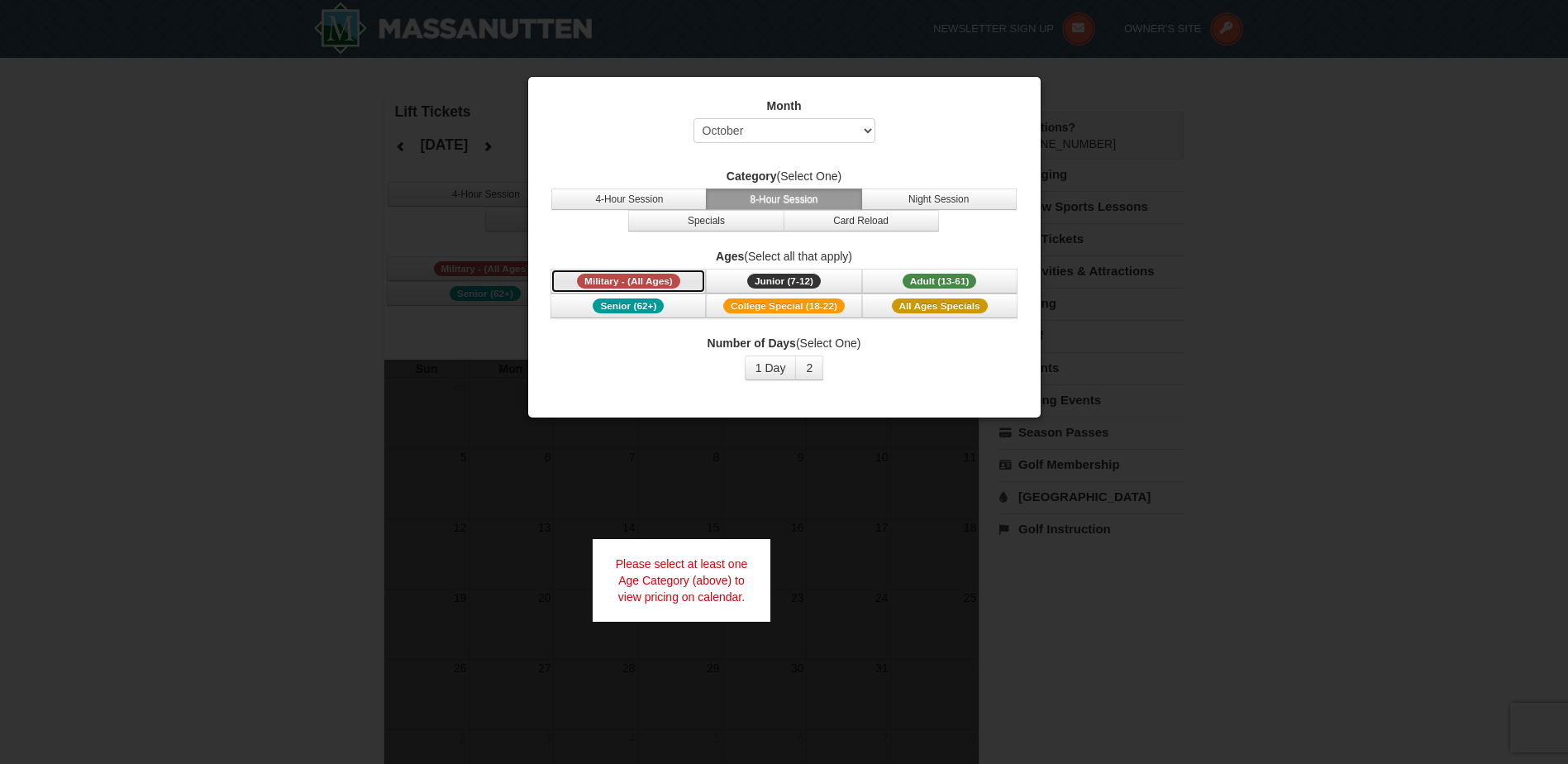
click at [626, 277] on span "Military - (All Ages)" at bounding box center [629, 281] width 104 height 15
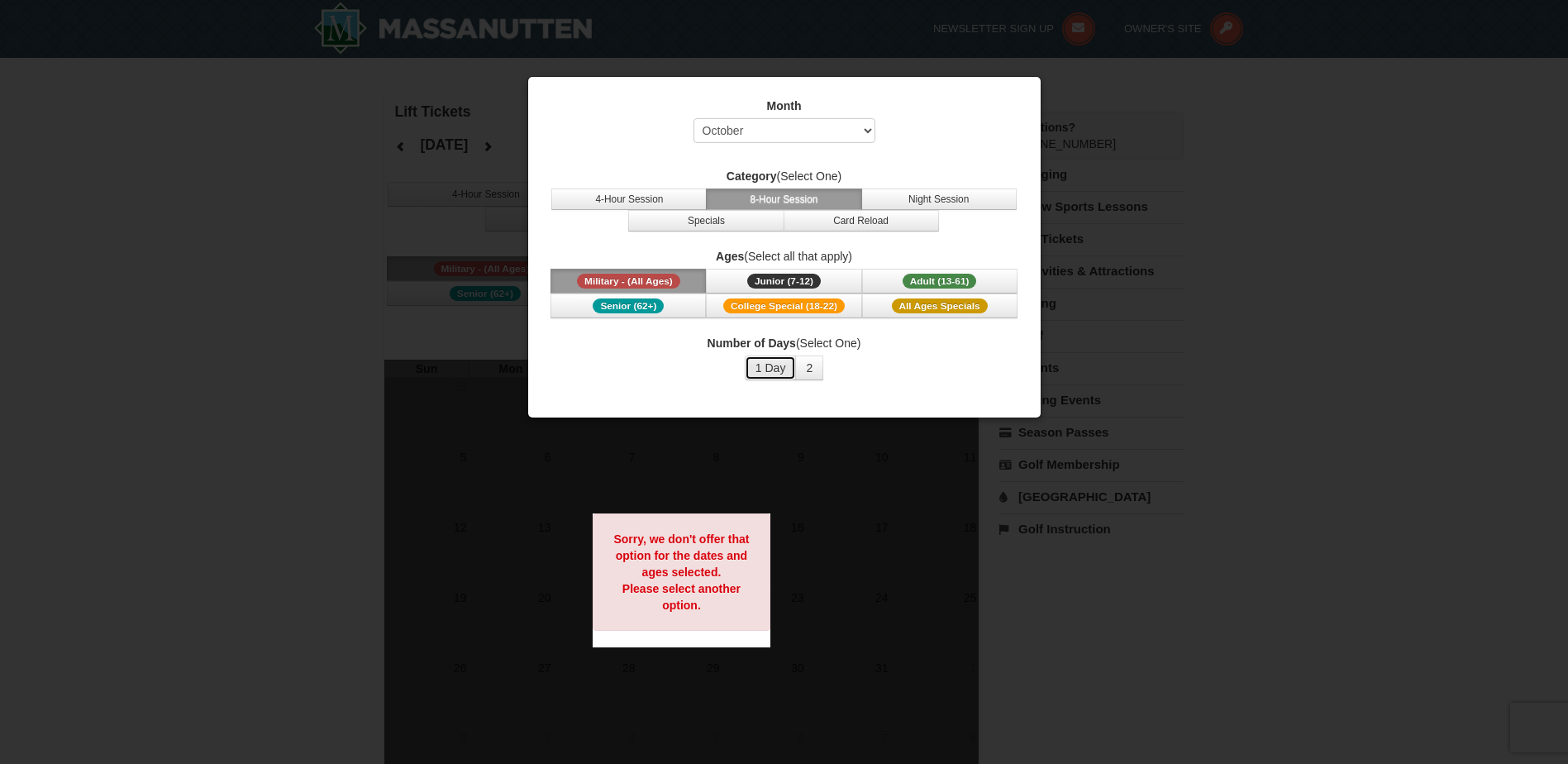
click at [779, 369] on button "1 Day" at bounding box center [771, 367] width 52 height 25
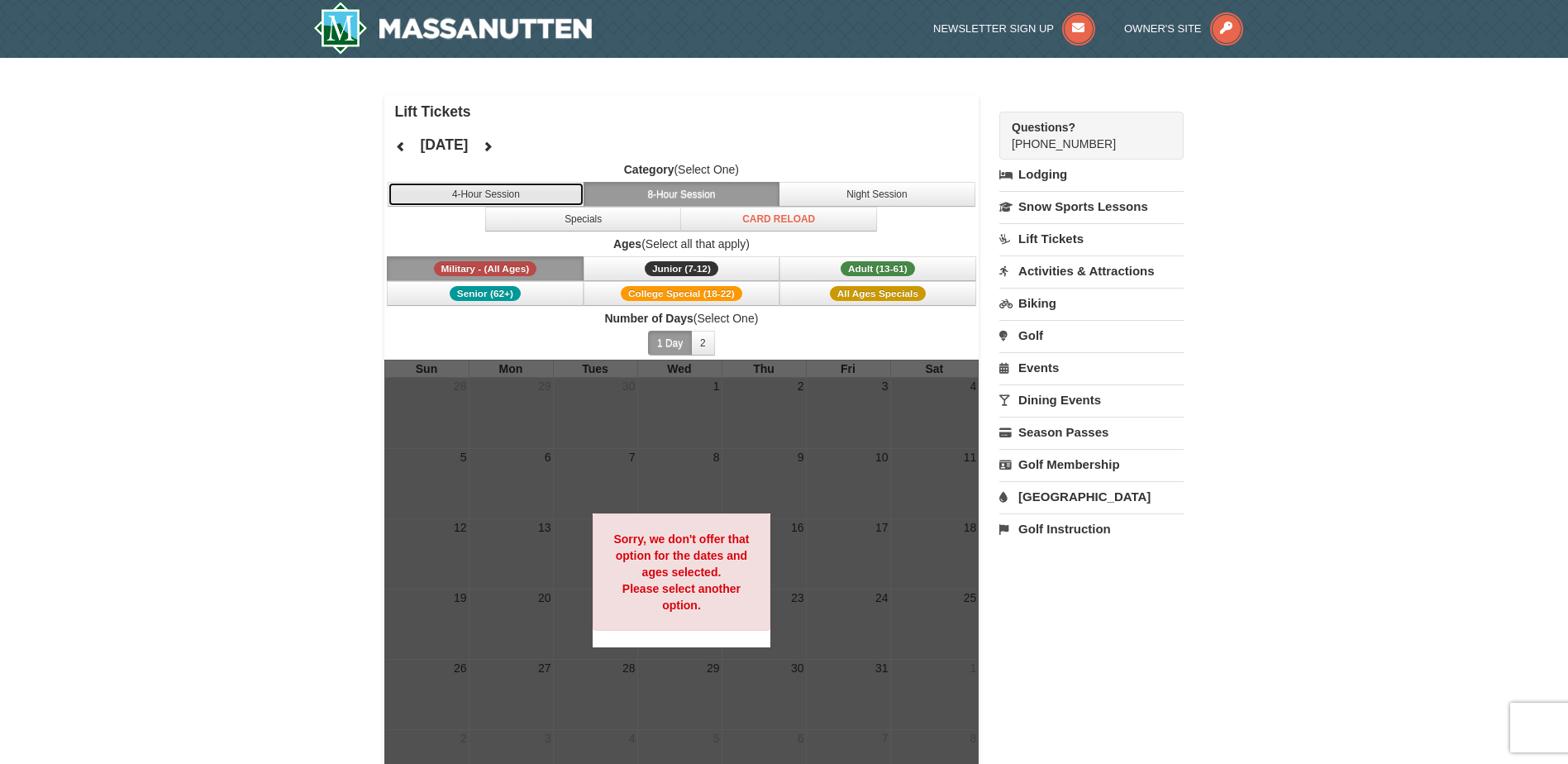
click at [528, 198] on button "4-Hour Session" at bounding box center [486, 194] width 197 height 25
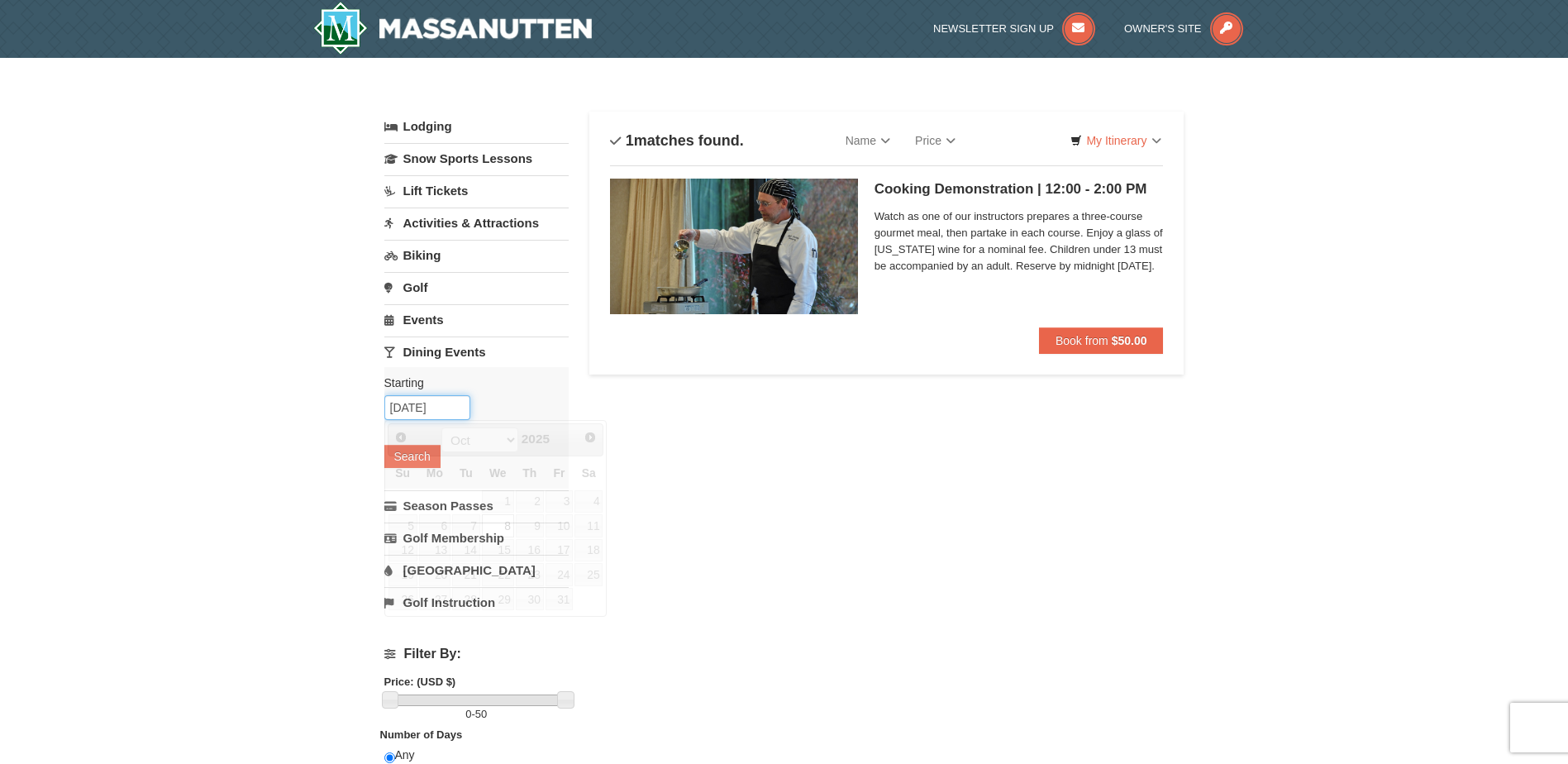
click at [458, 412] on input "10/08/2025" at bounding box center [427, 407] width 86 height 25
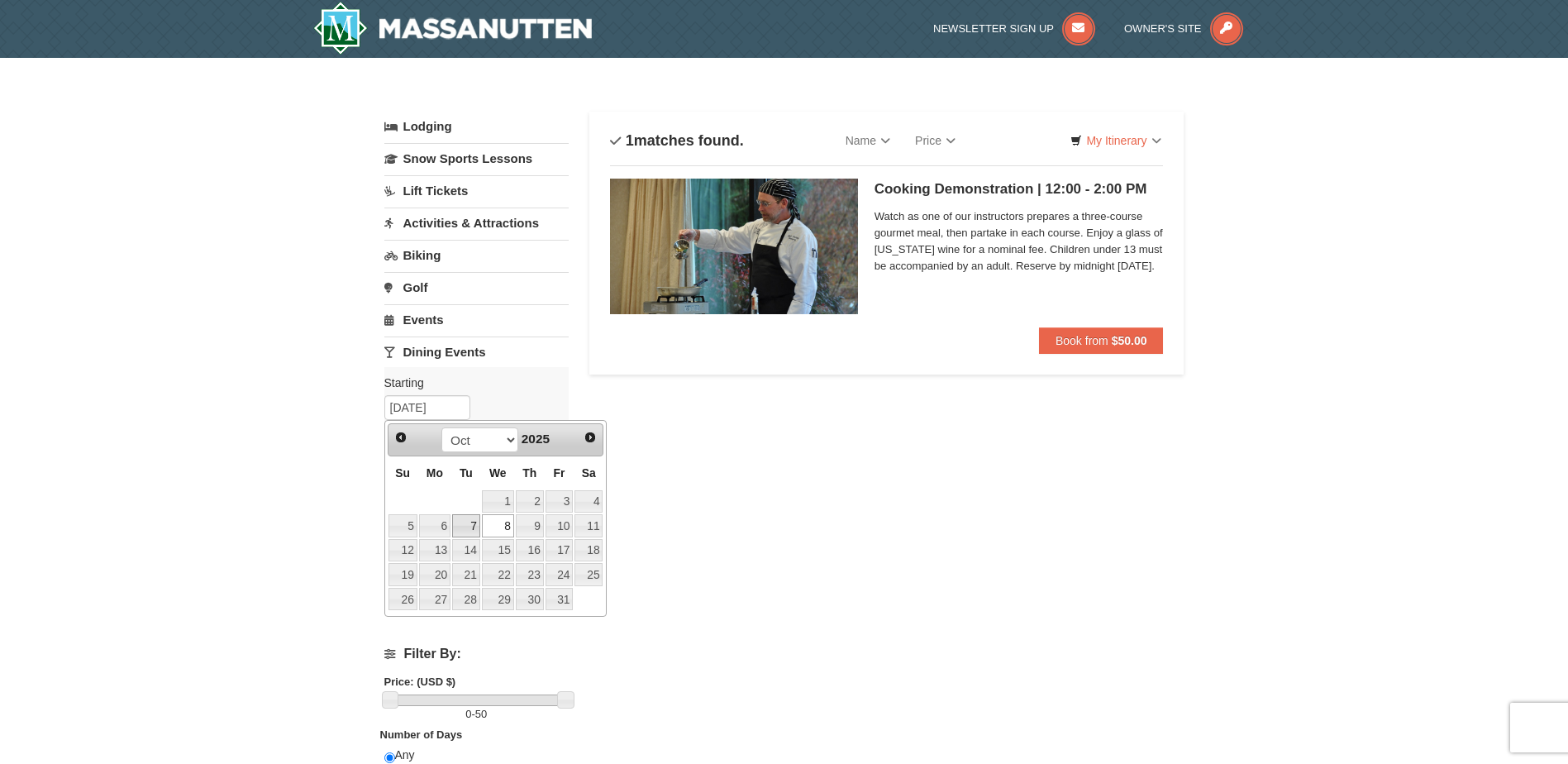
click at [476, 529] on link "7" at bounding box center [466, 525] width 28 height 23
type input "10/07/2025"
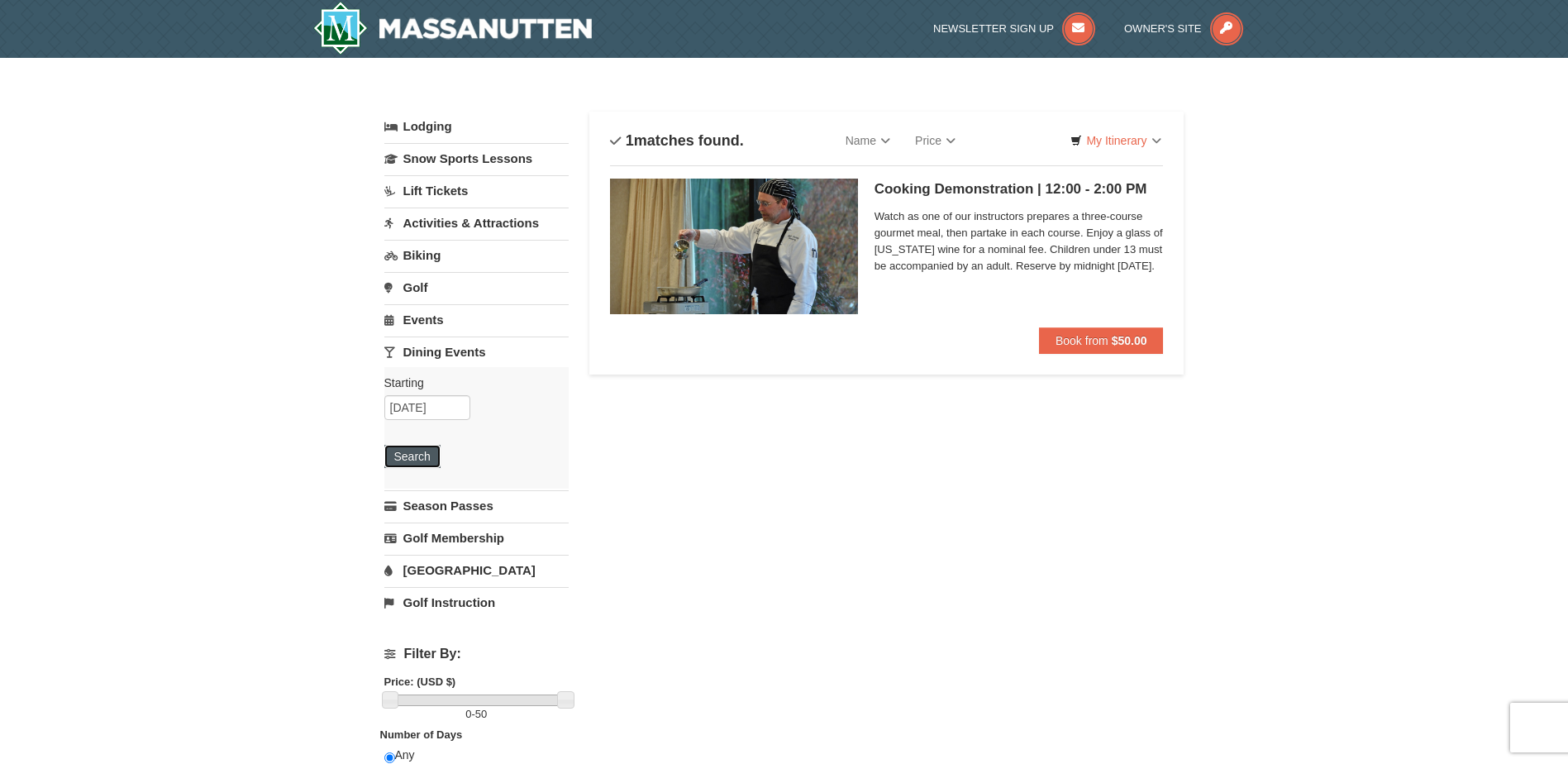
click at [415, 455] on button "Search" at bounding box center [413, 456] width 56 height 23
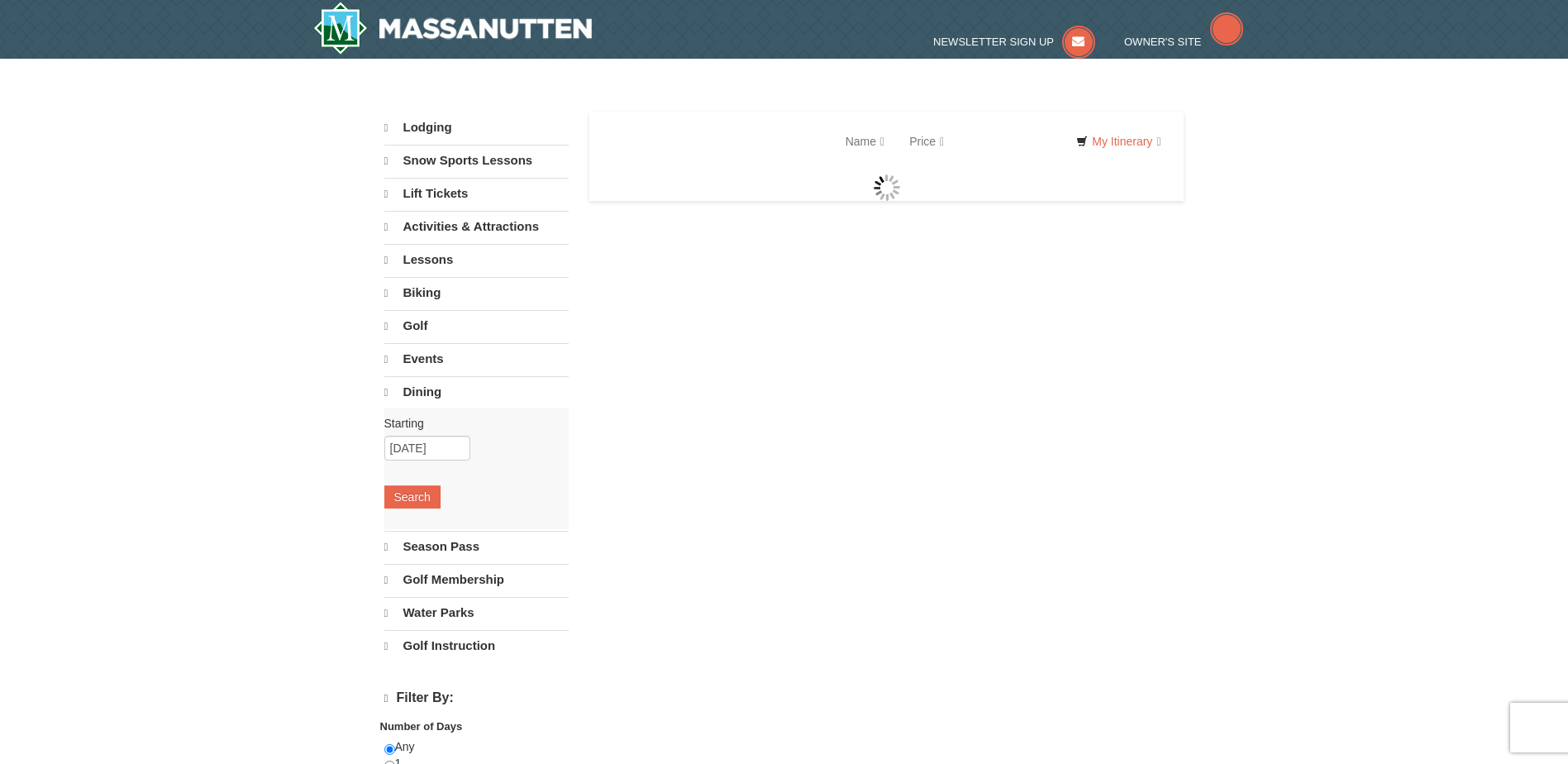
select select "9"
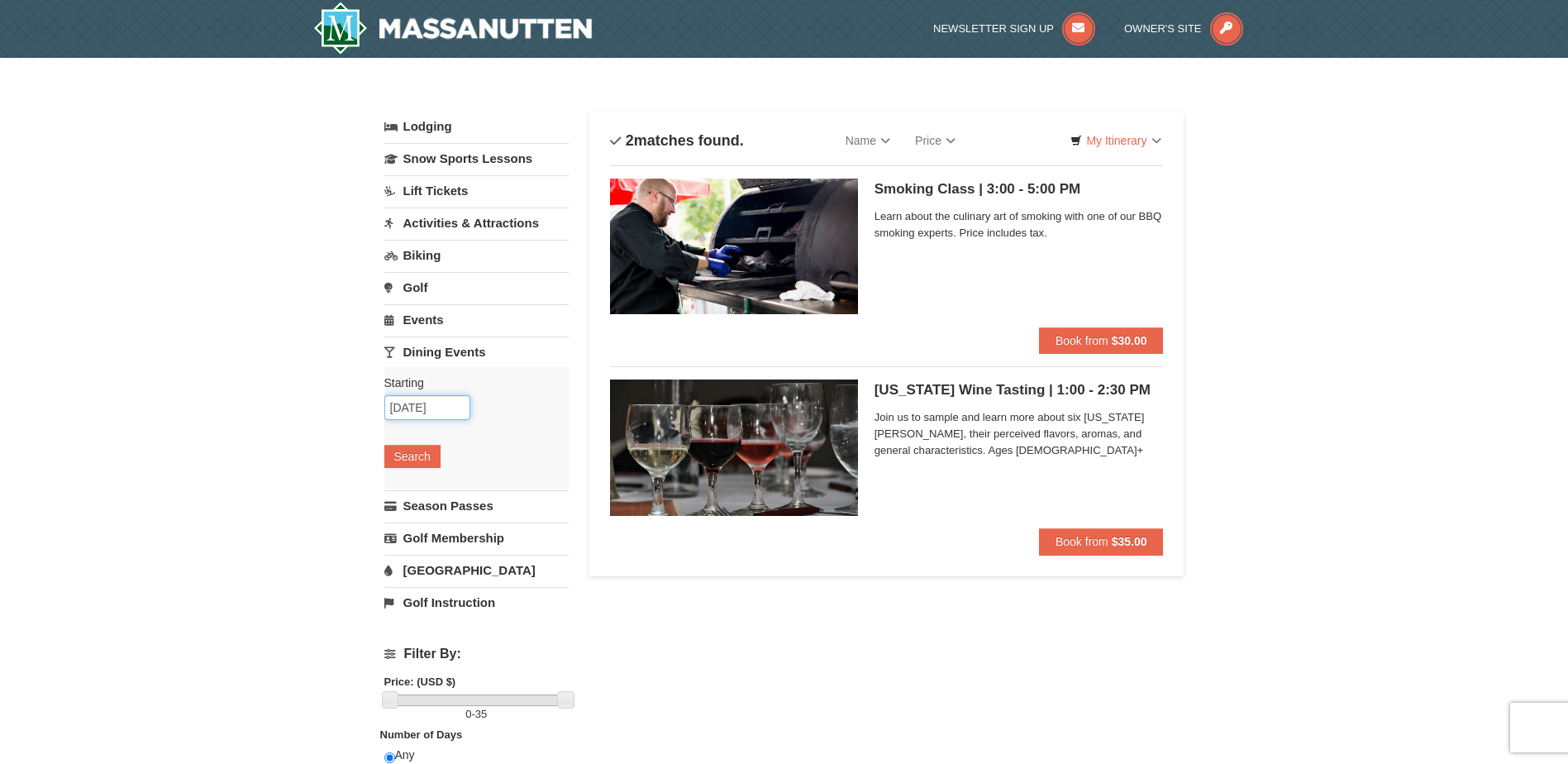
click at [451, 407] on input "10/07/2025" at bounding box center [427, 407] width 86 height 25
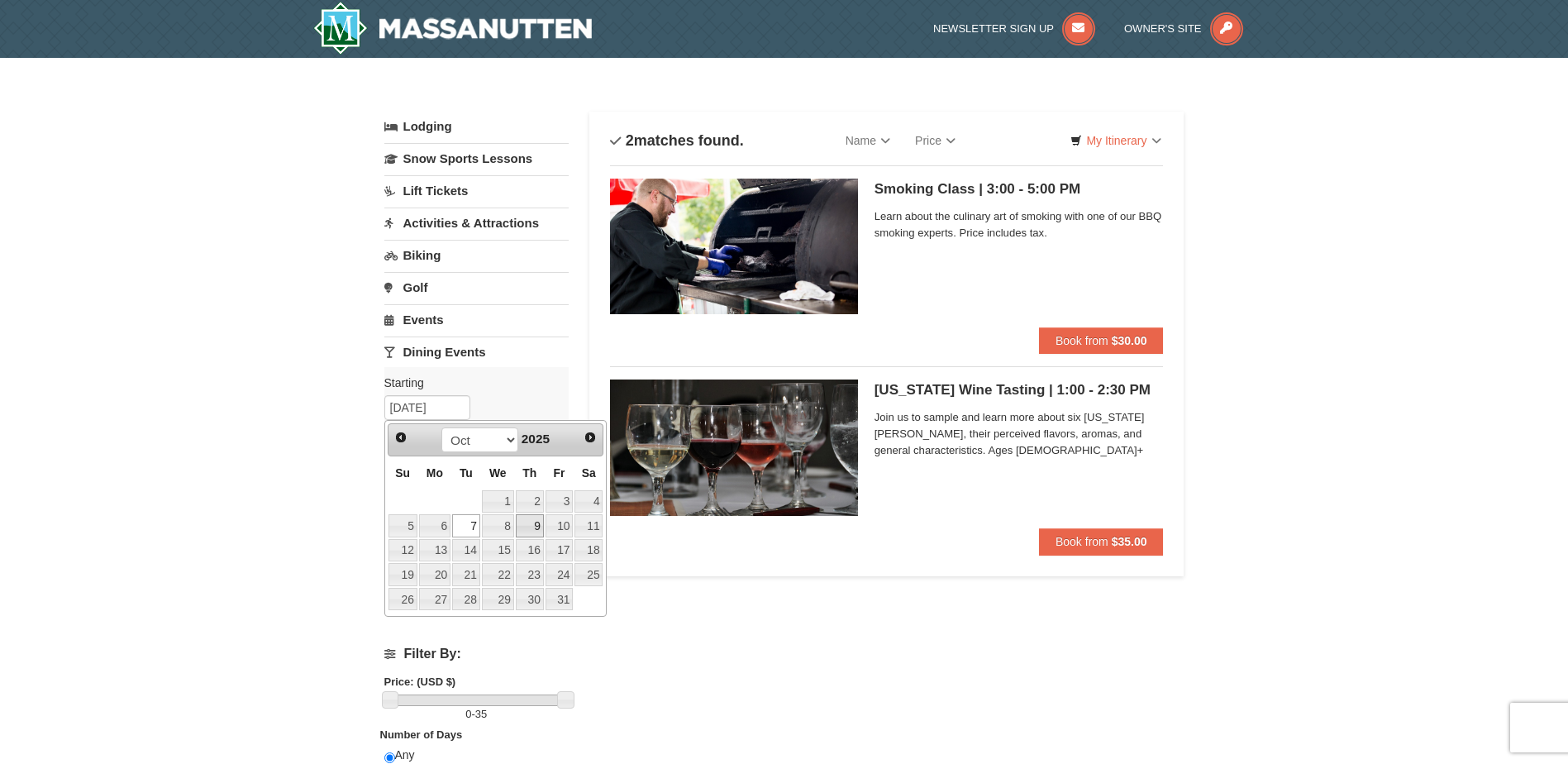
click at [527, 519] on link "9" at bounding box center [530, 525] width 28 height 23
type input "10/09/2025"
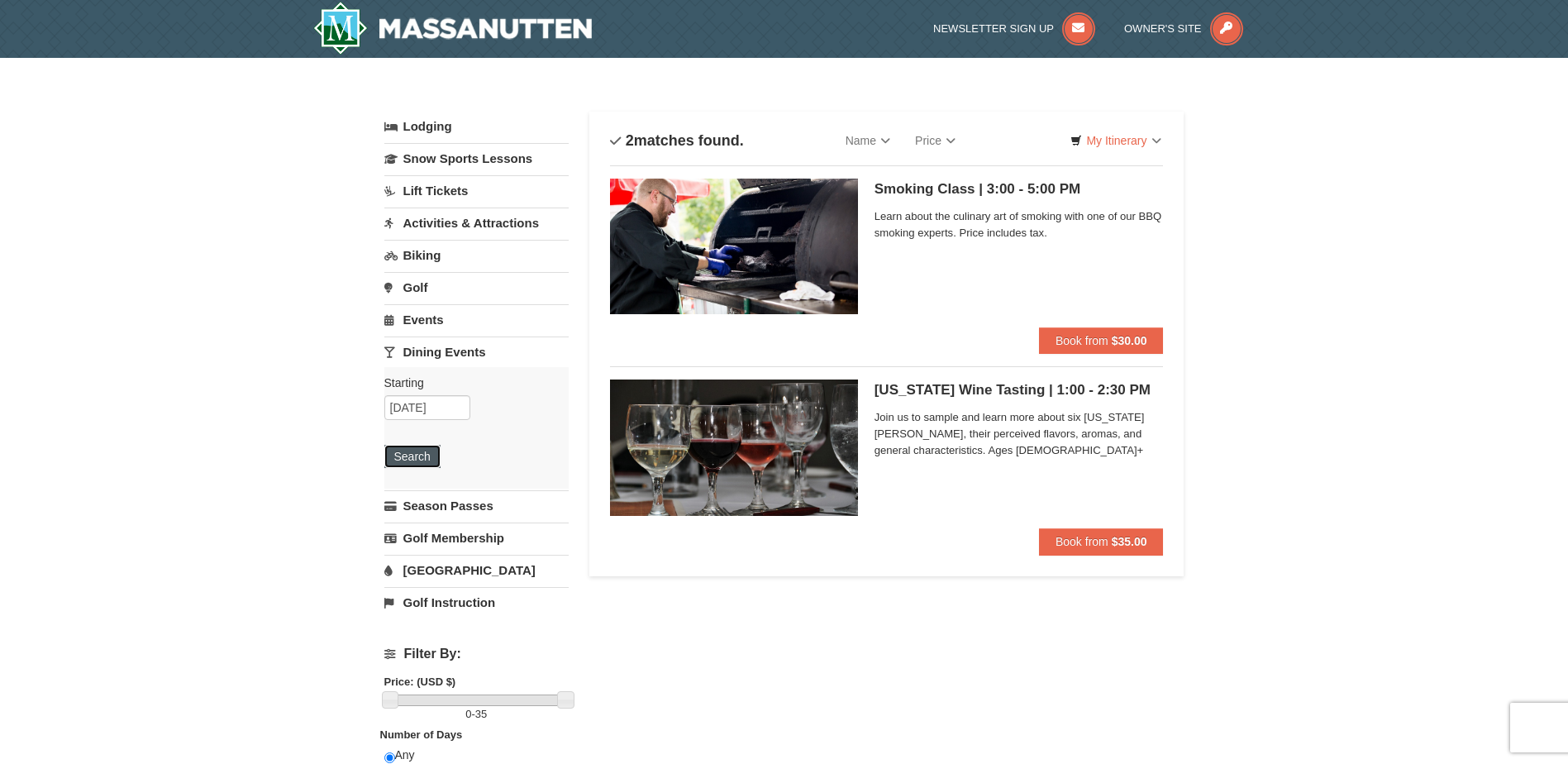
click at [433, 455] on button "Search" at bounding box center [413, 456] width 56 height 23
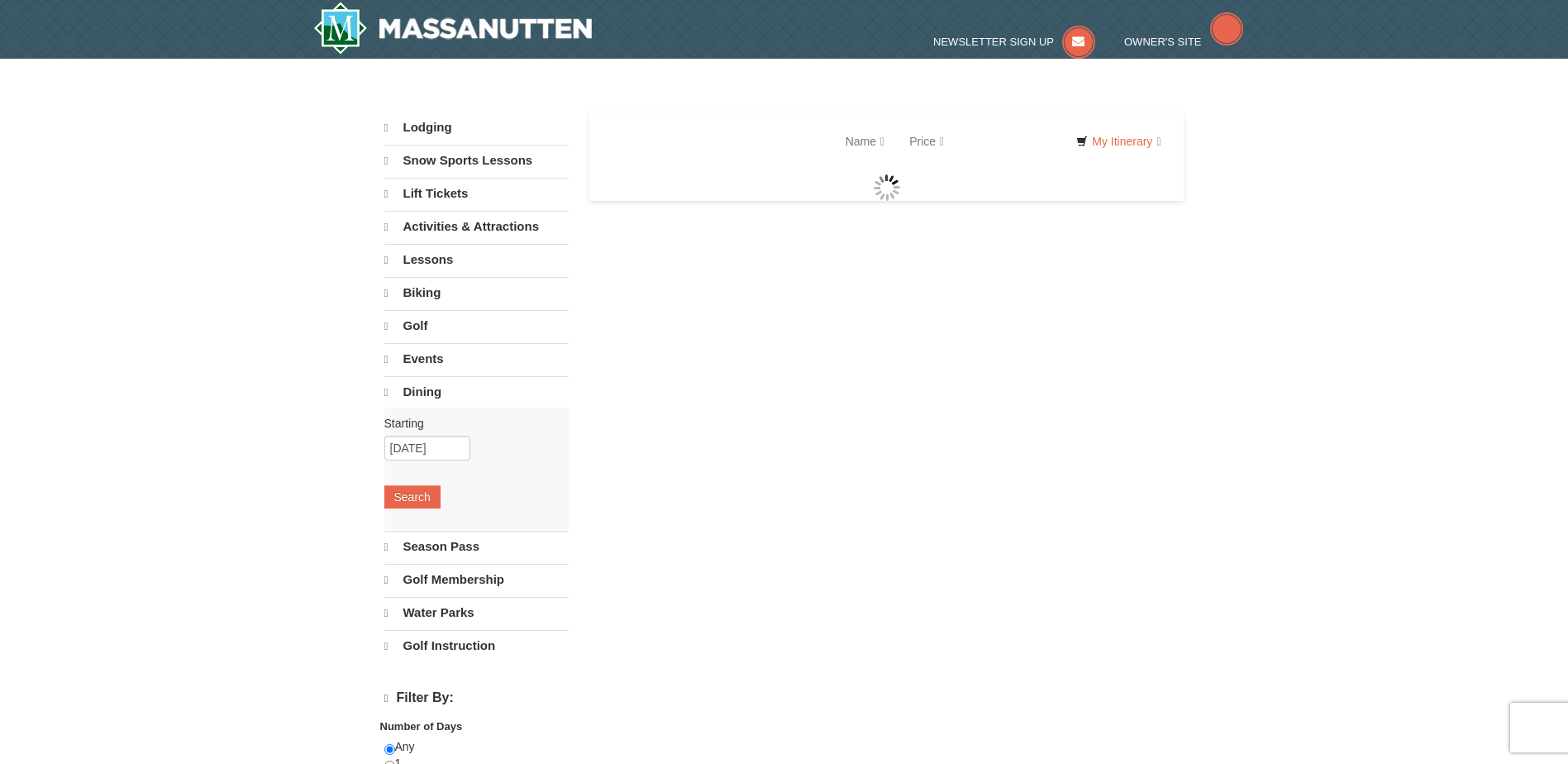
select select "9"
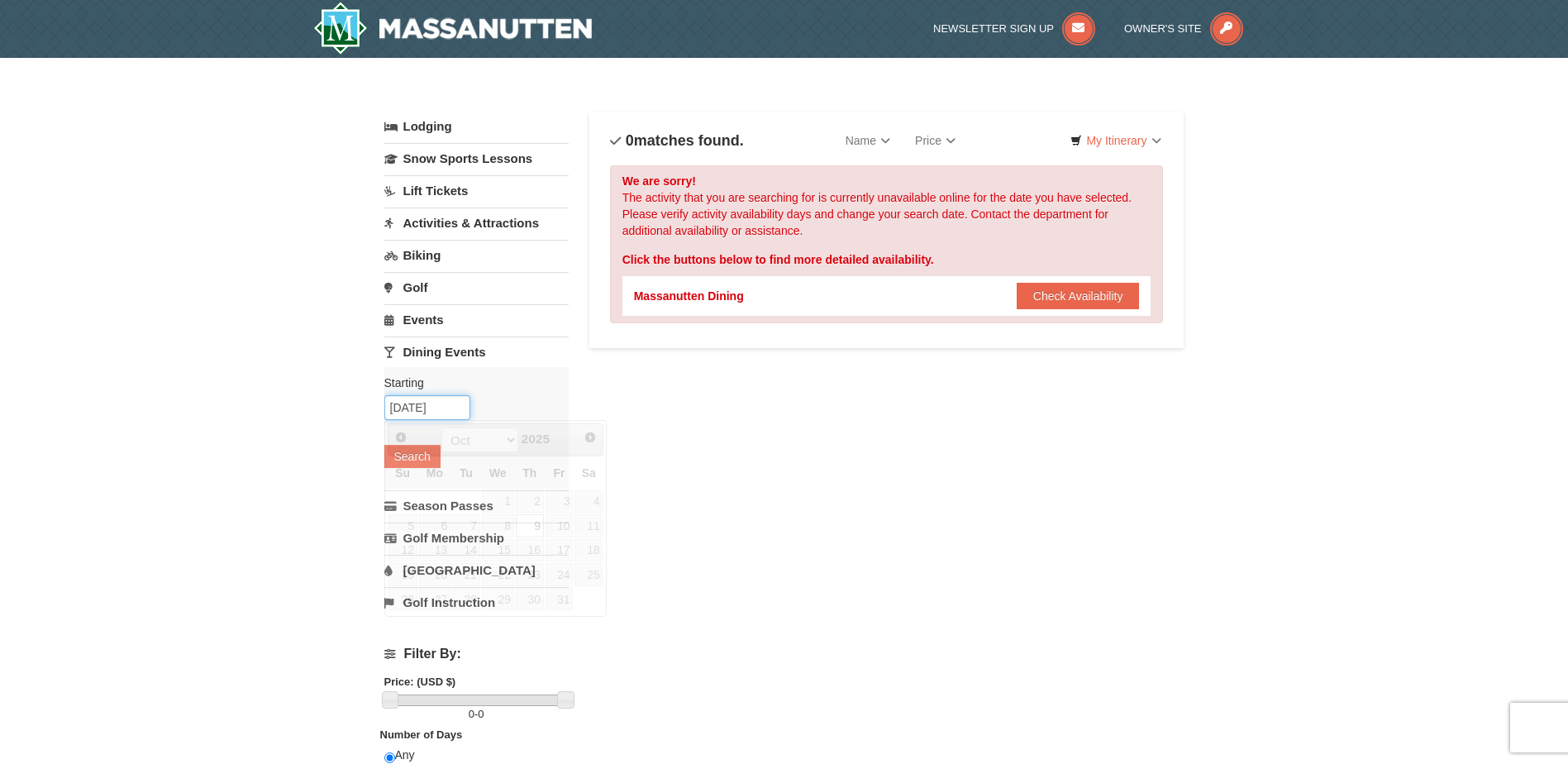
click at [453, 405] on input "[DATE]" at bounding box center [427, 407] width 86 height 25
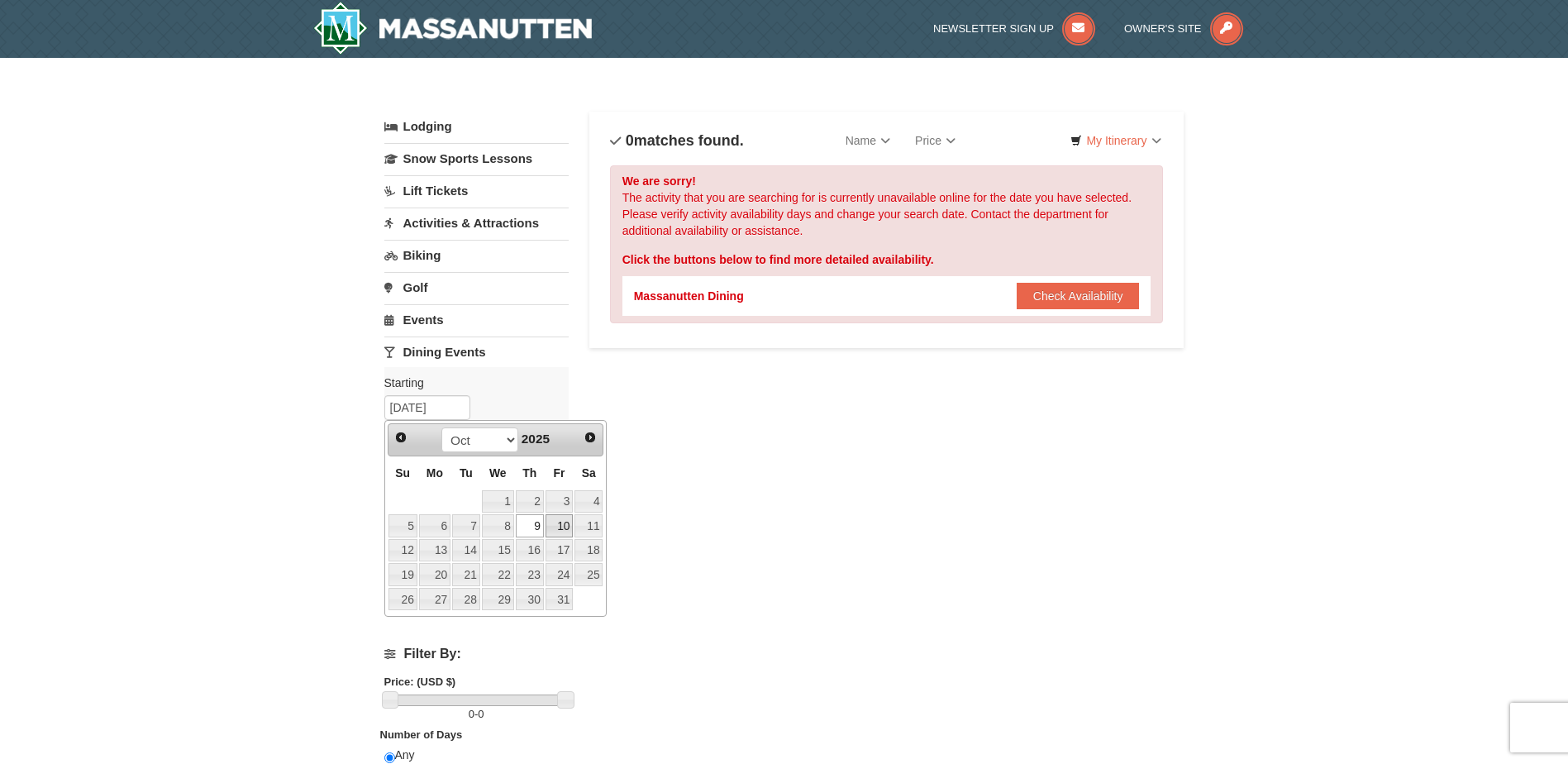
click at [552, 530] on link "10" at bounding box center [560, 525] width 28 height 23
type input "[DATE]"
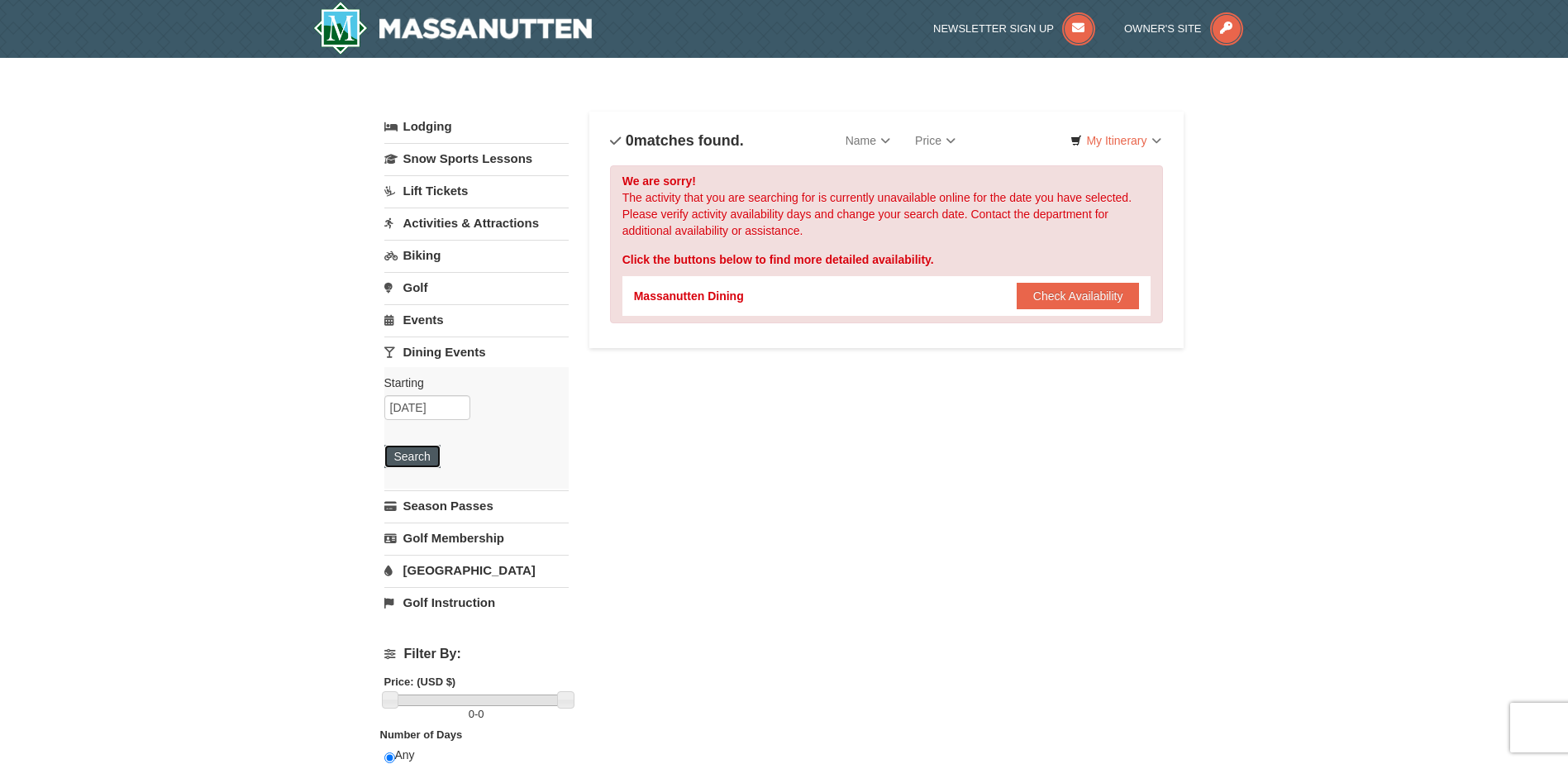
click at [424, 448] on button "Search" at bounding box center [413, 456] width 56 height 23
